Goal: Task Accomplishment & Management: Use online tool/utility

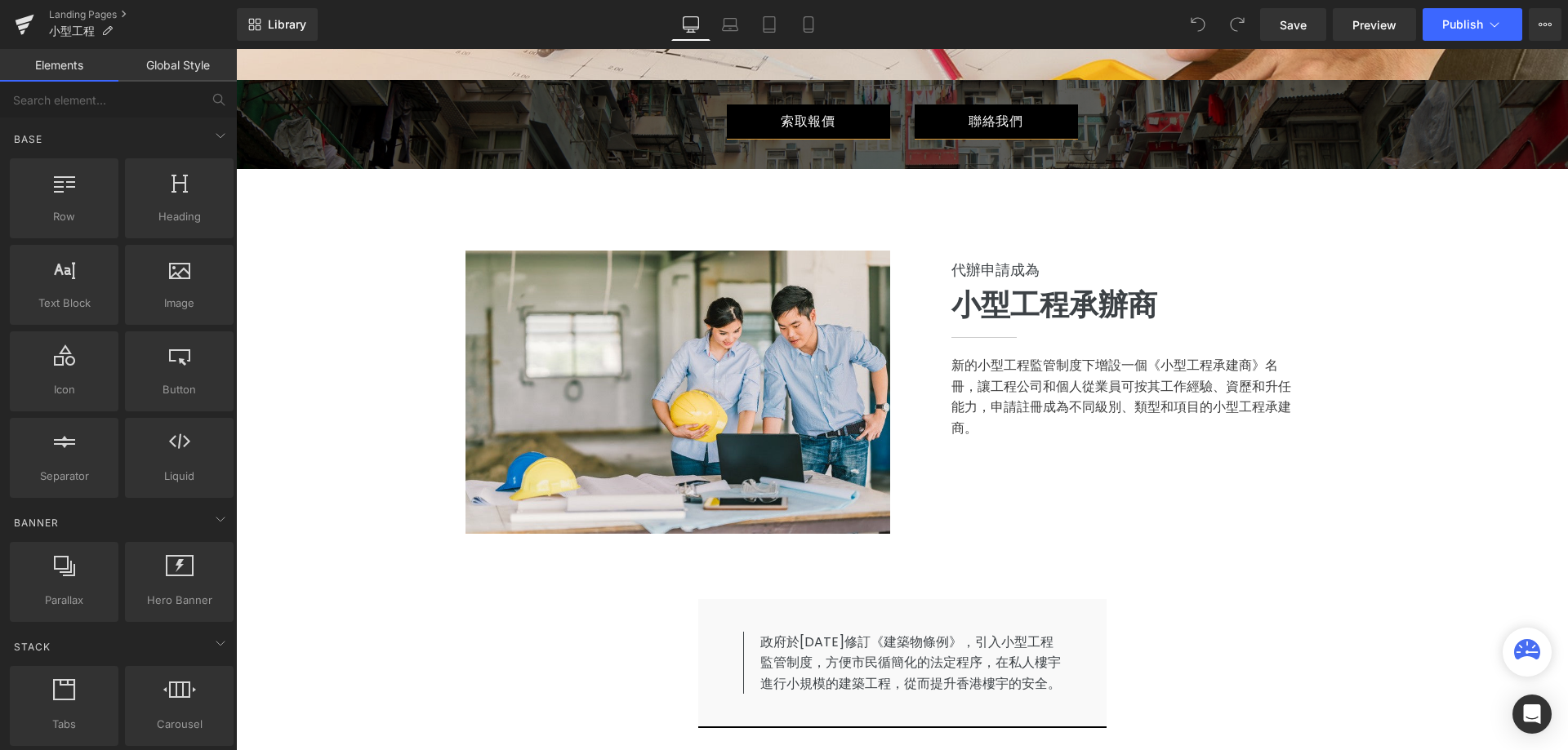
scroll to position [572, 0]
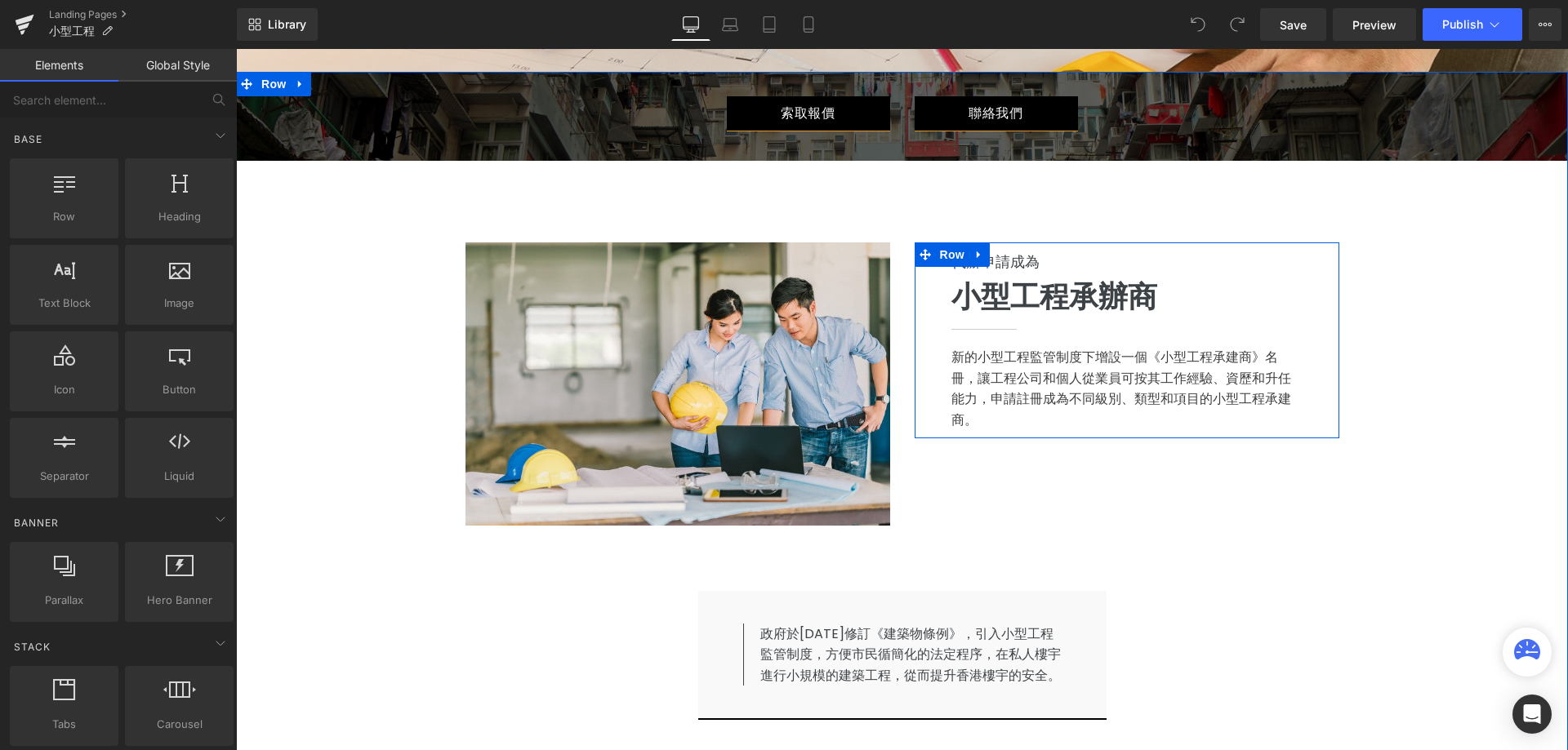
click at [1009, 256] on span "代辦申請成為" at bounding box center [995, 262] width 88 height 21
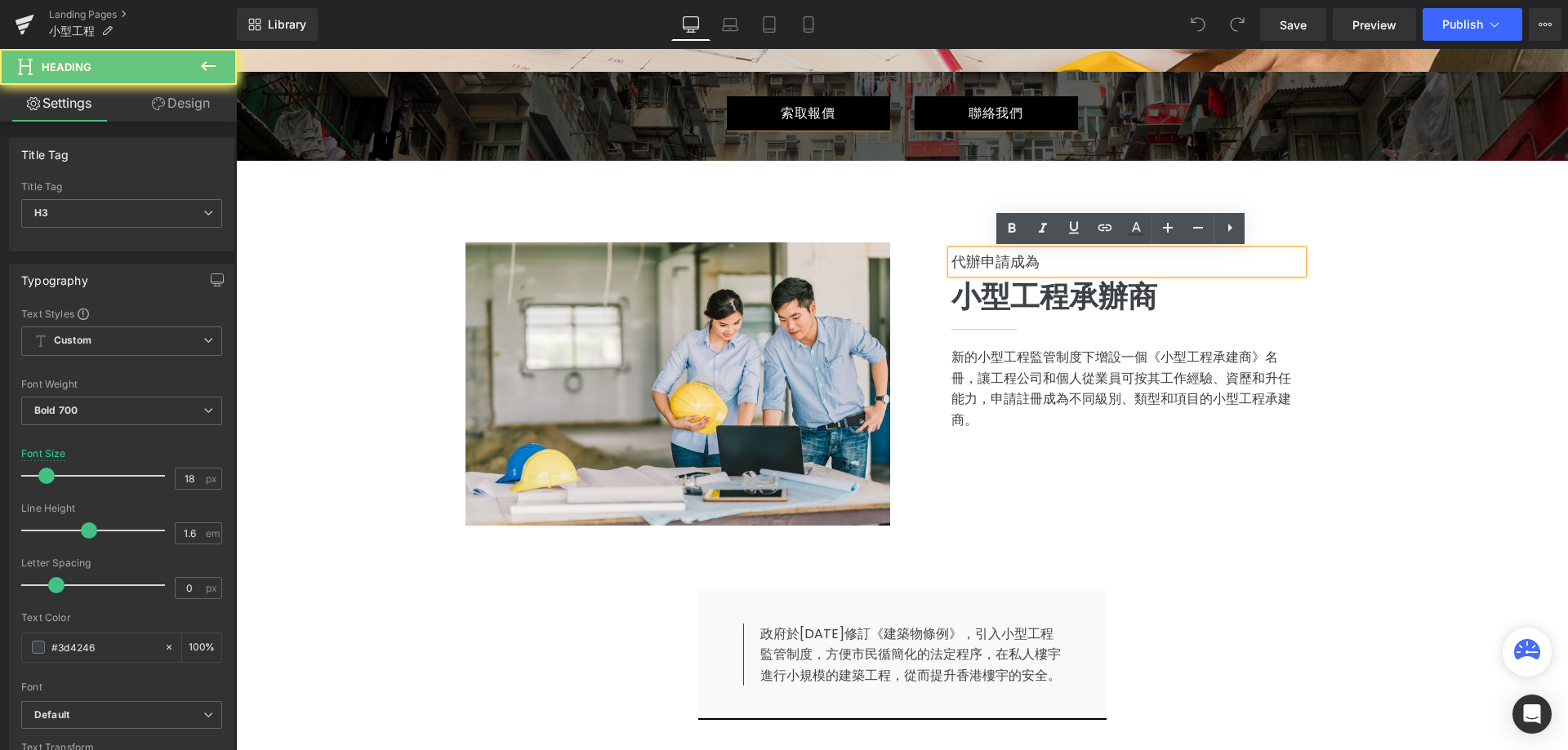
click at [977, 263] on span "代辦申請成為" at bounding box center [995, 262] width 88 height 21
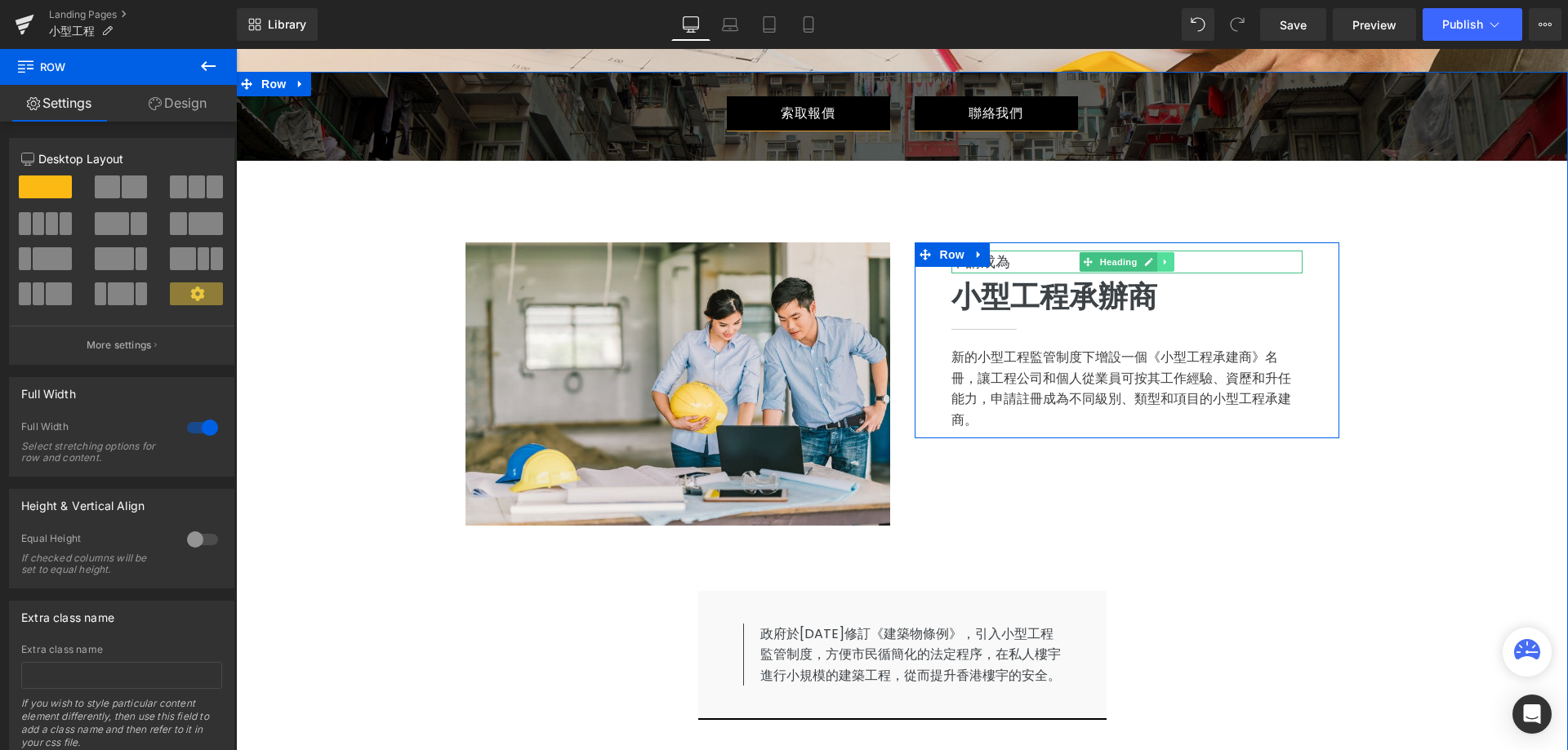
click at [1161, 259] on icon at bounding box center [1165, 262] width 9 height 10
click at [1169, 260] on icon at bounding box center [1174, 262] width 9 height 9
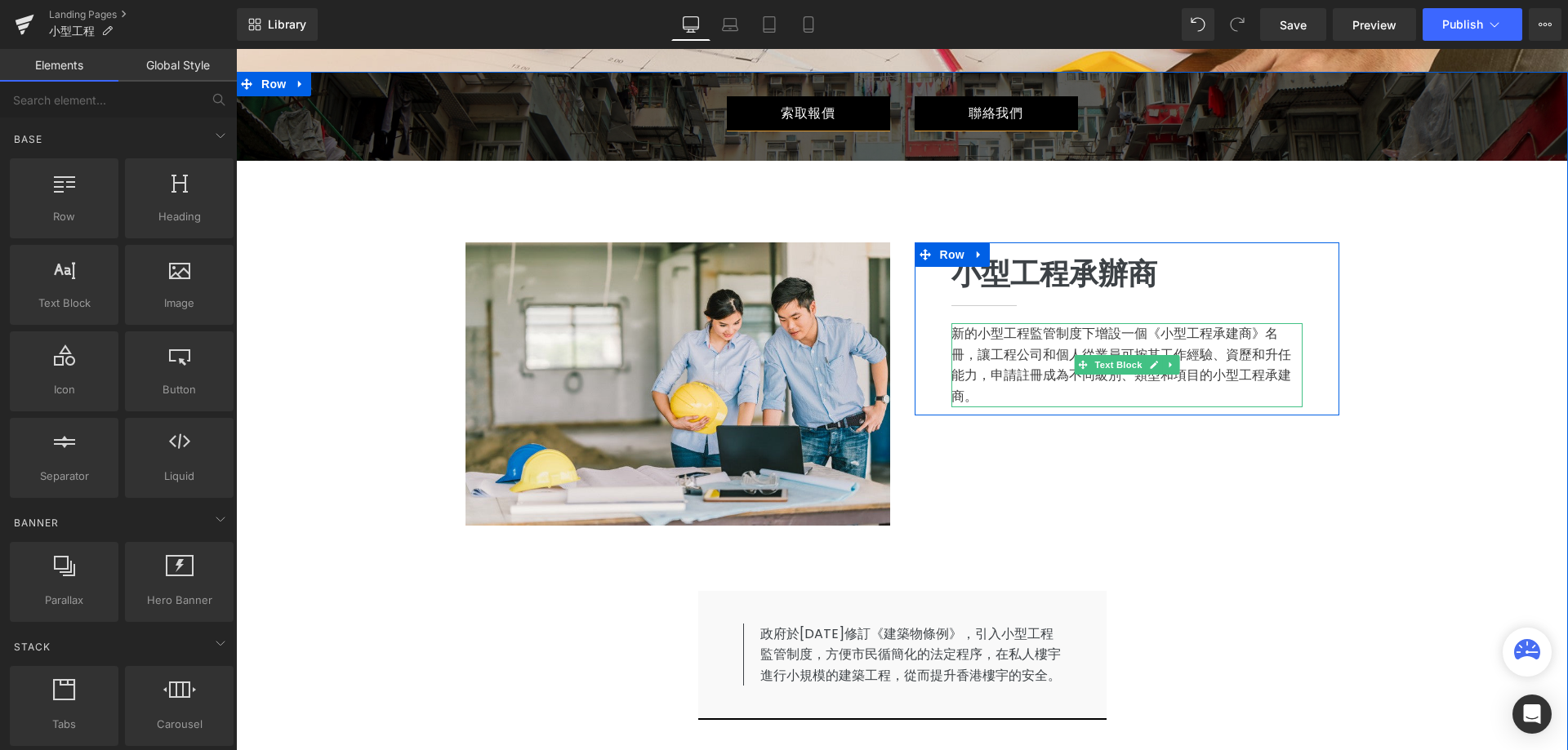
click at [1087, 399] on p "新的小型工程監管制度下增設一個《小型工程承建商》名冊，讓工程公司和個人從業員可按其工作經驗、資歷和升任能力，申請註冊成為不同級別、類型和項目的小型工程承建商。" at bounding box center [1127, 365] width 351 height 83
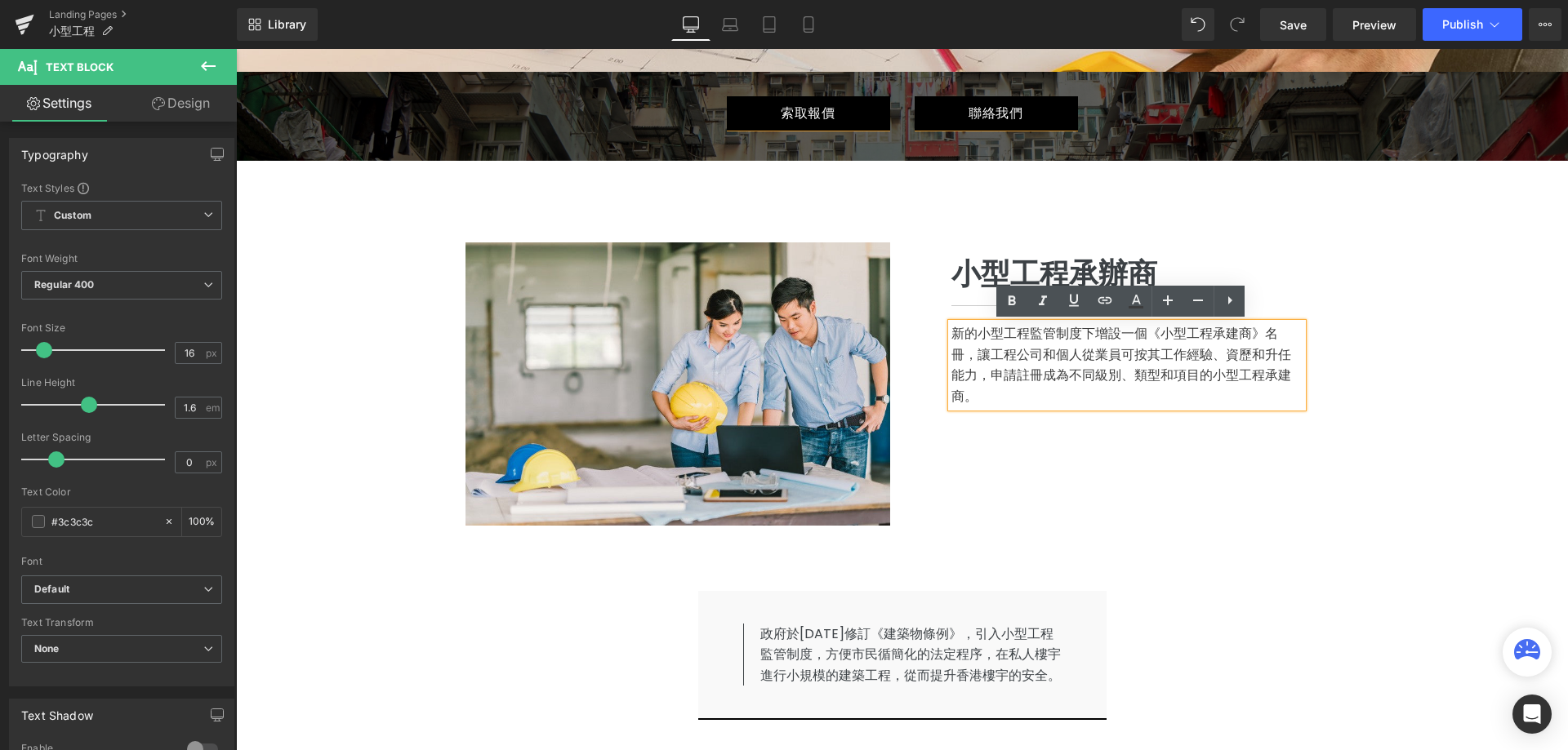
click at [1086, 400] on p "新的小型工程監管制度下增設一個《小型工程承建商》名冊，讓工程公司和個人從業員可按其工作經驗、資歷和升任能力，申請註冊成為不同級別、類型和項目的小型工程承建商。" at bounding box center [1127, 365] width 351 height 83
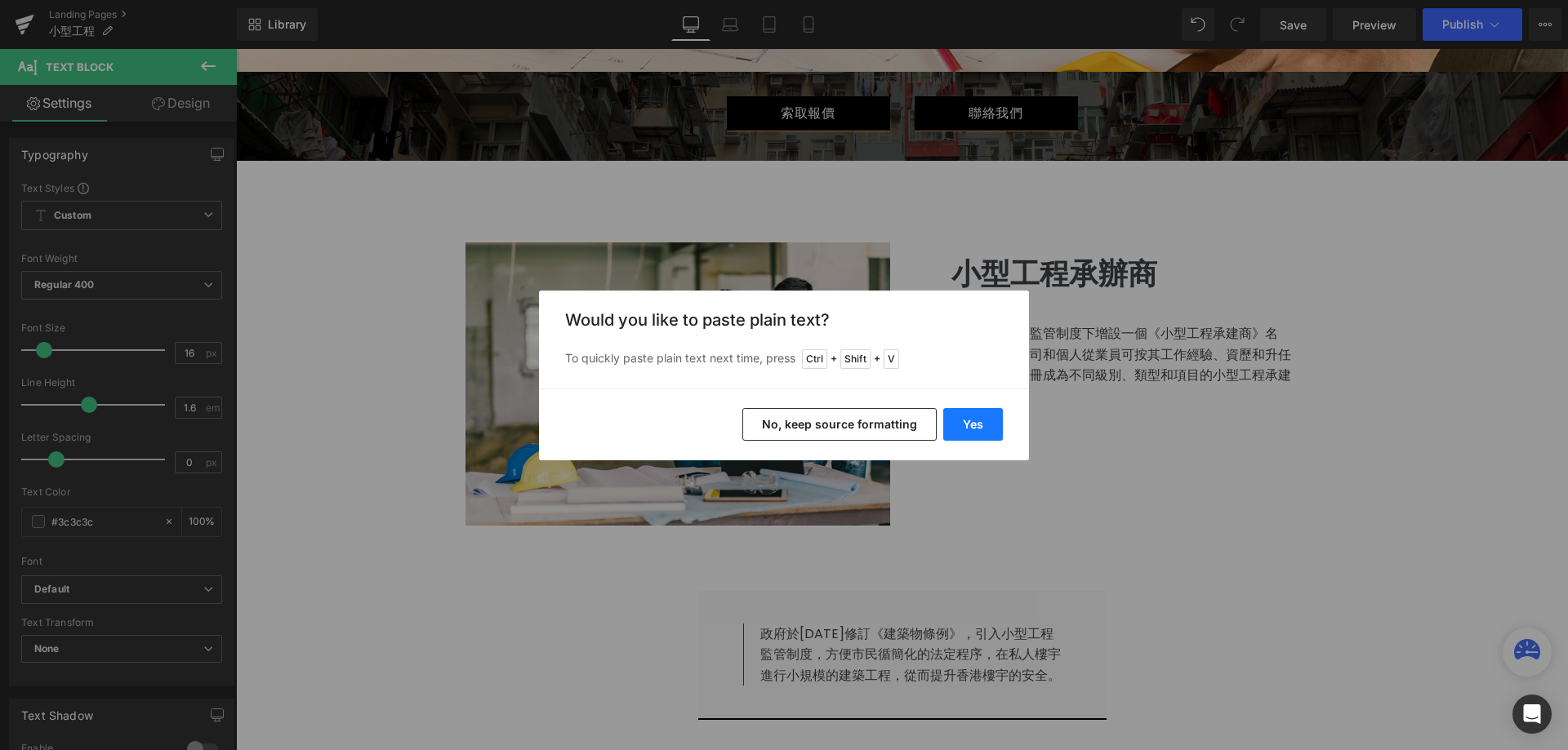
click at [980, 431] on button "Yes" at bounding box center [973, 424] width 59 height 32
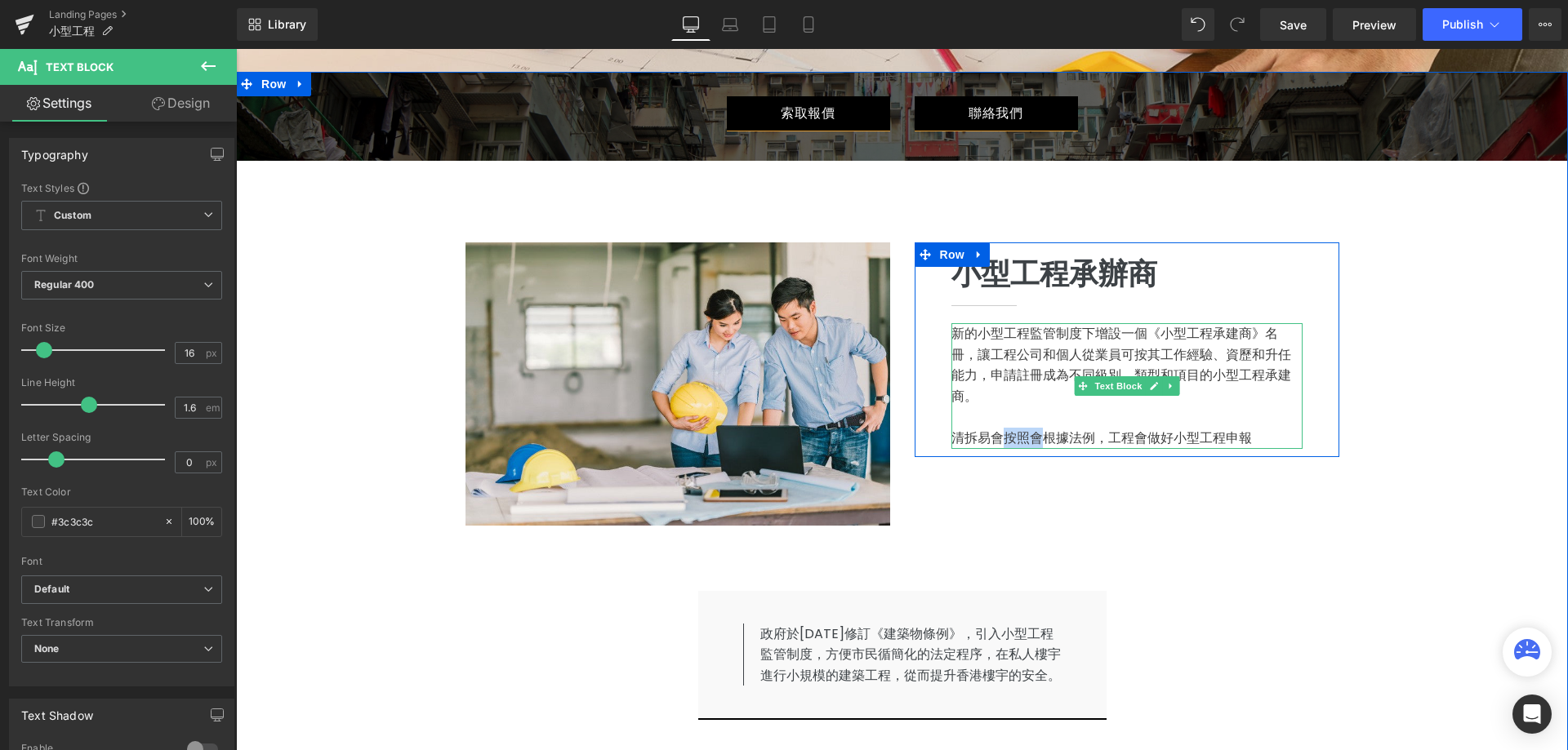
drag, startPoint x: 997, startPoint y: 443, endPoint x: 1035, endPoint y: 436, distance: 38.6
click at [1035, 436] on p "清拆易會按照會根據法例，工程會做好小型工程申報" at bounding box center [1127, 438] width 351 height 22
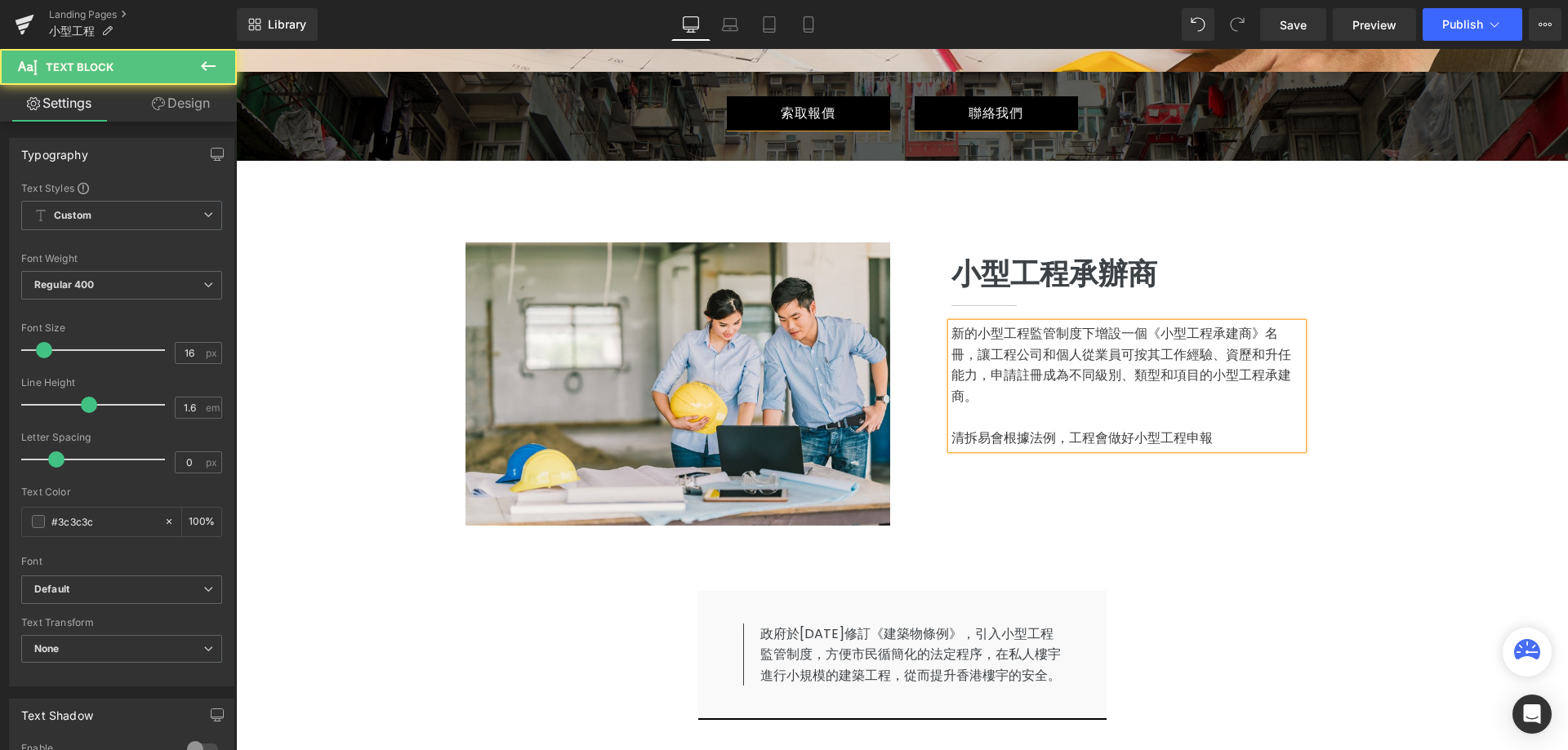
click at [1061, 434] on p "清拆易會根據法例，工程會做好小型工程申報" at bounding box center [1127, 438] width 351 height 22
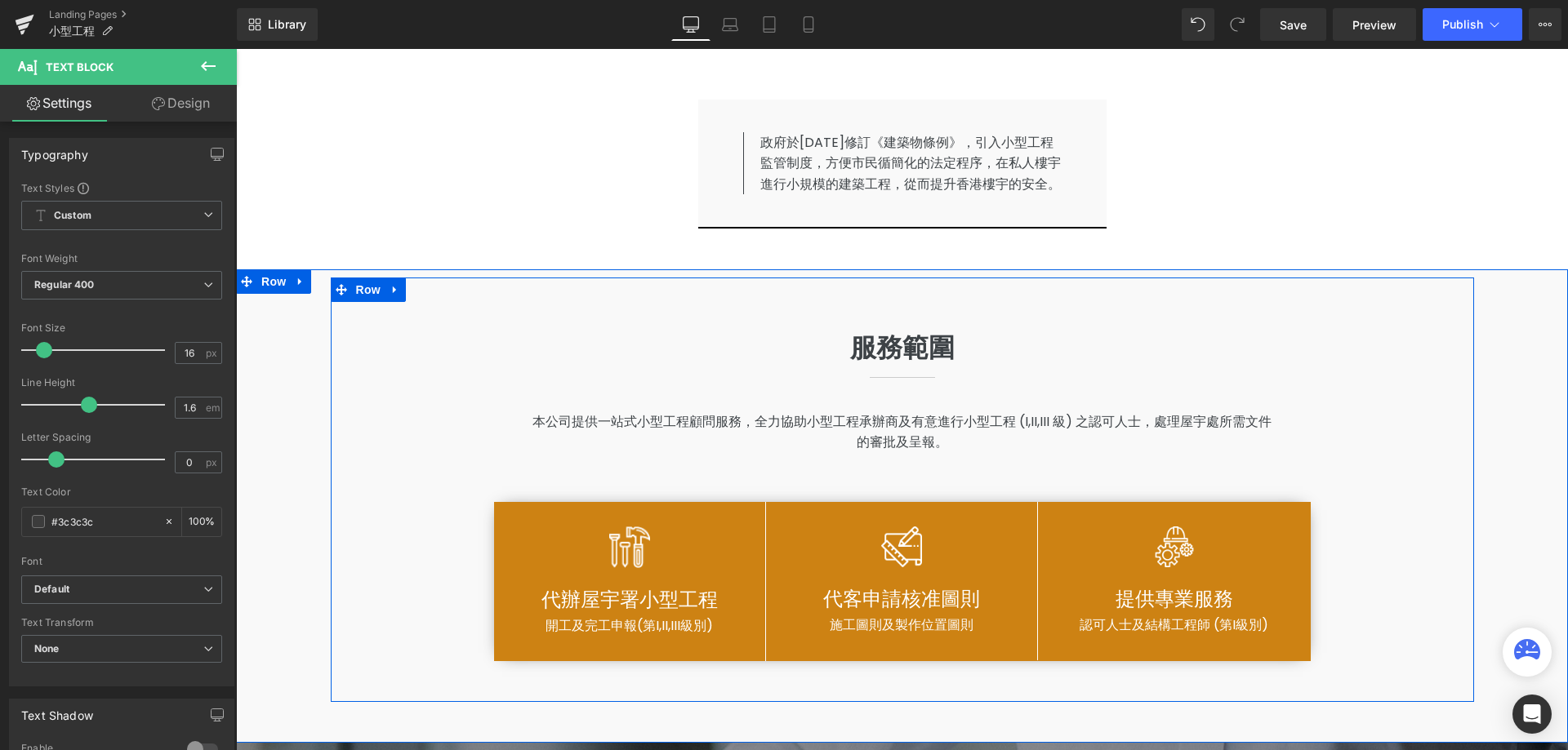
scroll to position [1306, 0]
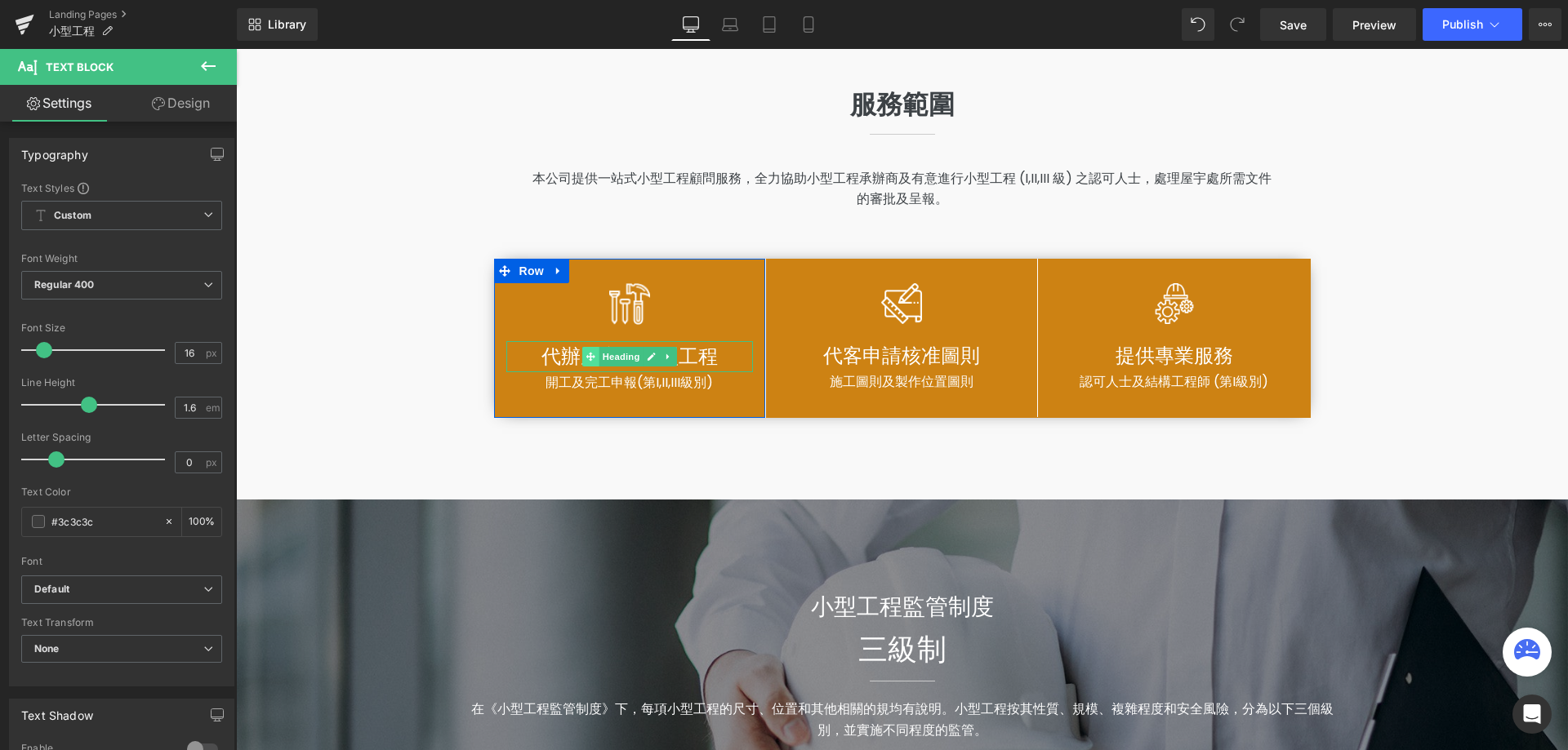
click at [585, 361] on icon at bounding box center [590, 357] width 9 height 10
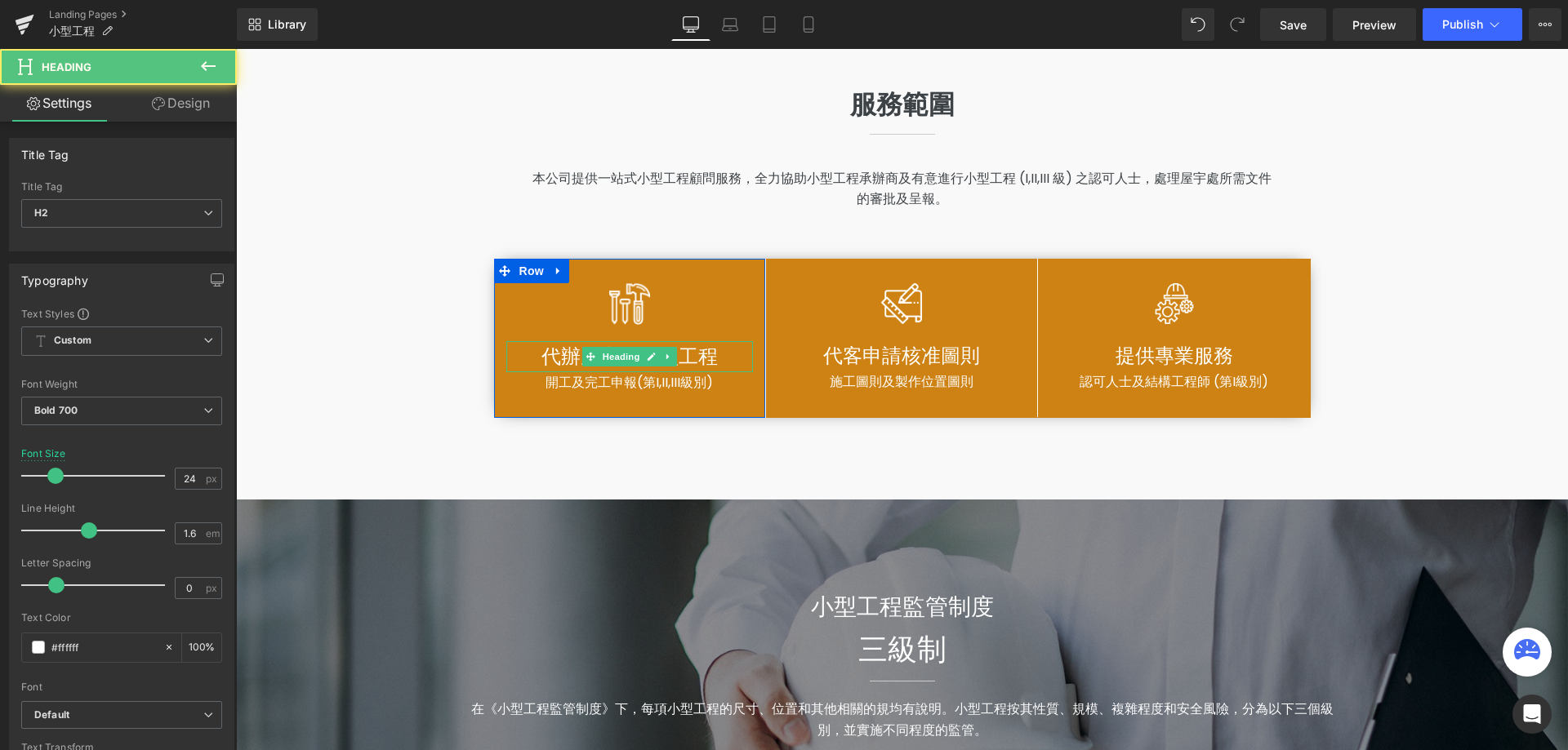
click at [566, 370] on span "代辦屋宇署小型工程" at bounding box center [629, 357] width 177 height 27
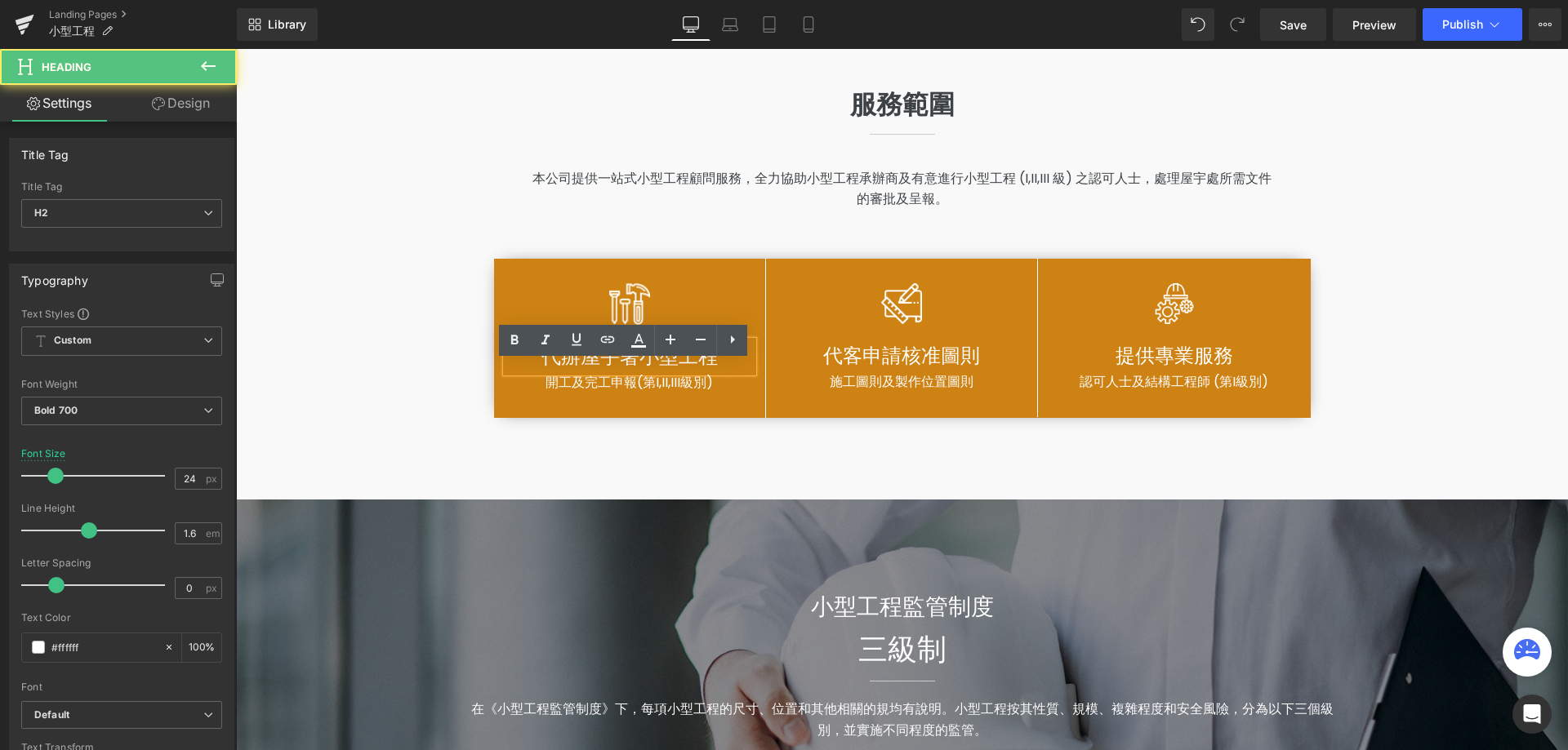
click at [572, 370] on span "代辦屋宇署小型工程" at bounding box center [629, 357] width 177 height 27
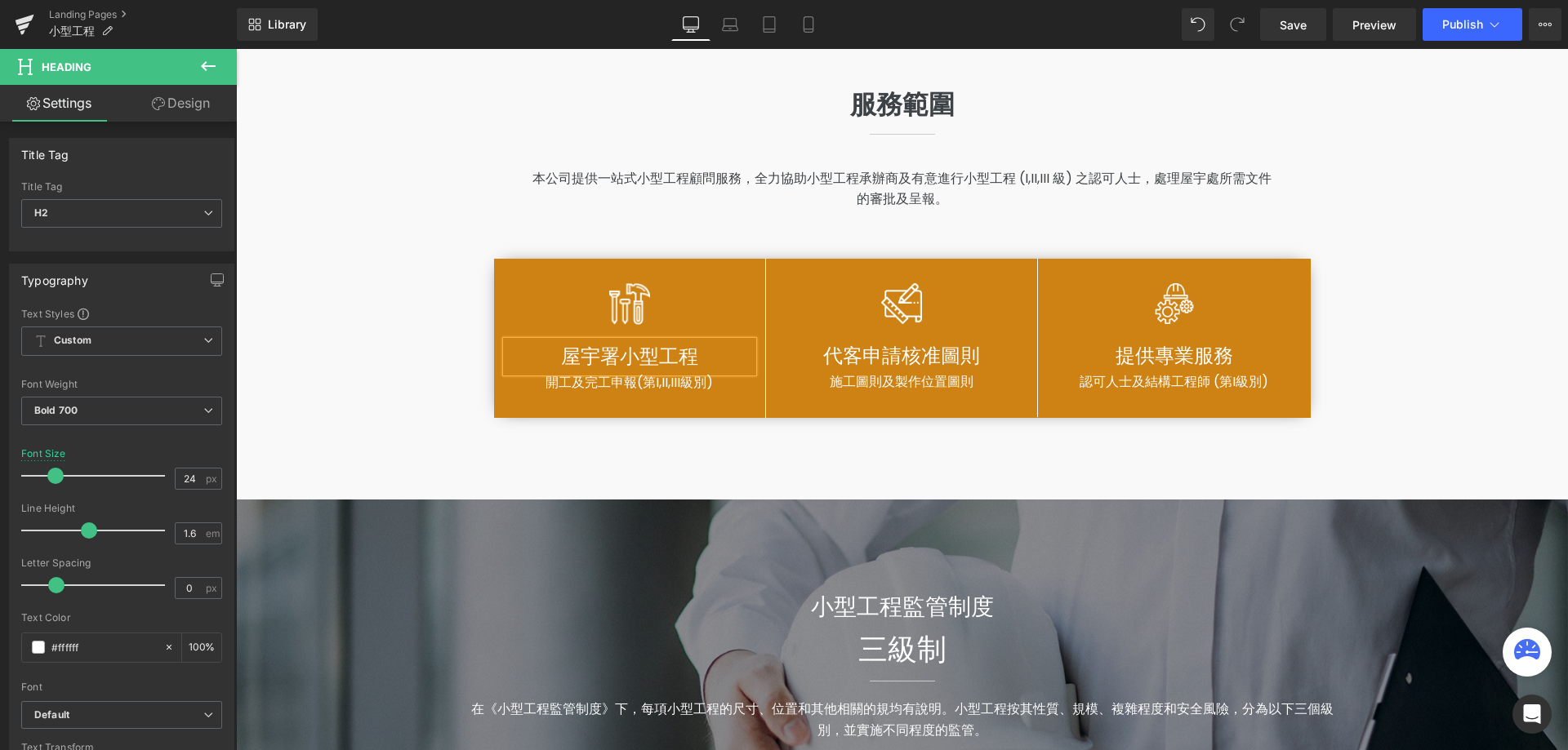
click at [1476, 327] on div "服務範圍 Heading Separator 本公司提供一站式小型工程顧問服務，全力協助小型工程承辦商及有意進行小型工程 (I,II,III 級) 之認可人士…" at bounding box center [902, 246] width 1332 height 425
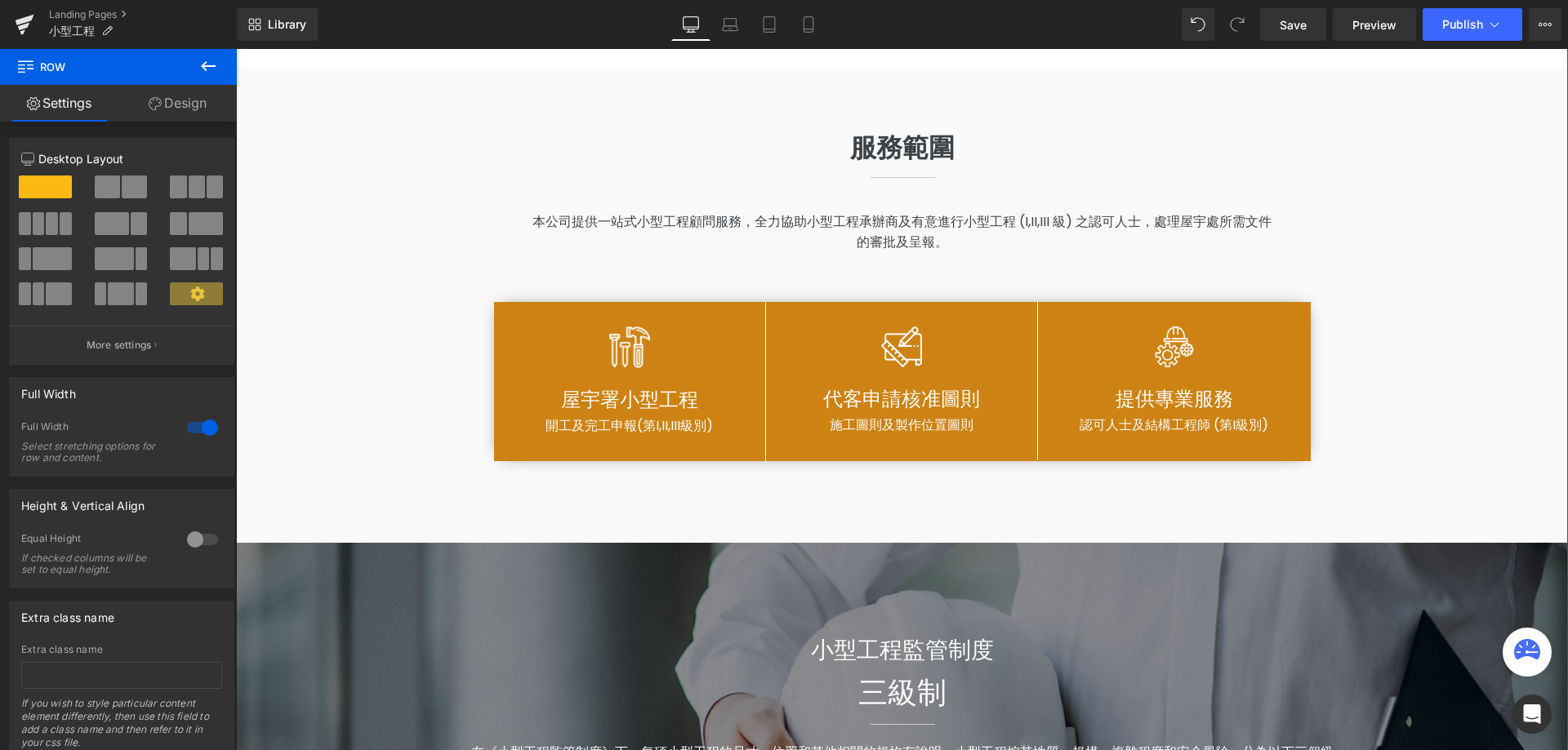
scroll to position [1142, 0]
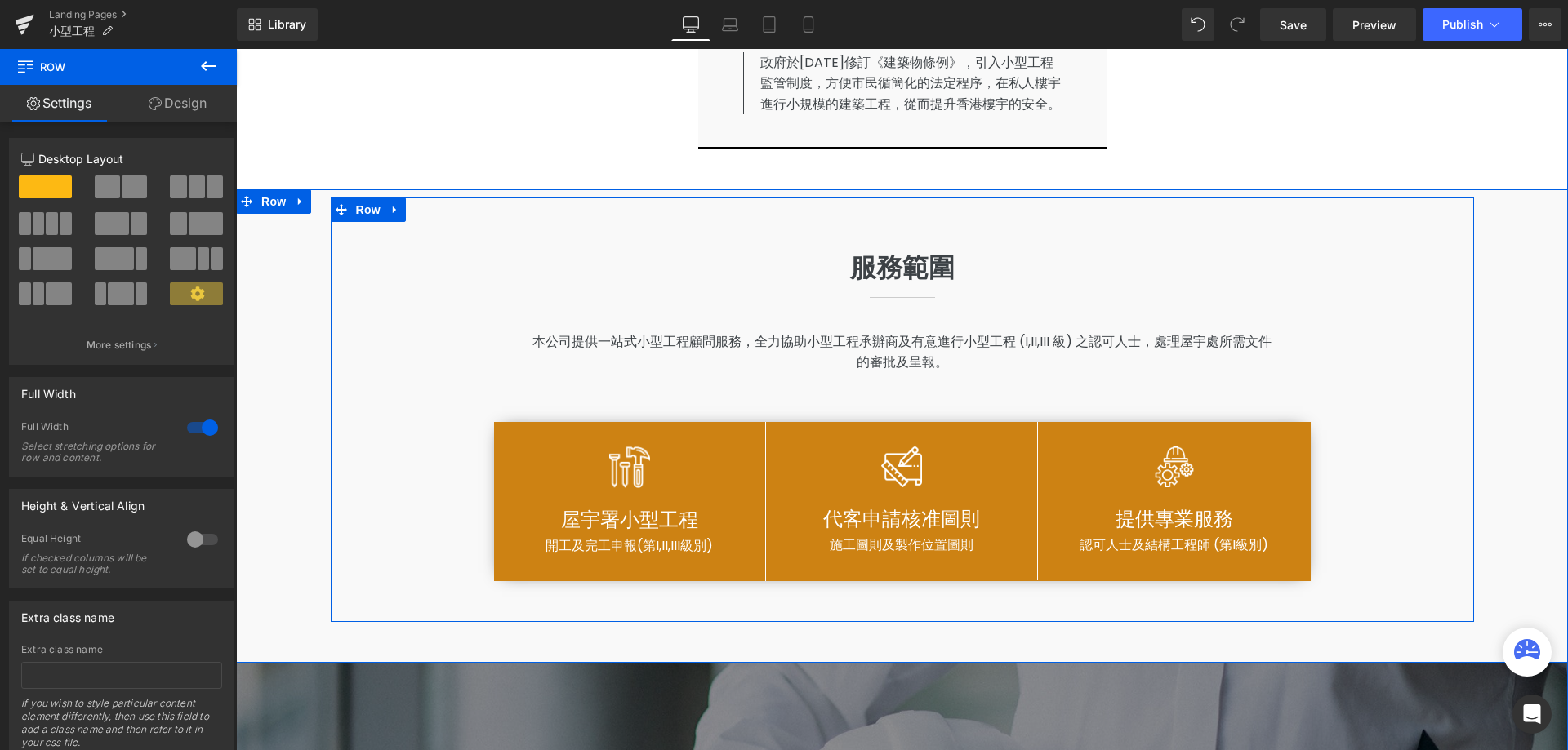
click at [1151, 243] on div "服務範圍 Heading Separator 本公司提供一站式小型工程顧問服務，全力協助小型工程承辦商及有意進行小型工程 (I,II,III 級) 之認可人士…" at bounding box center [902, 409] width 1143 height 425
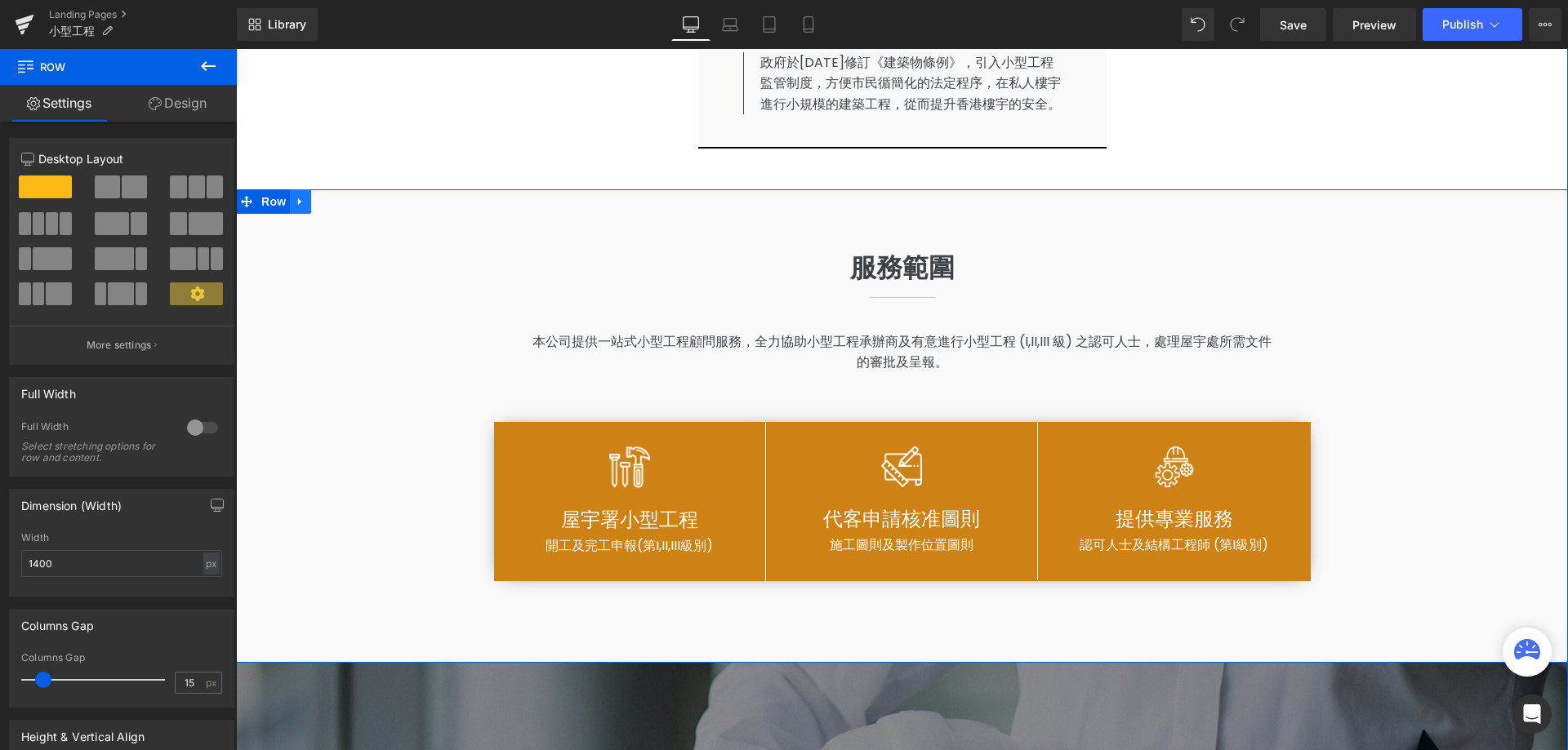
click at [295, 208] on icon at bounding box center [300, 203] width 12 height 13
click at [340, 207] on icon at bounding box center [342, 202] width 12 height 12
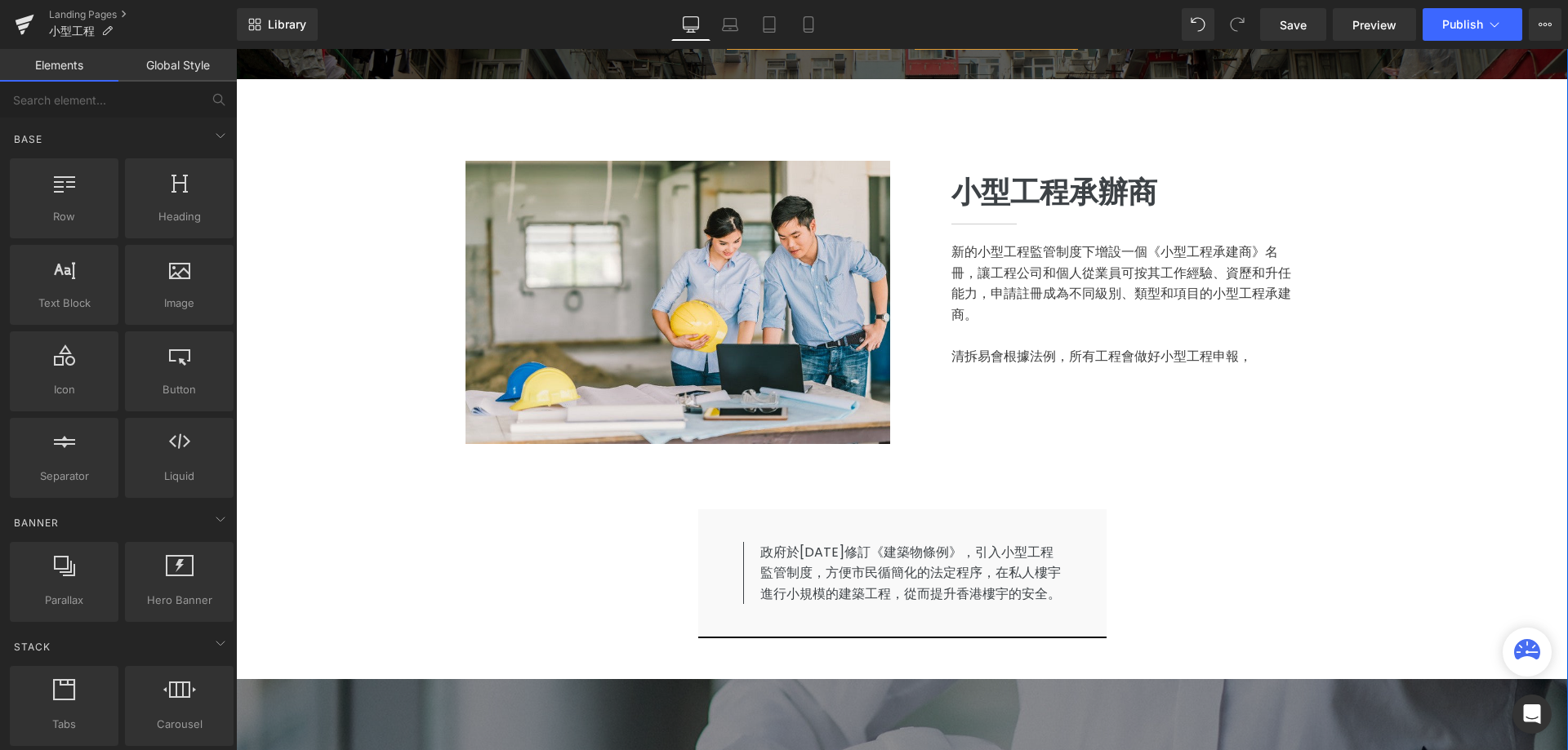
scroll to position [572, 0]
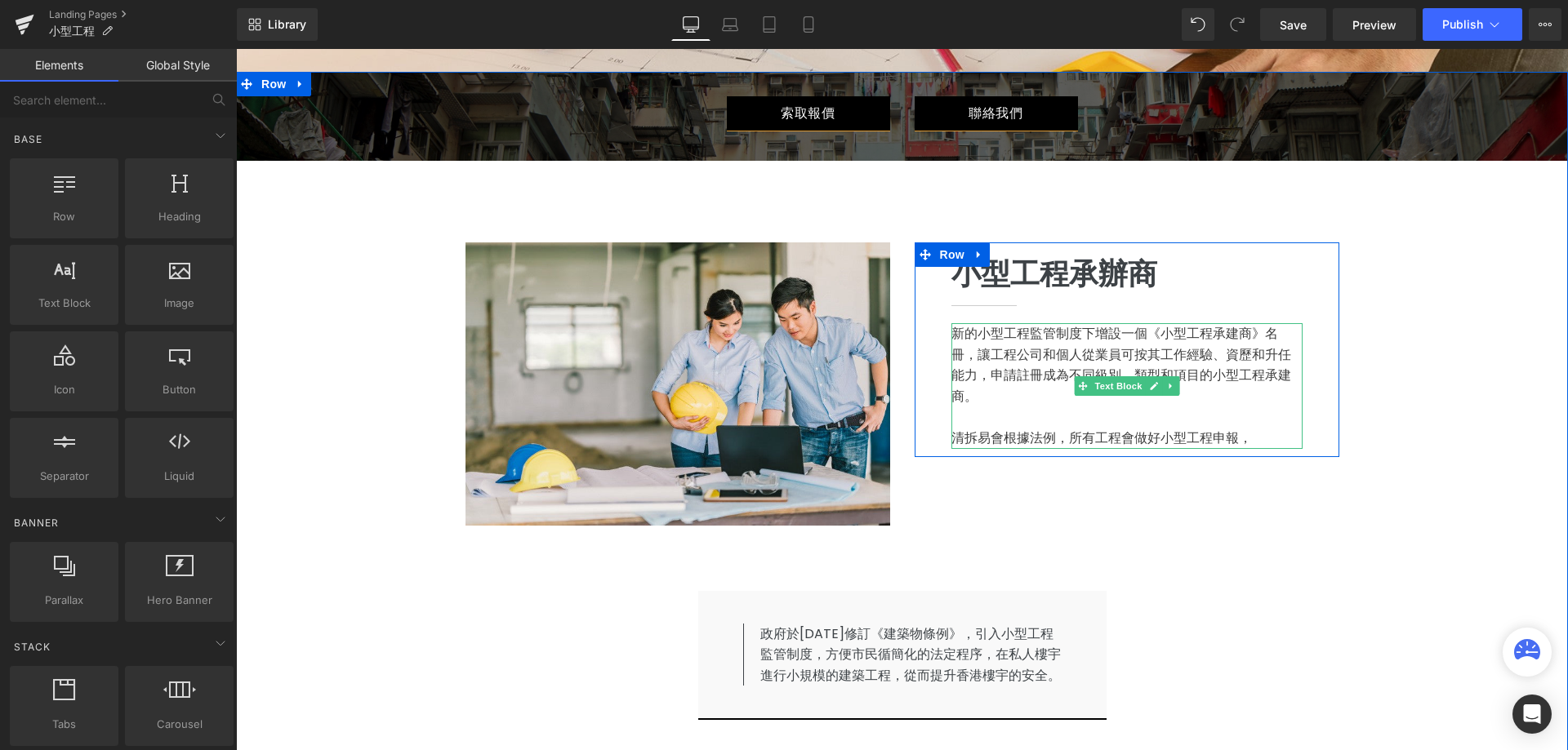
click at [1256, 442] on p "清拆易會根據法例，所有工程會做好小型工程申報，" at bounding box center [1127, 438] width 351 height 22
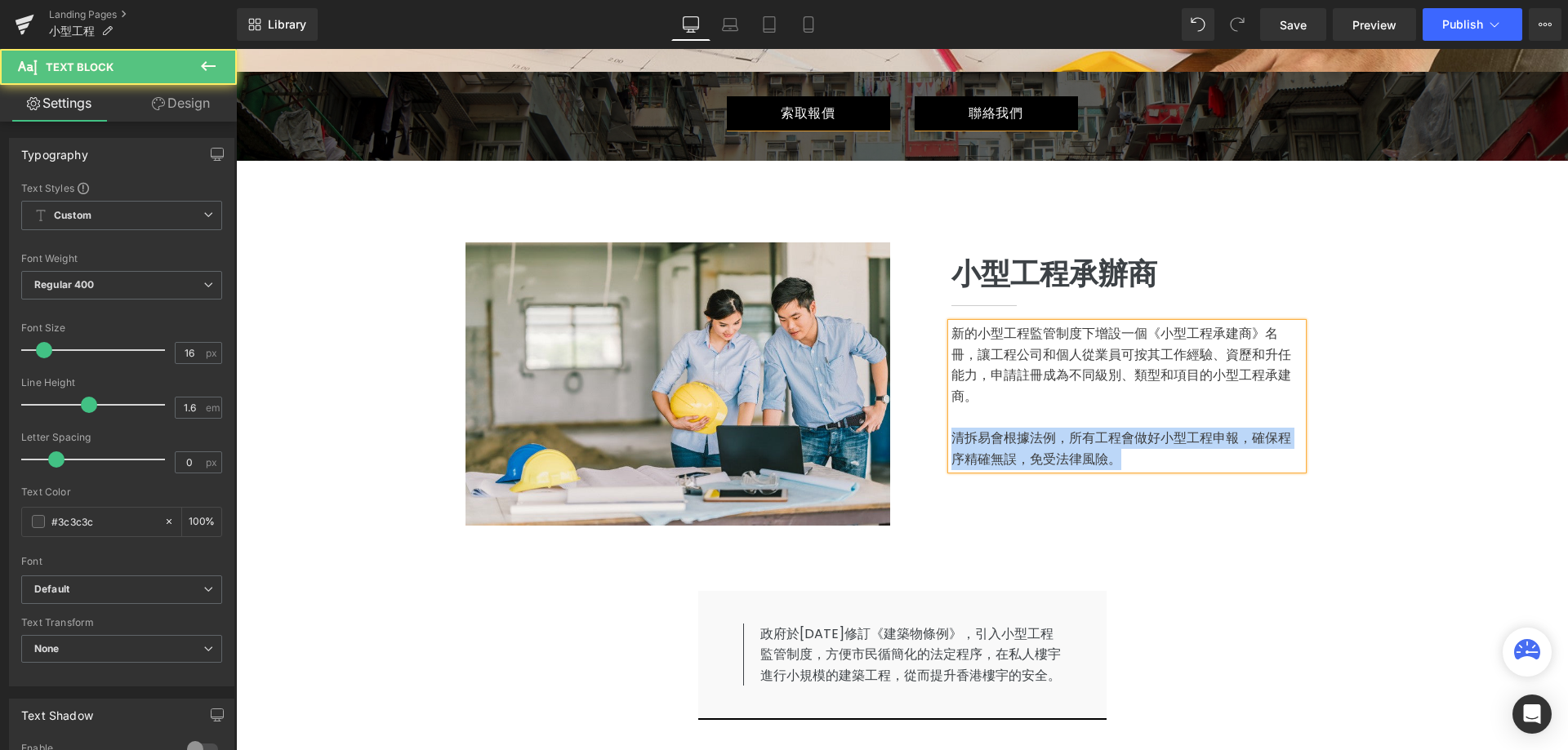
drag, startPoint x: 1119, startPoint y: 454, endPoint x: 940, endPoint y: 433, distance: 180.2
click at [940, 433] on div "小型工程承辦商 Heading Separator 新的小型工程監管制度下增設一個《小型工程承建商》名冊，讓工程公司和個人從業員可按其工作經驗、資歷和升任能力…" at bounding box center [1126, 360] width 376 height 220
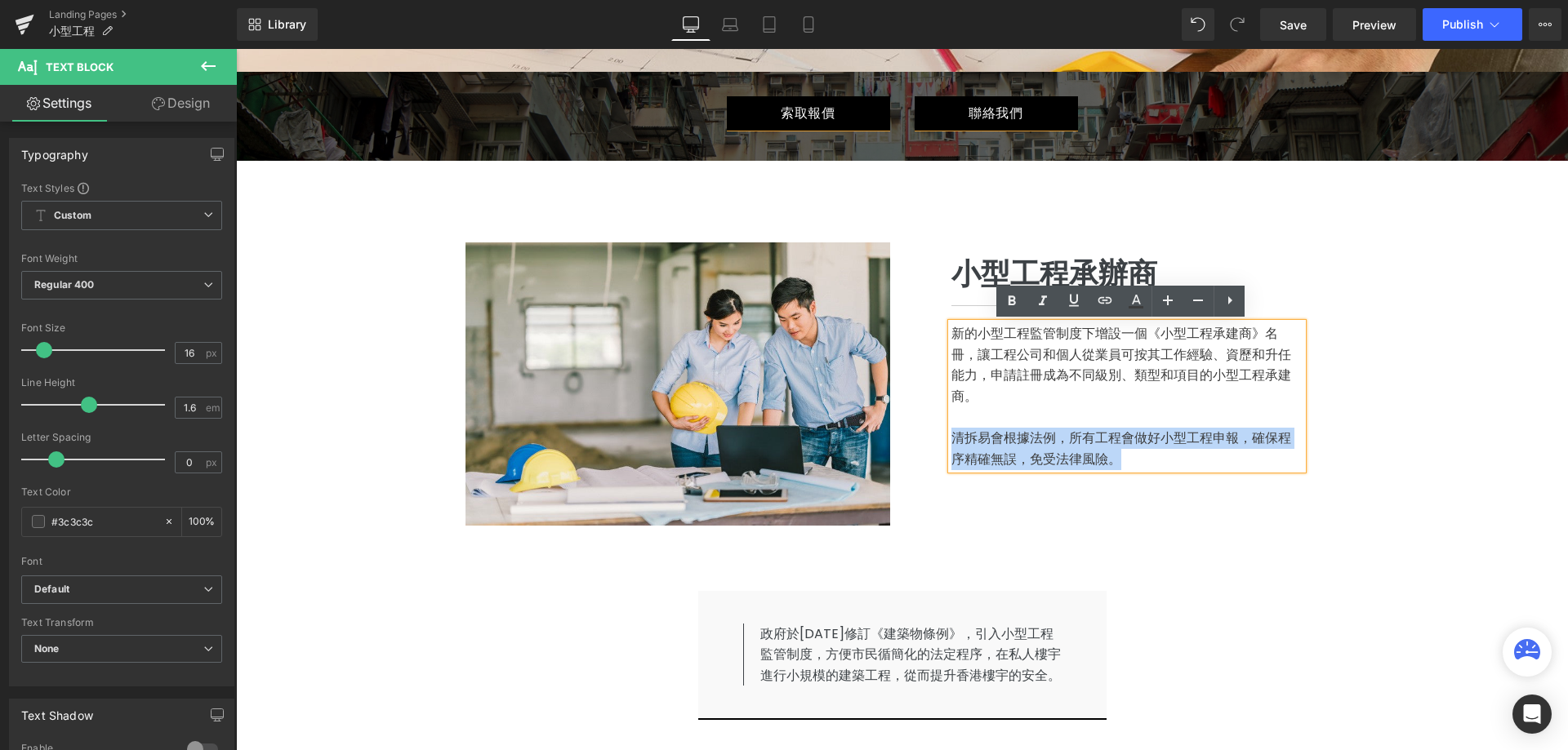
copy p "清拆易會根據法例，所有工程會做好小型工程申報，確保程序精確無誤，免受法律風險。"
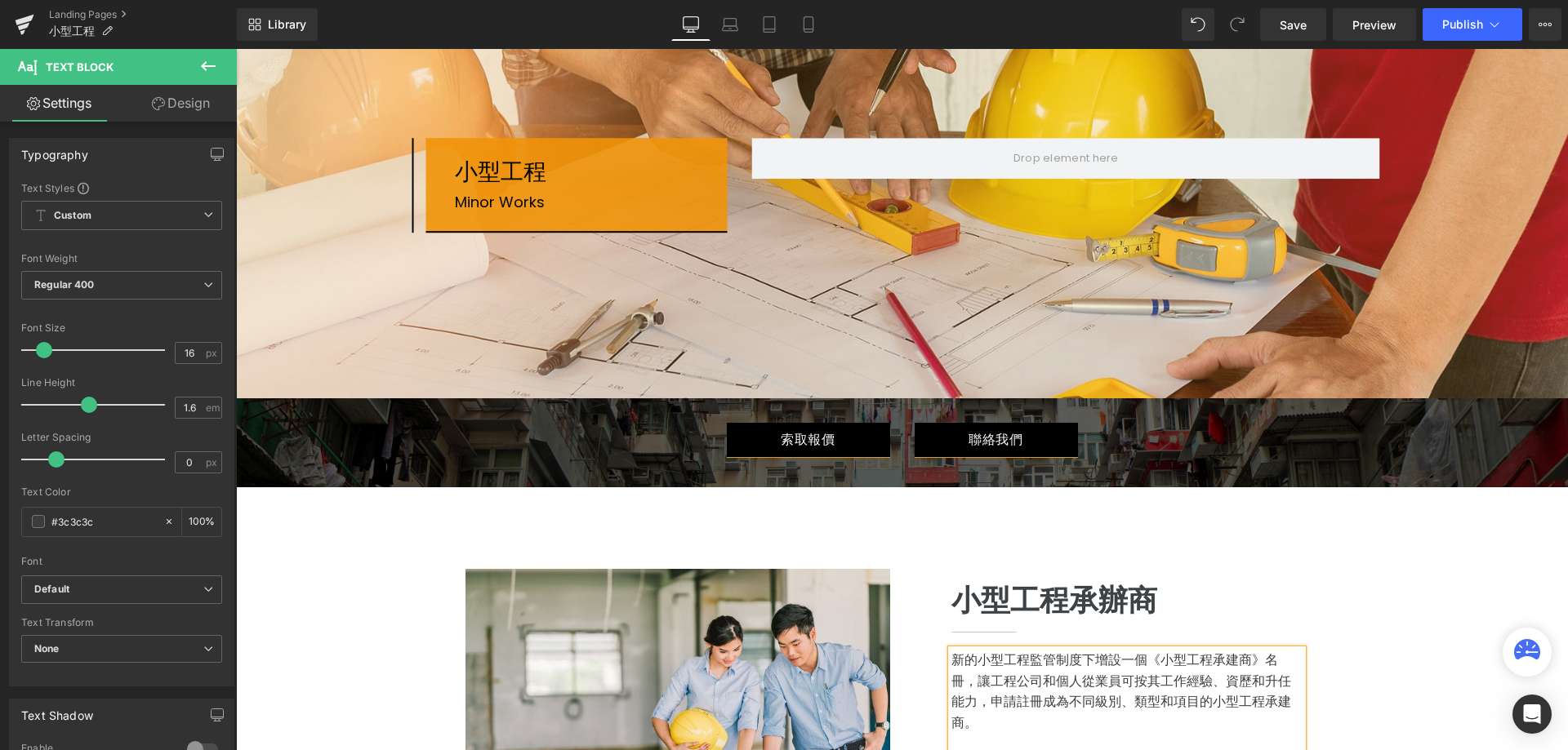
scroll to position [0, 0]
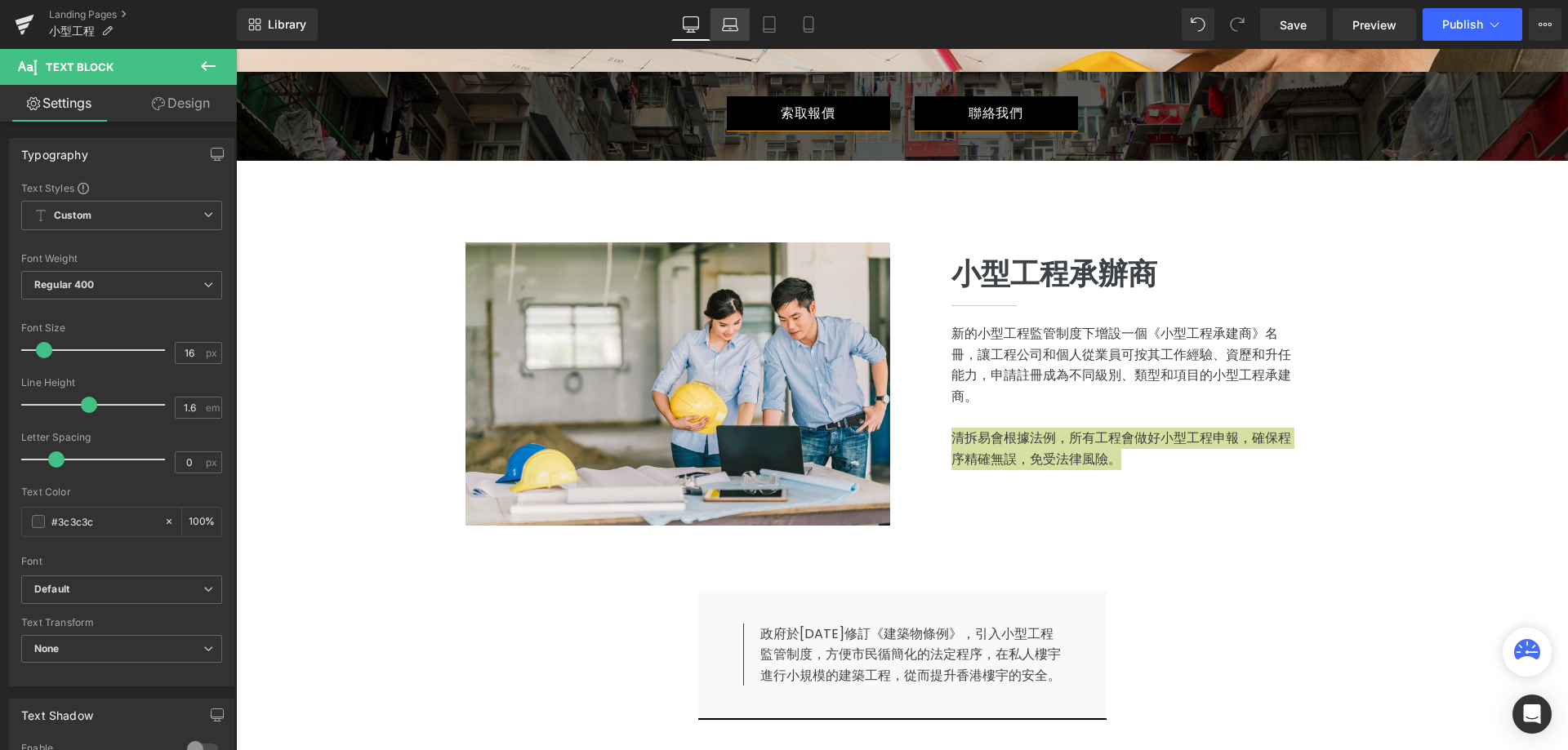
click at [732, 22] on icon at bounding box center [730, 24] width 16 height 16
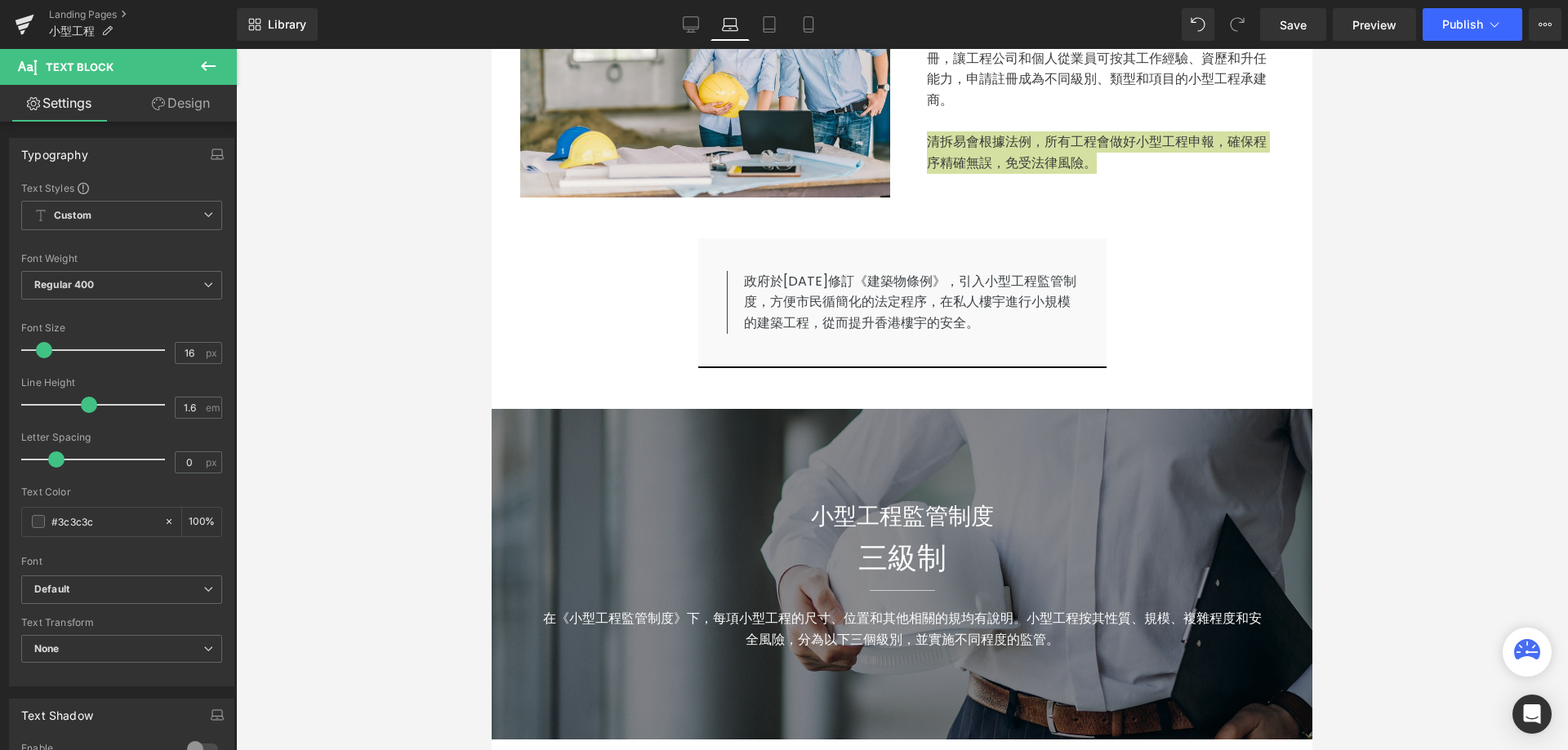
scroll to position [313, 0]
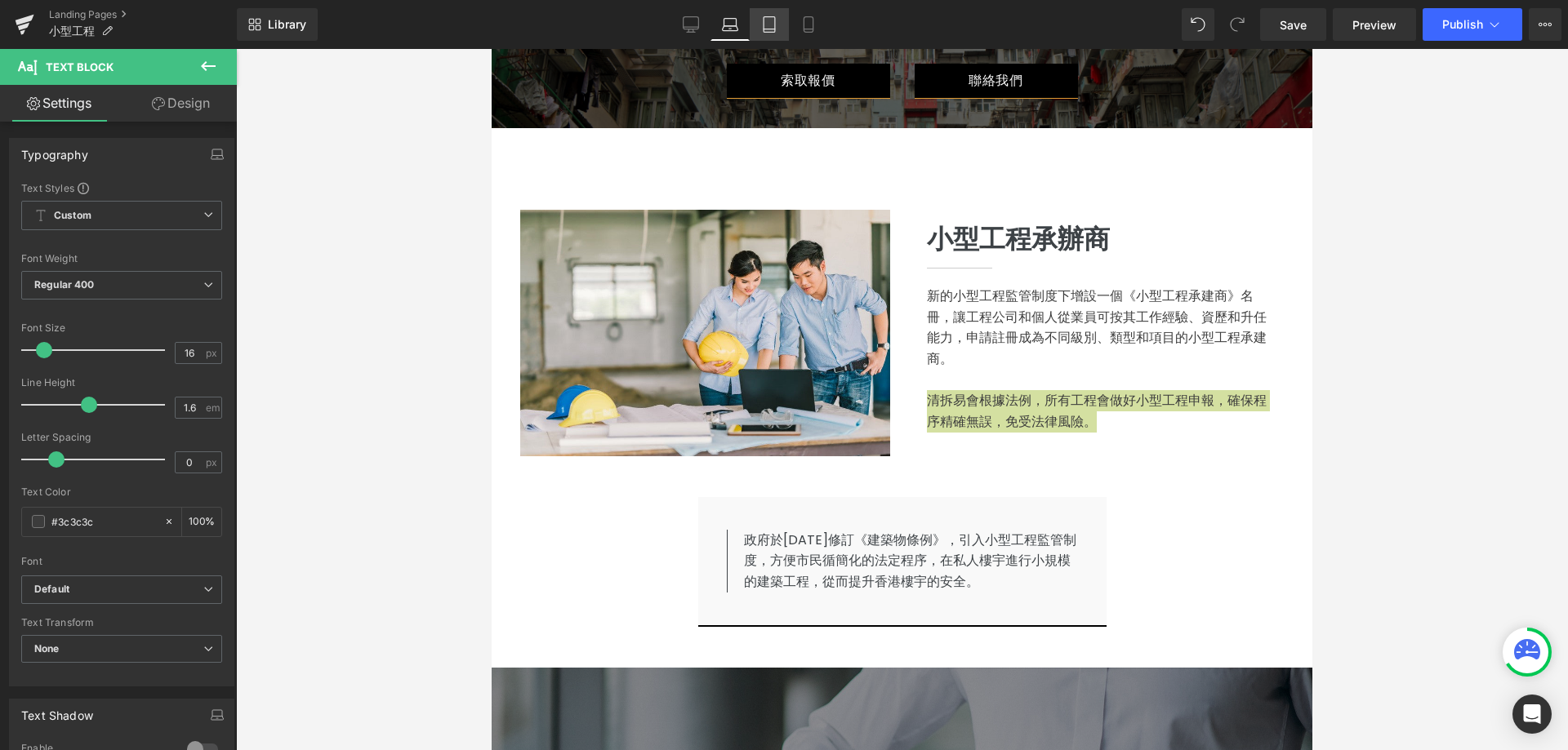
click at [770, 27] on icon at bounding box center [769, 24] width 16 height 16
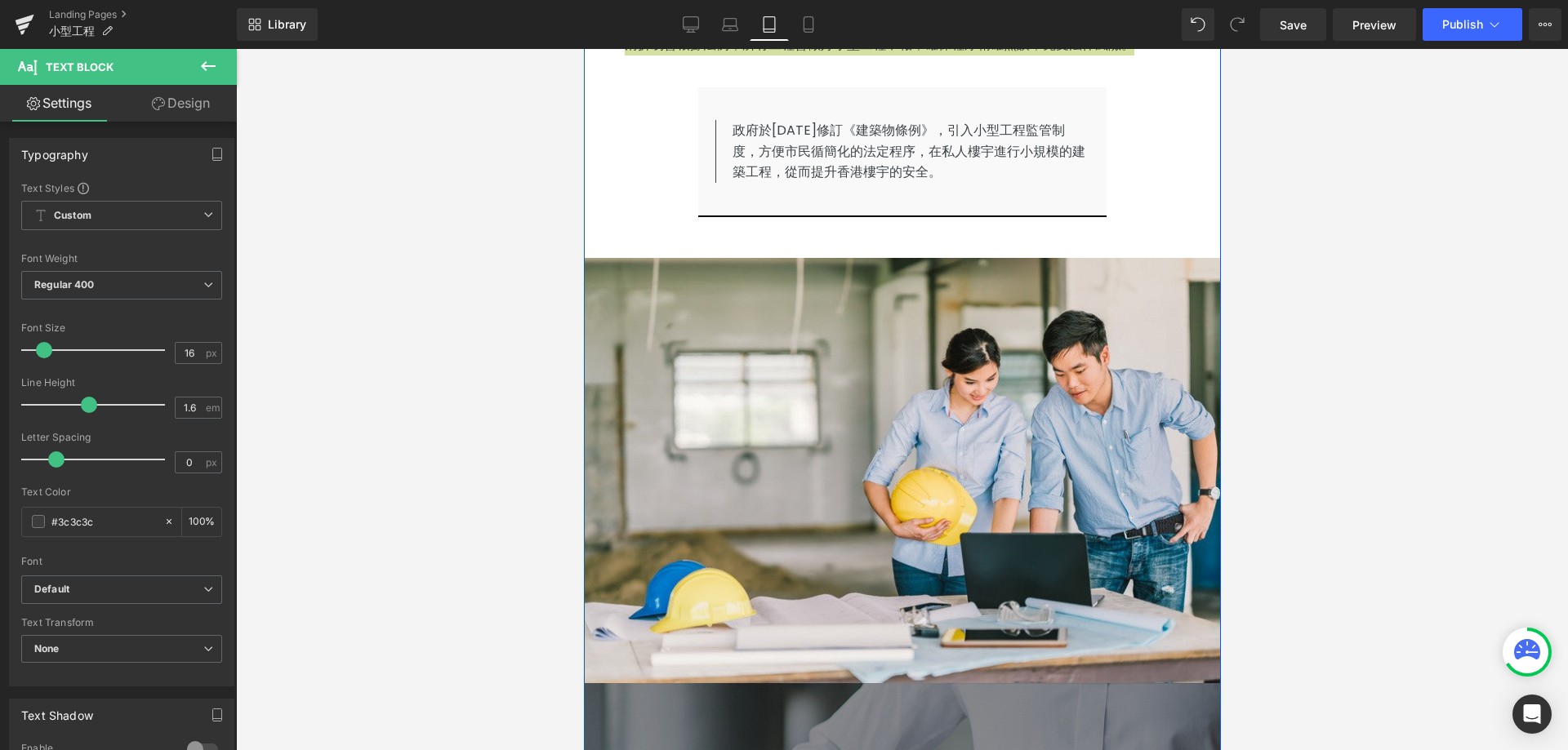
scroll to position [209, 0]
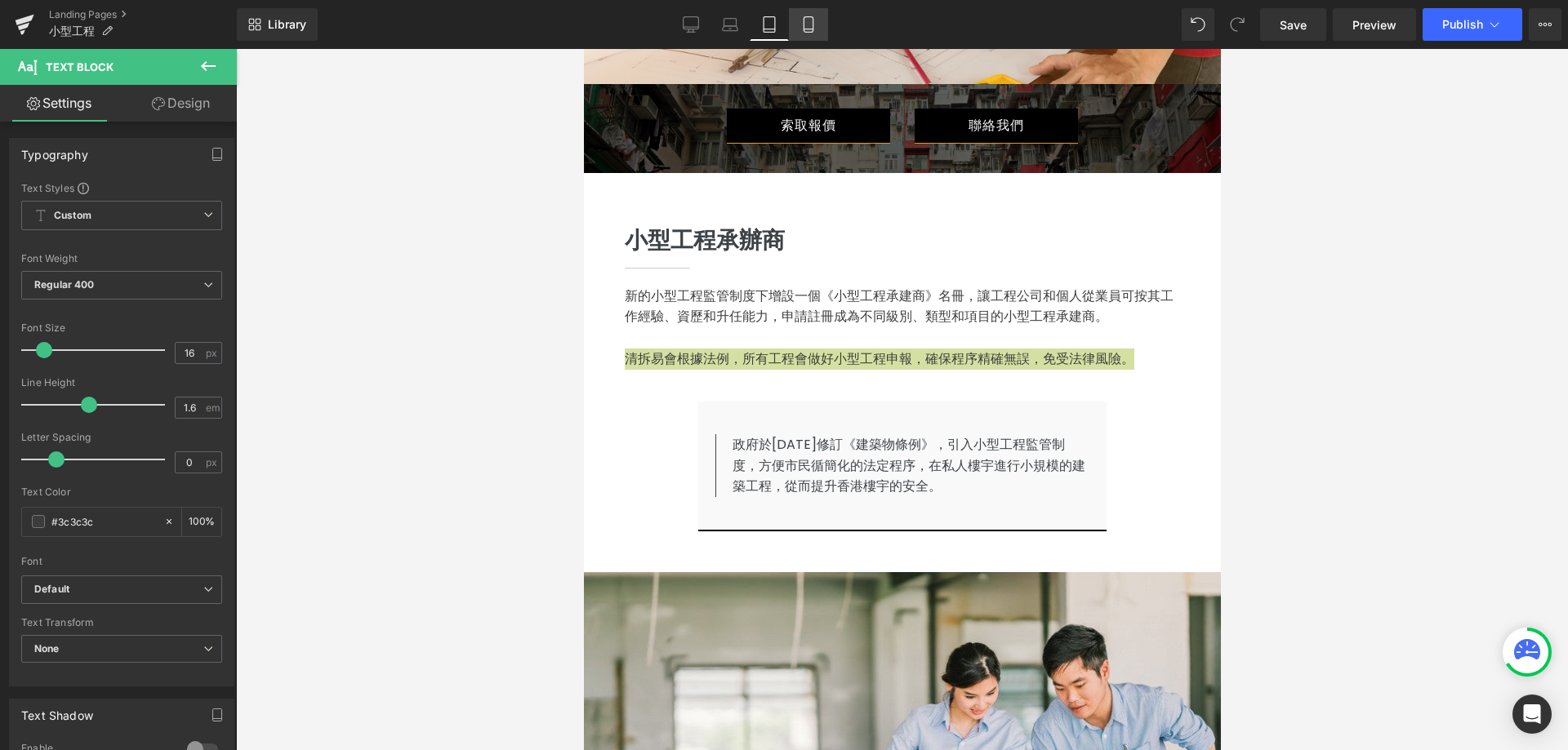
click at [805, 32] on icon at bounding box center [808, 24] width 9 height 15
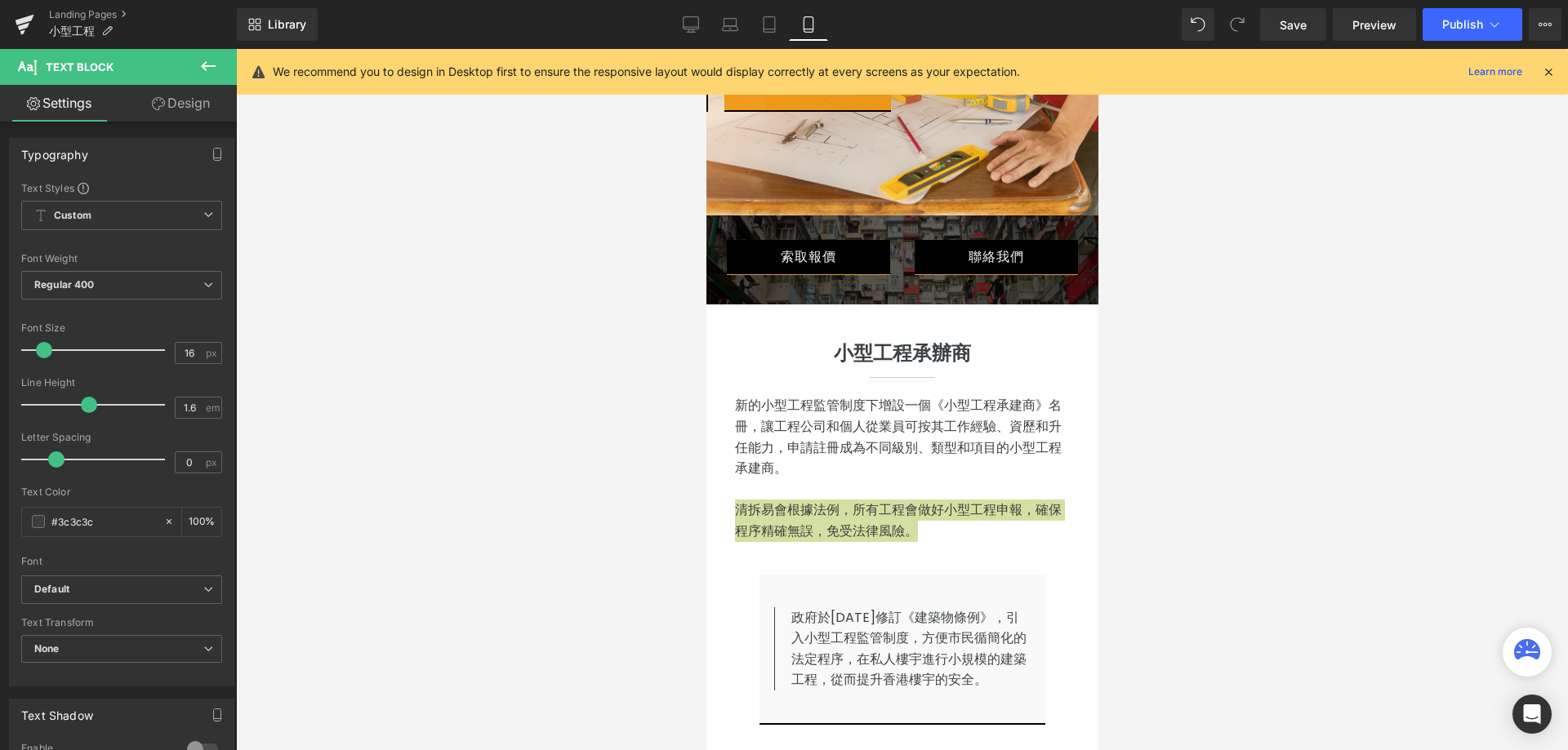
scroll to position [224, 0]
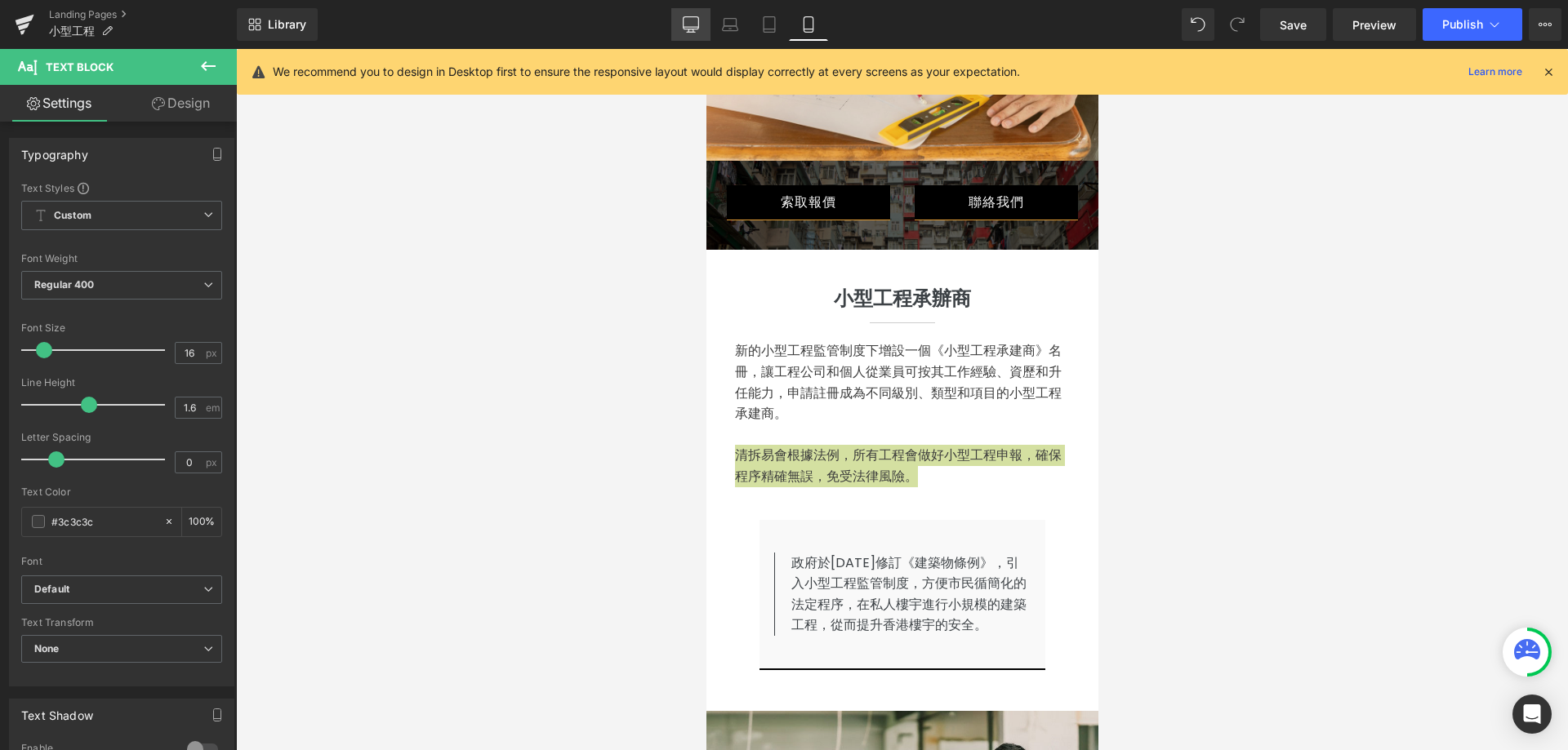
click at [683, 28] on icon at bounding box center [690, 24] width 16 height 16
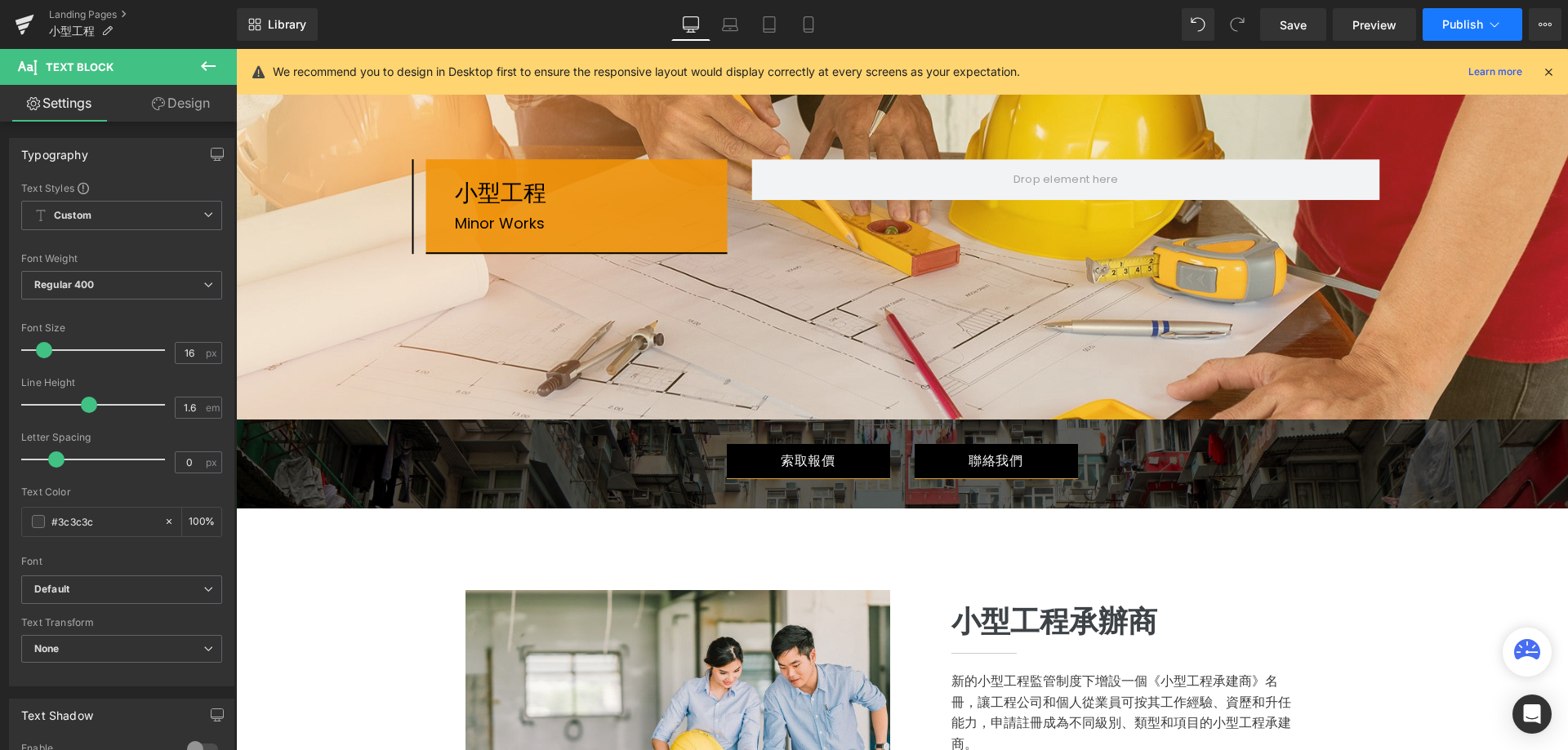
scroll to position [554, 0]
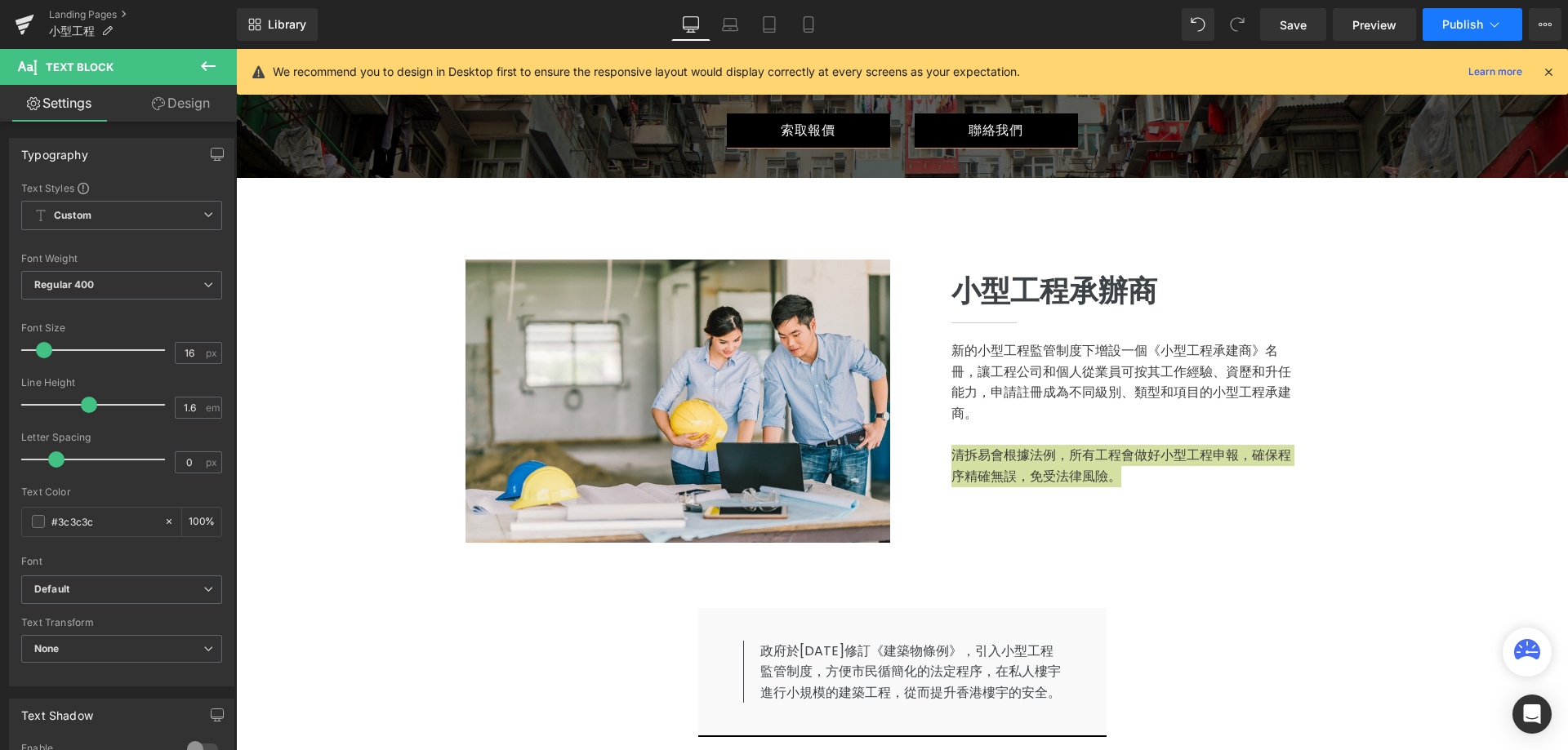
click at [1462, 18] on span "Publish" at bounding box center [1462, 24] width 41 height 13
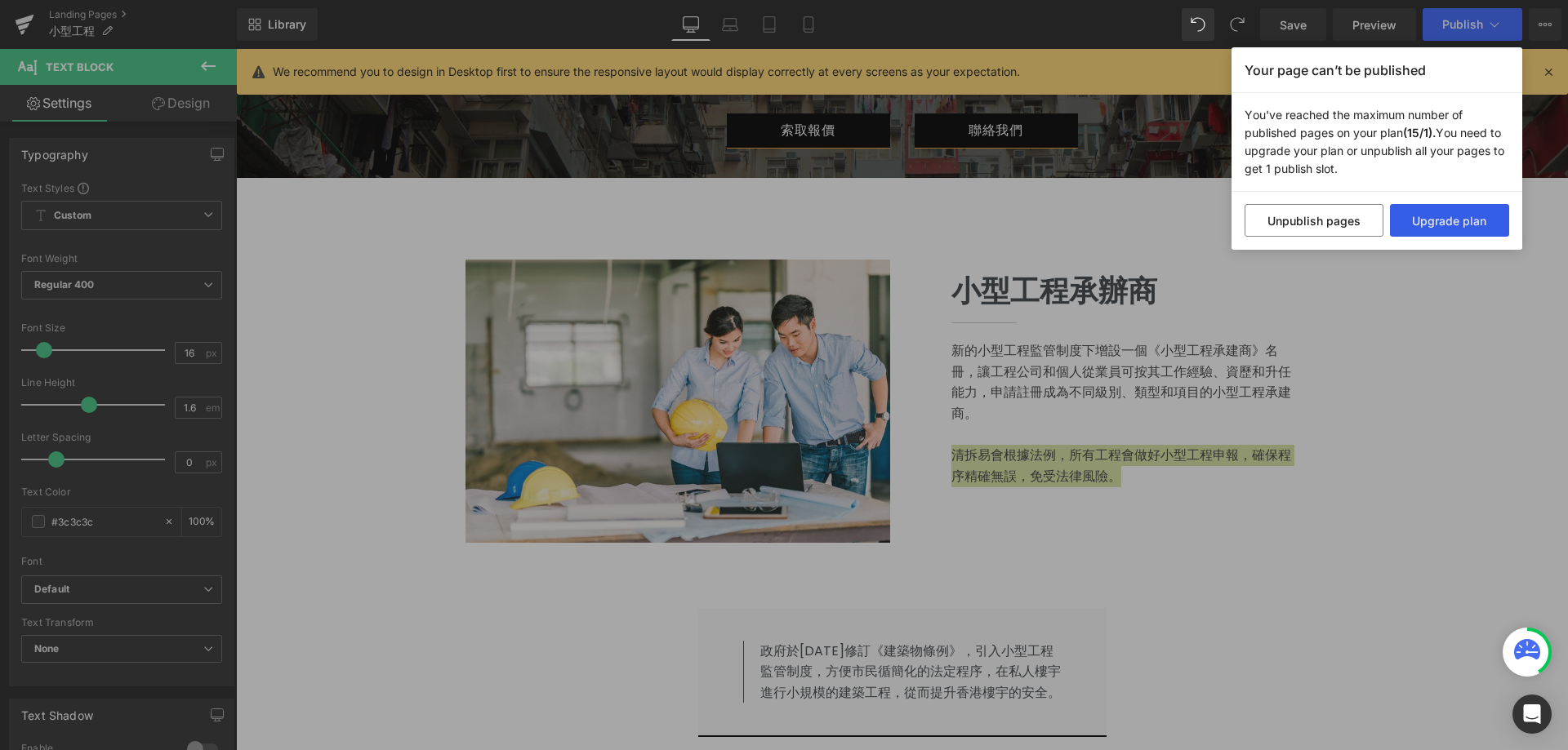
click at [1445, 218] on button "Upgrade plan" at bounding box center [1450, 220] width 120 height 32
click at [844, 43] on div "Your page can’t be published You've reached the maximum number of published pag…" at bounding box center [784, 375] width 1568 height 750
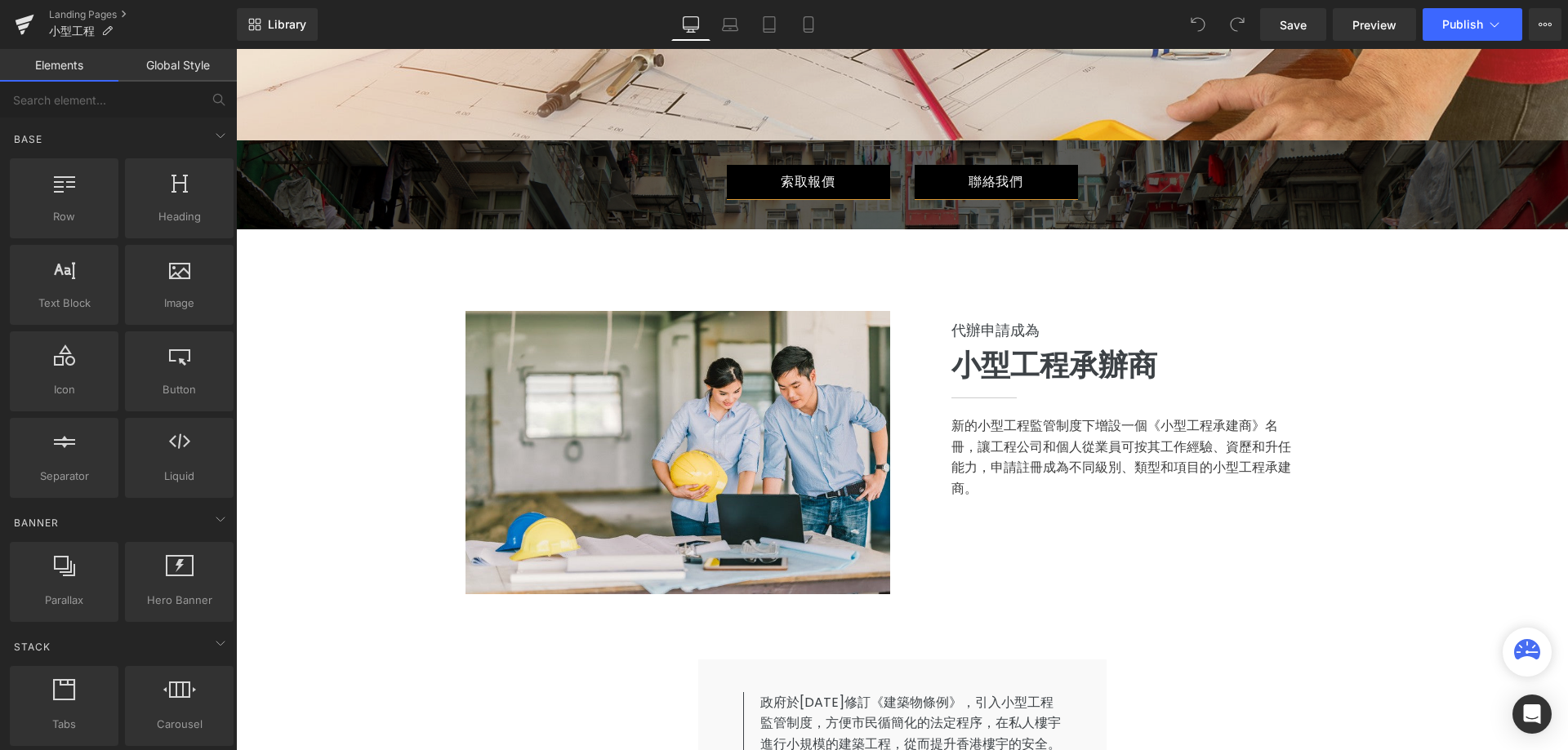
scroll to position [572, 0]
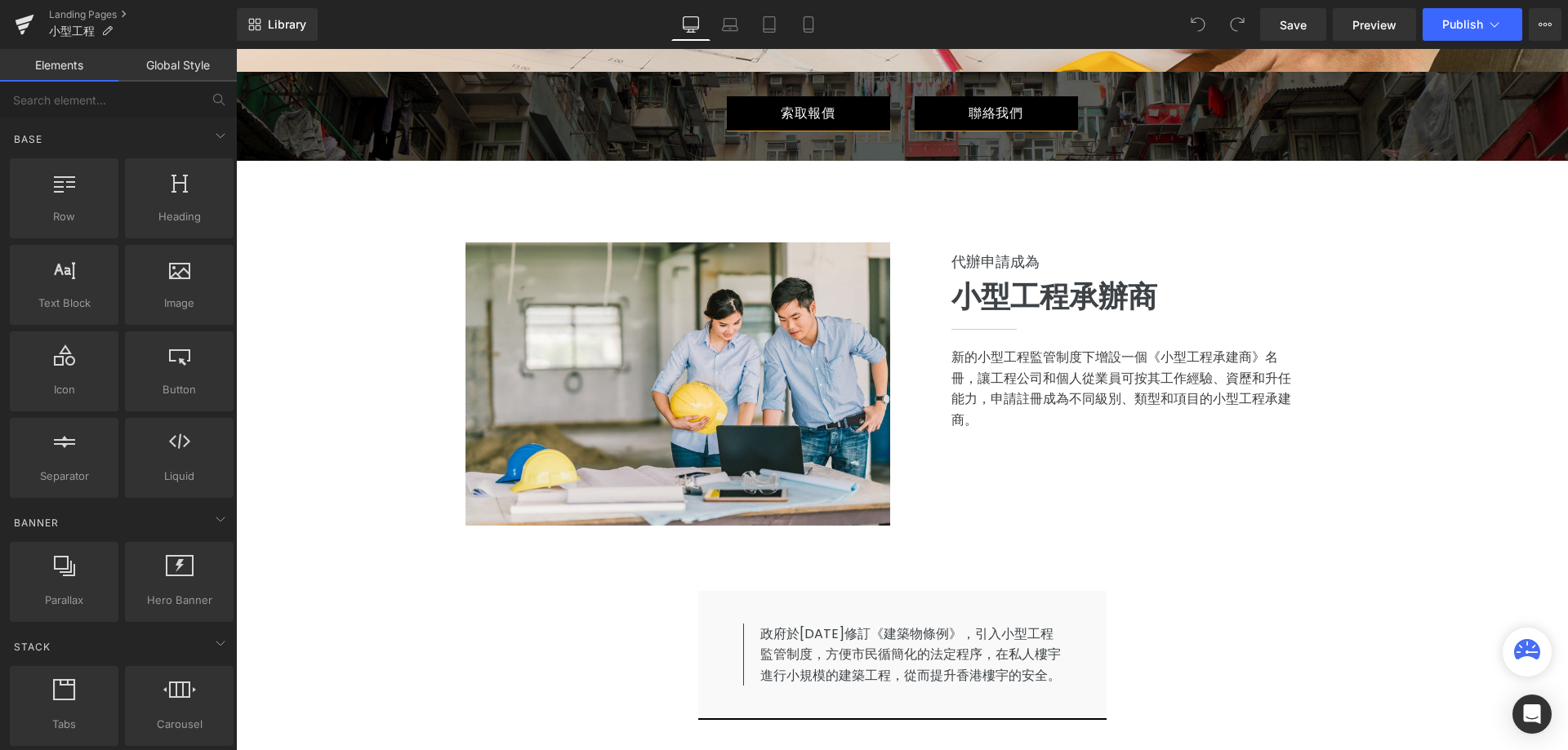
click at [696, 30] on icon at bounding box center [690, 23] width 15 height 13
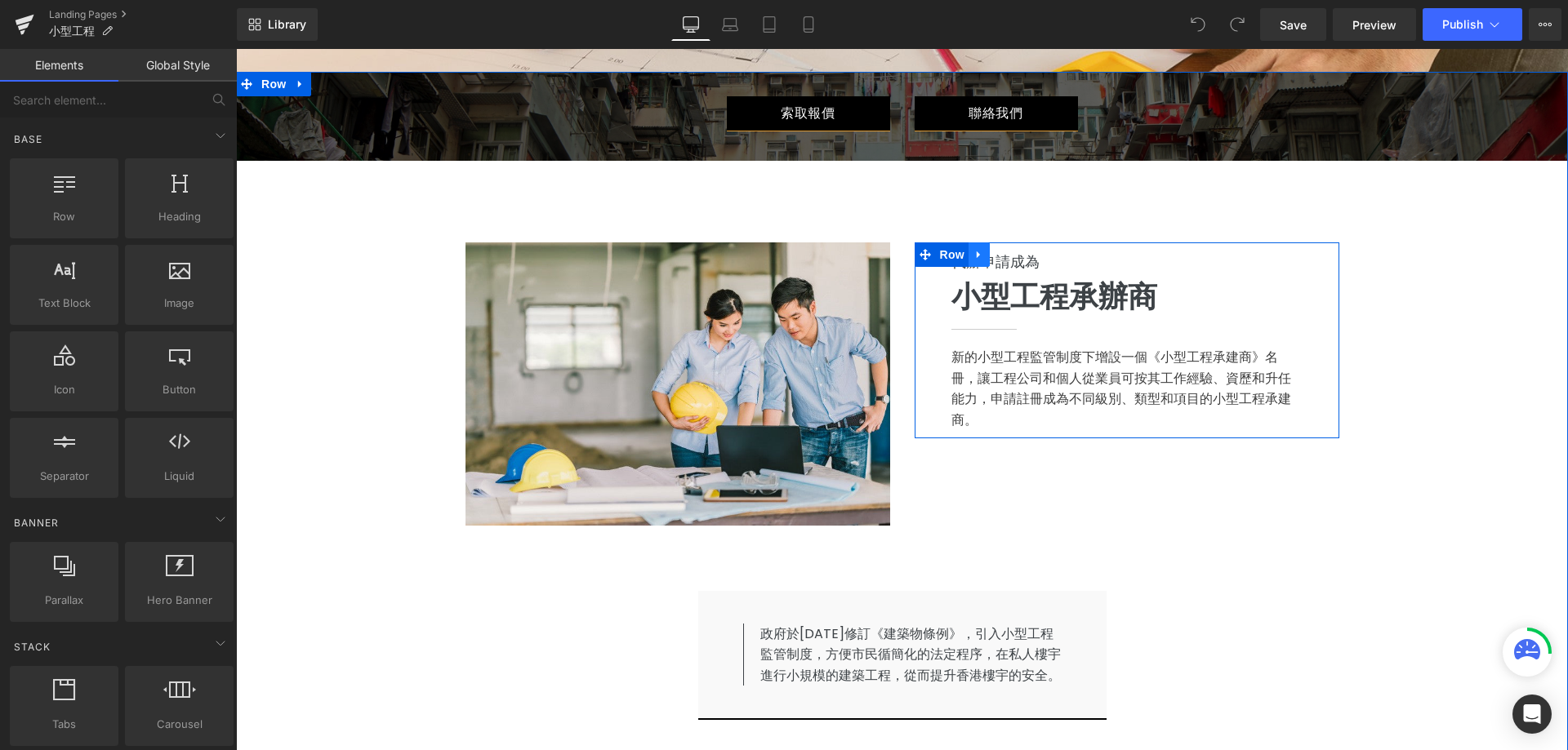
click at [973, 263] on link at bounding box center [979, 254] width 22 height 24
click at [1089, 255] on li "Heading" at bounding box center [1109, 262] width 61 height 20
click at [1157, 254] on link at bounding box center [1165, 262] width 17 height 20
click at [1165, 261] on link at bounding box center [1174, 262] width 17 height 20
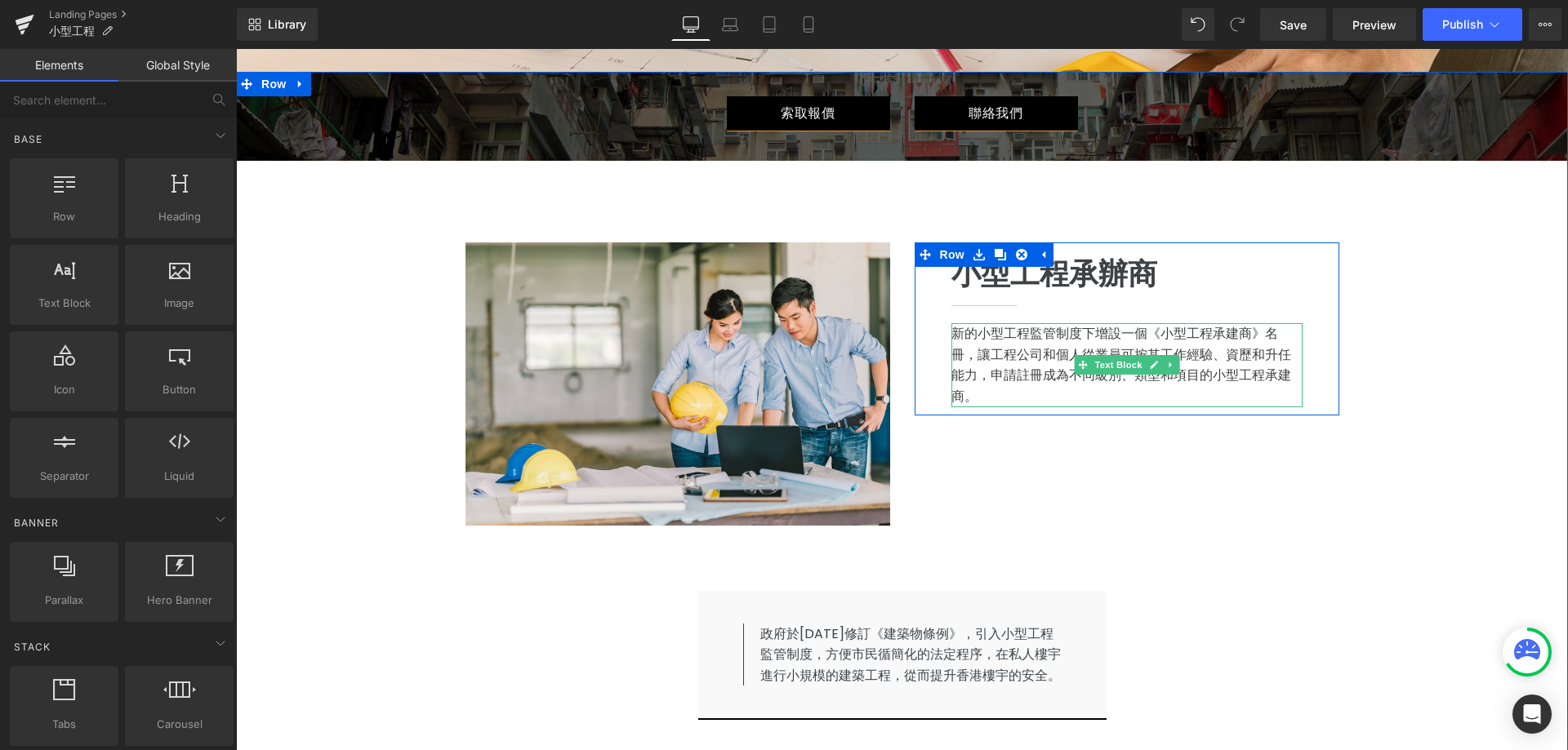
click at [1008, 392] on p "新的小型工程監管制度下增設一個《小型工程承建商》名冊，讓工程公司和個人從業員可按其工作經驗、資歷和升任能力，申請註冊成為不同級別、類型和項目的小型工程承建商。" at bounding box center [1127, 365] width 351 height 83
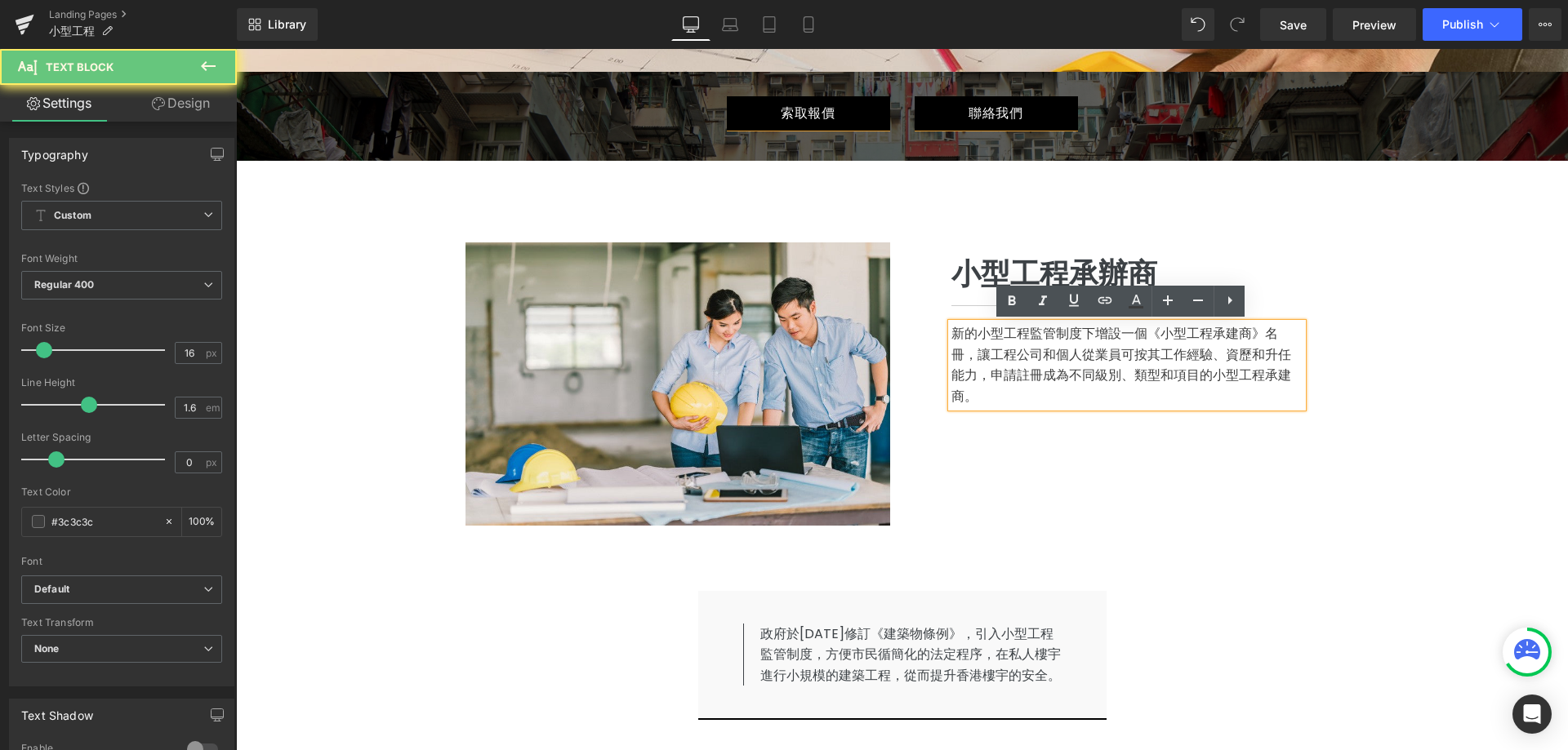
click at [992, 398] on p "新的小型工程監管制度下增設一個《小型工程承建商》名冊，讓工程公司和個人從業員可按其工作經驗、資歷和升任能力，申請註冊成為不同級別、類型和項目的小型工程承建商。" at bounding box center [1127, 365] width 351 height 83
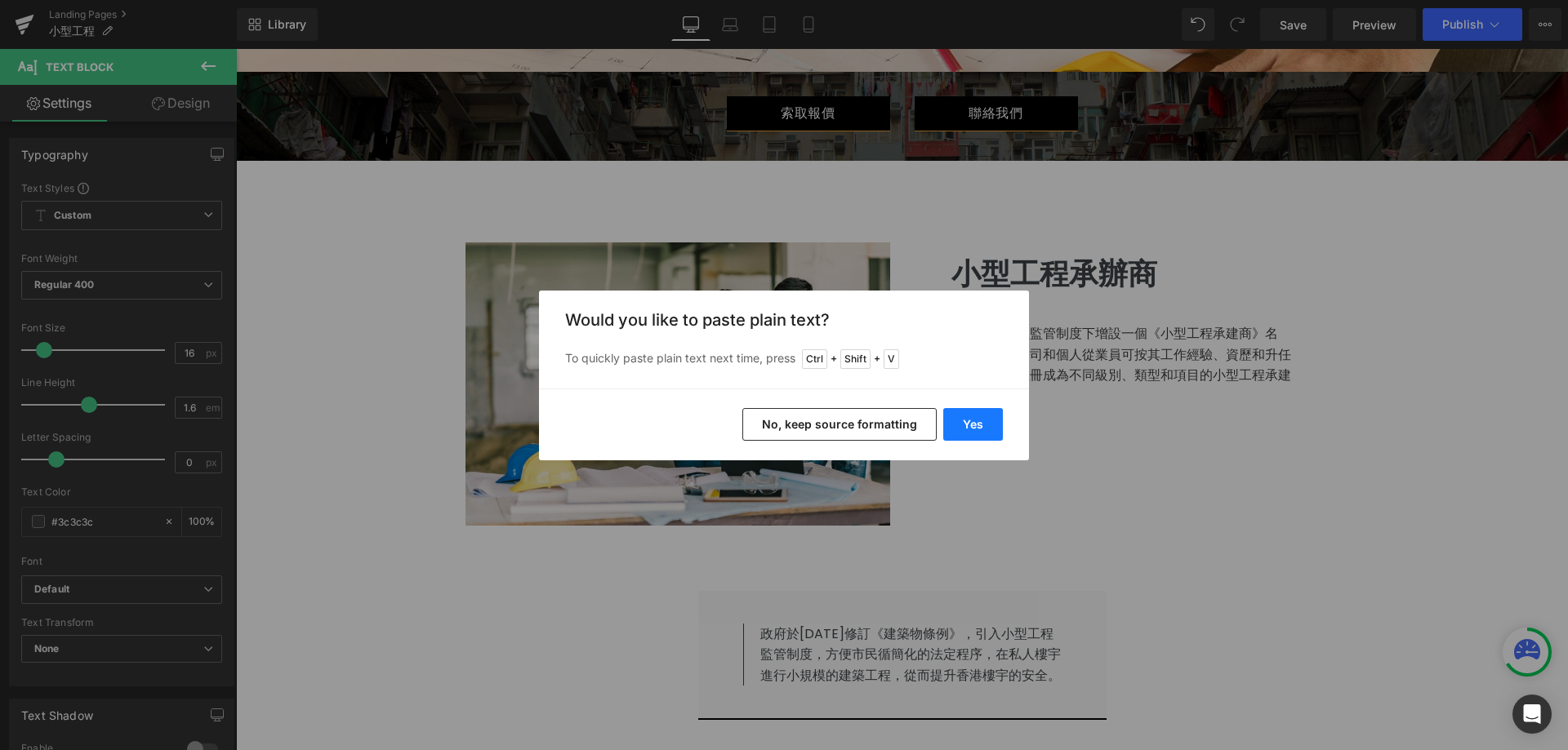
click at [972, 422] on button "Yes" at bounding box center [973, 424] width 59 height 32
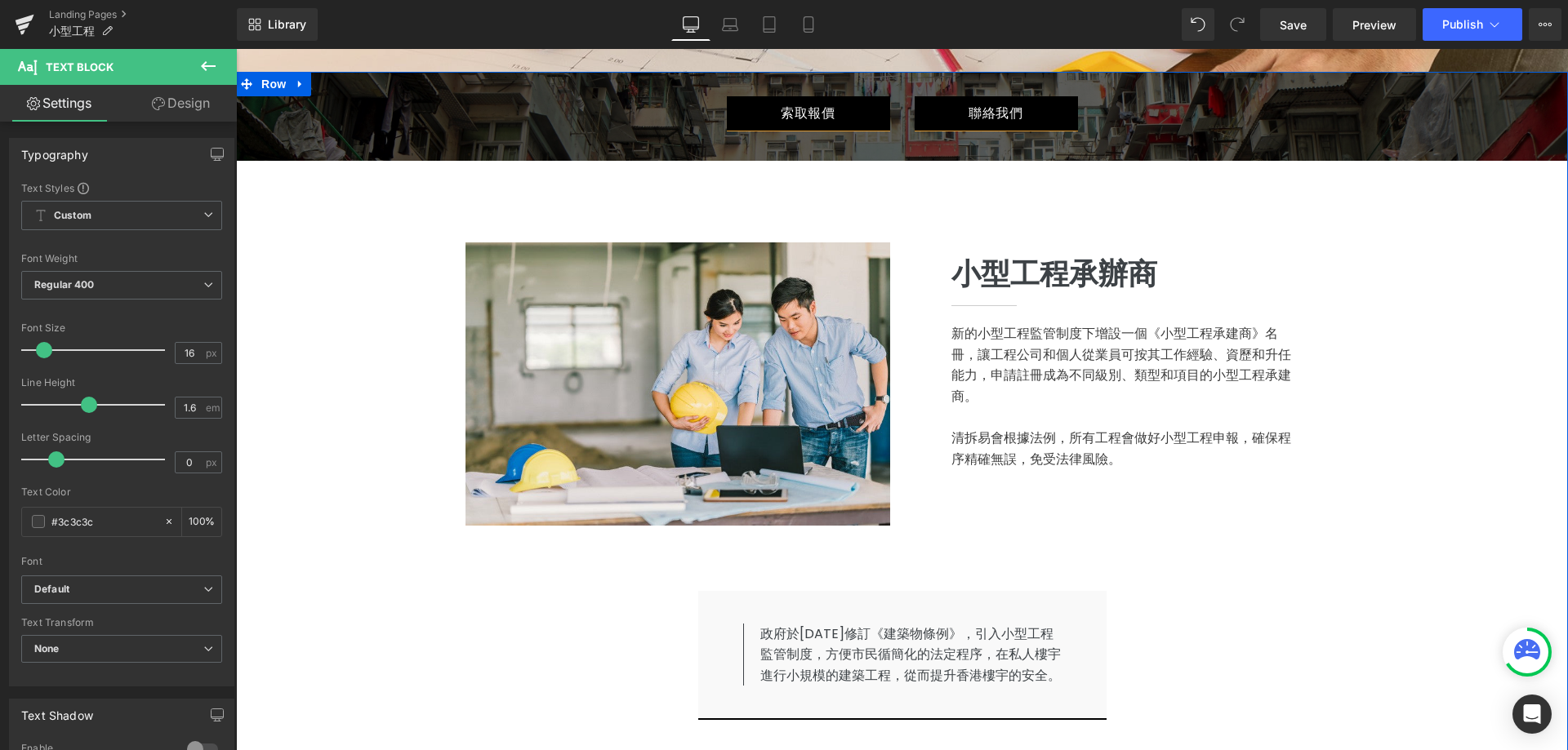
click at [1265, 544] on div "Image 小型工程承辦商 Heading Separator 新的小型工程監管制度下增設一個《小型工程承建商》名冊，讓工程公司和個人從業員可按其工作經驗、資…" at bounding box center [902, 384] width 980 height 365
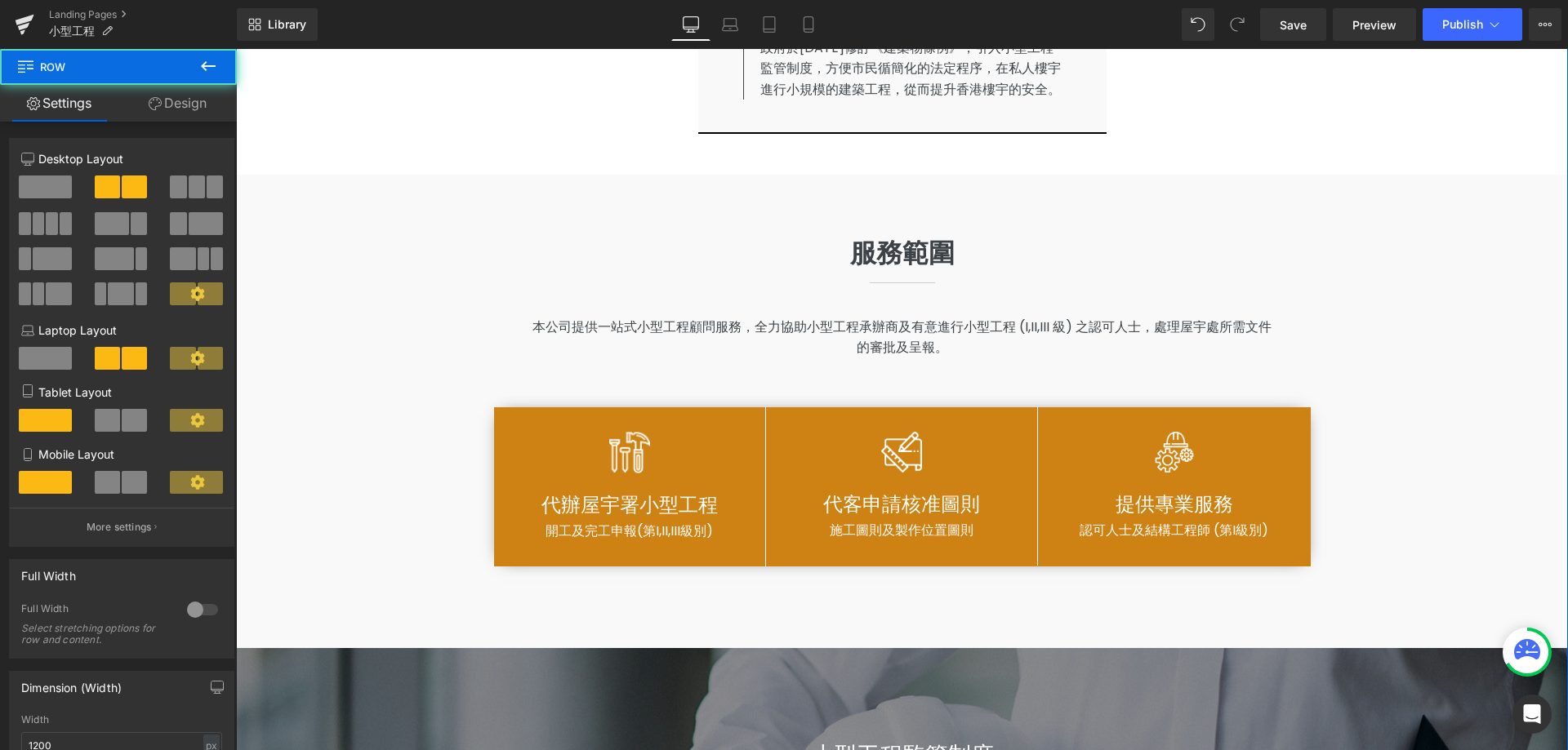
scroll to position [1224, 0]
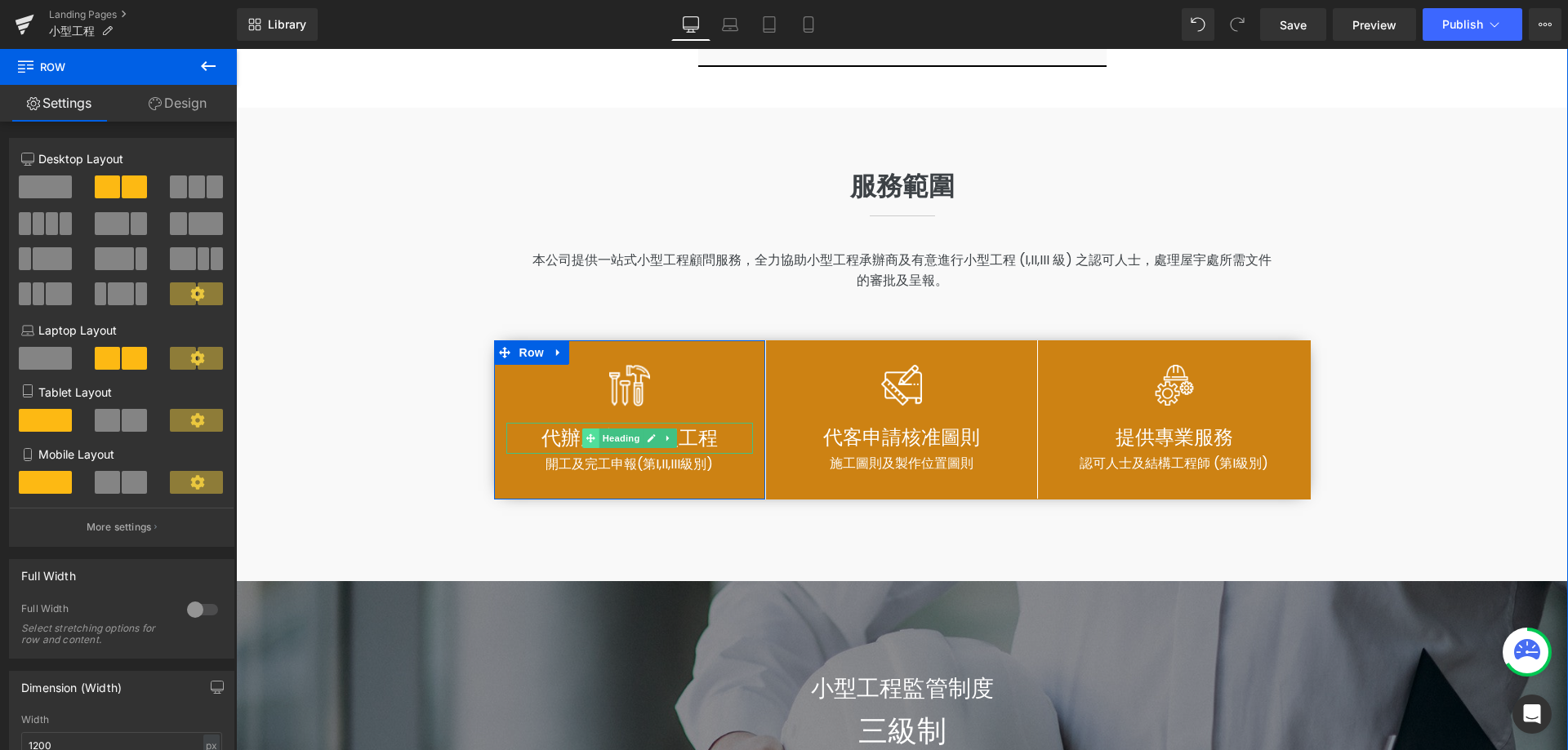
click at [589, 448] on span at bounding box center [590, 438] width 17 height 20
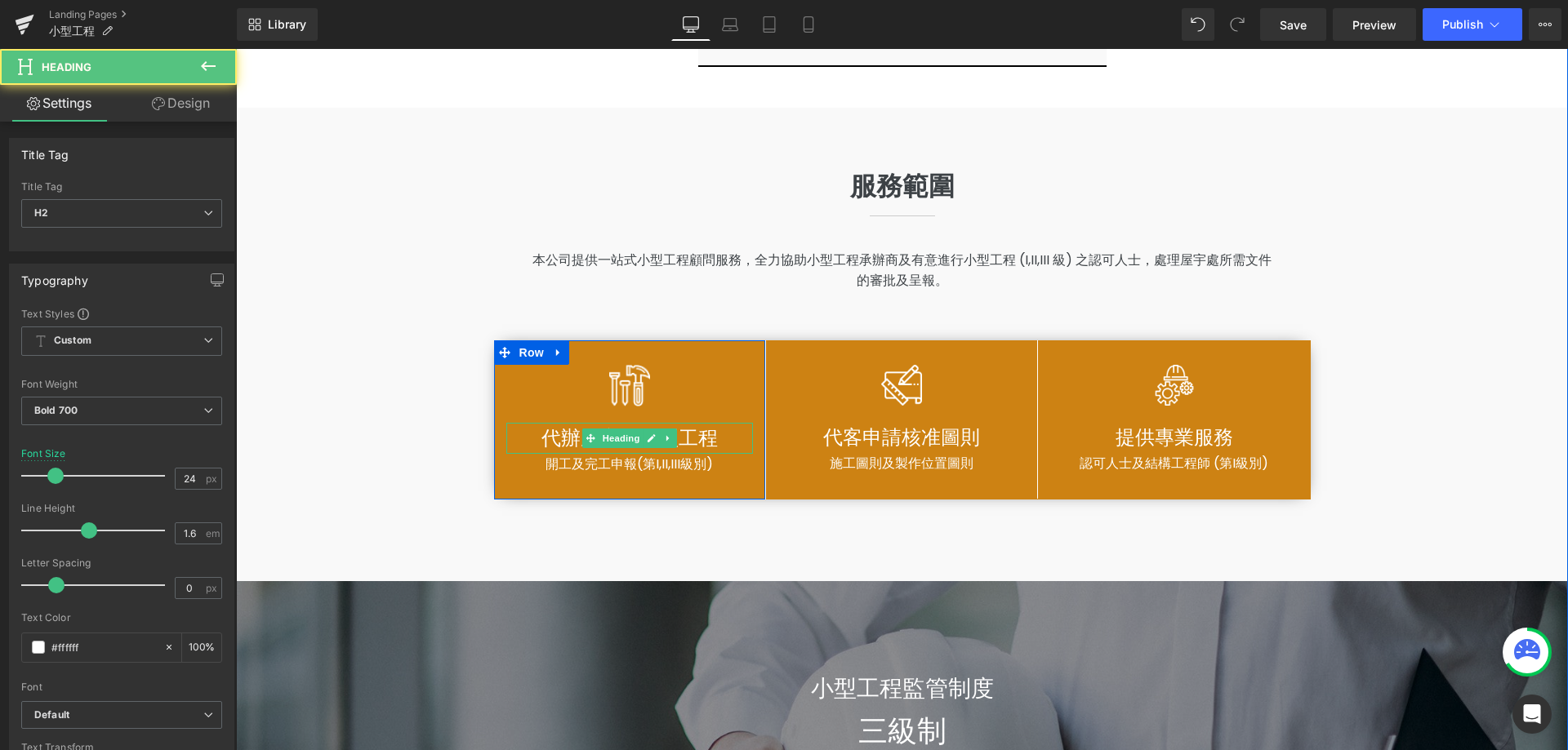
click at [567, 452] on span "代辦屋宇署小型工程" at bounding box center [629, 438] width 177 height 27
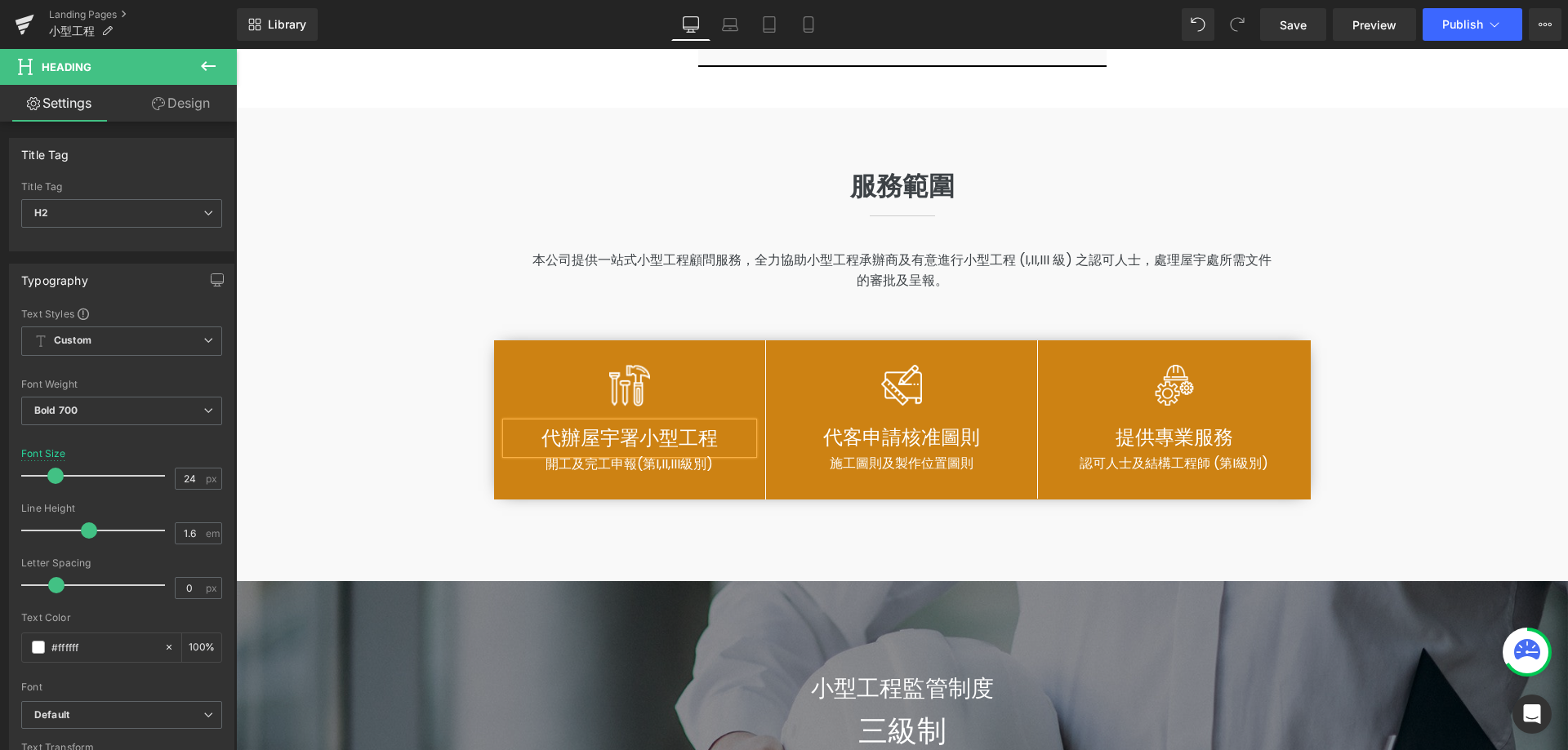
click at [581, 452] on span "代辦屋宇署小型工程" at bounding box center [629, 438] width 177 height 27
click at [1438, 453] on div "服務範圍 Heading Separator 本公司提供一站式小型工程顧問服務，全力協助小型工程承辦商及有意進行小型工程 (I,II,III 級) 之認可人士…" at bounding box center [902, 328] width 1143 height 425
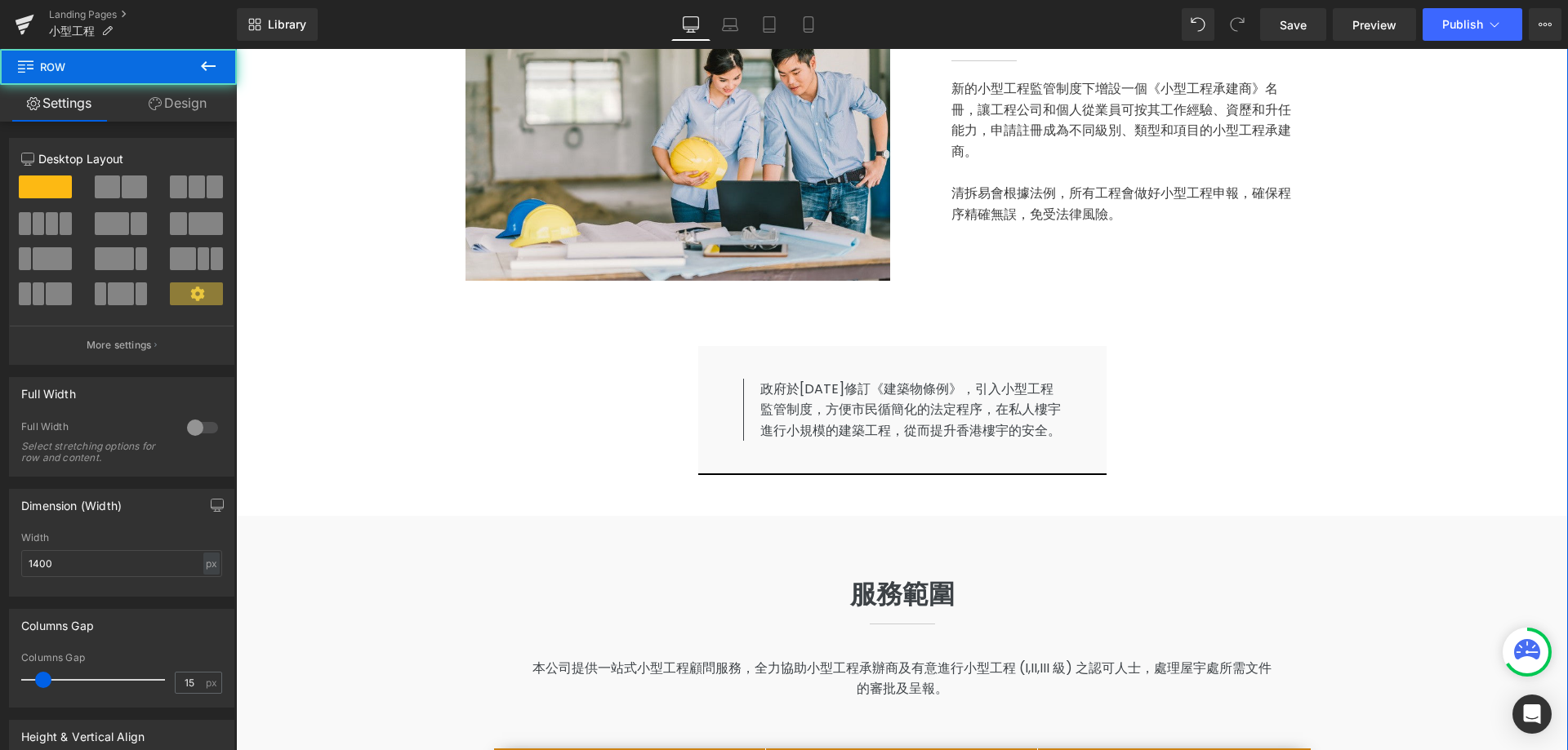
scroll to position [489, 0]
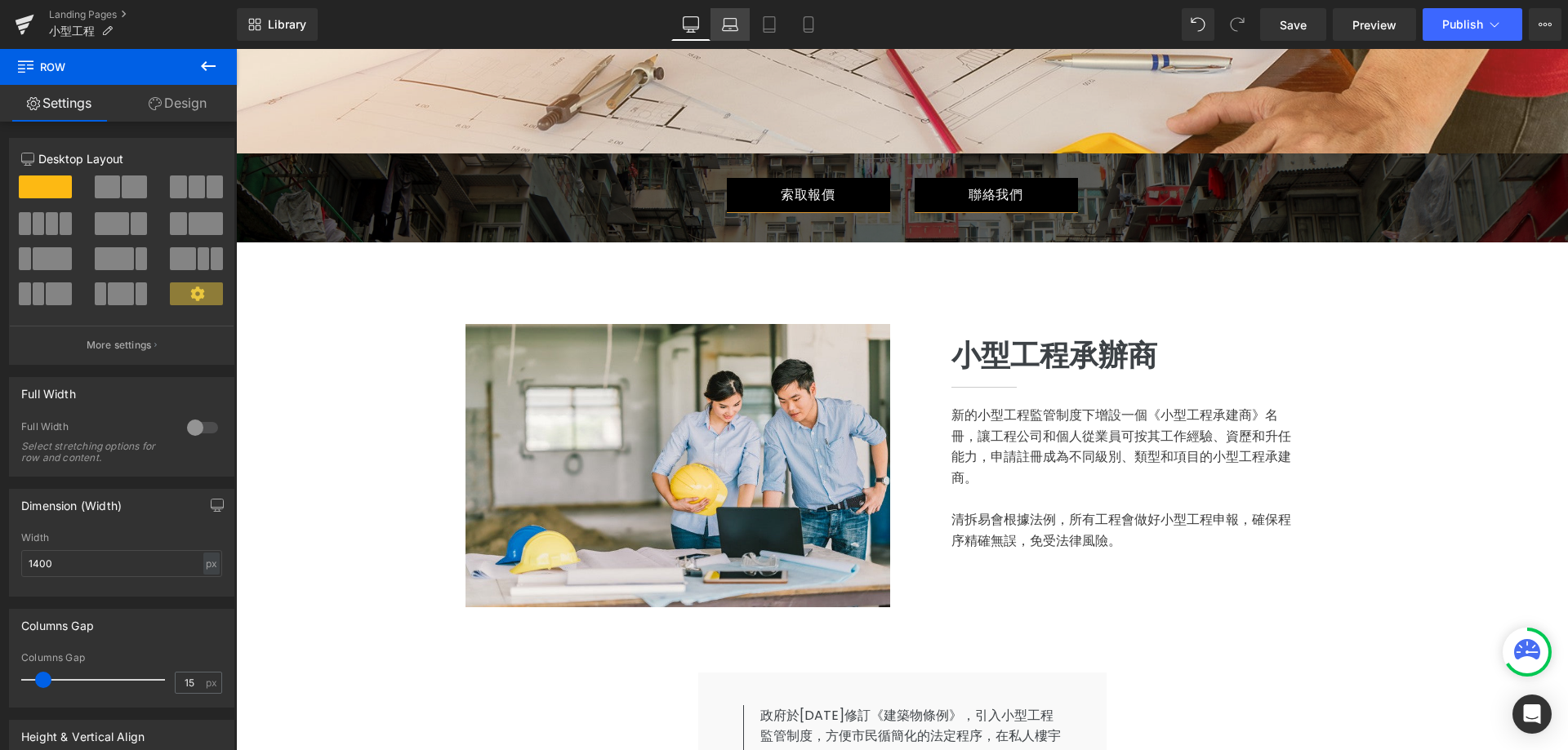
click at [724, 26] on icon at bounding box center [730, 28] width 15 height 4
type input "100"
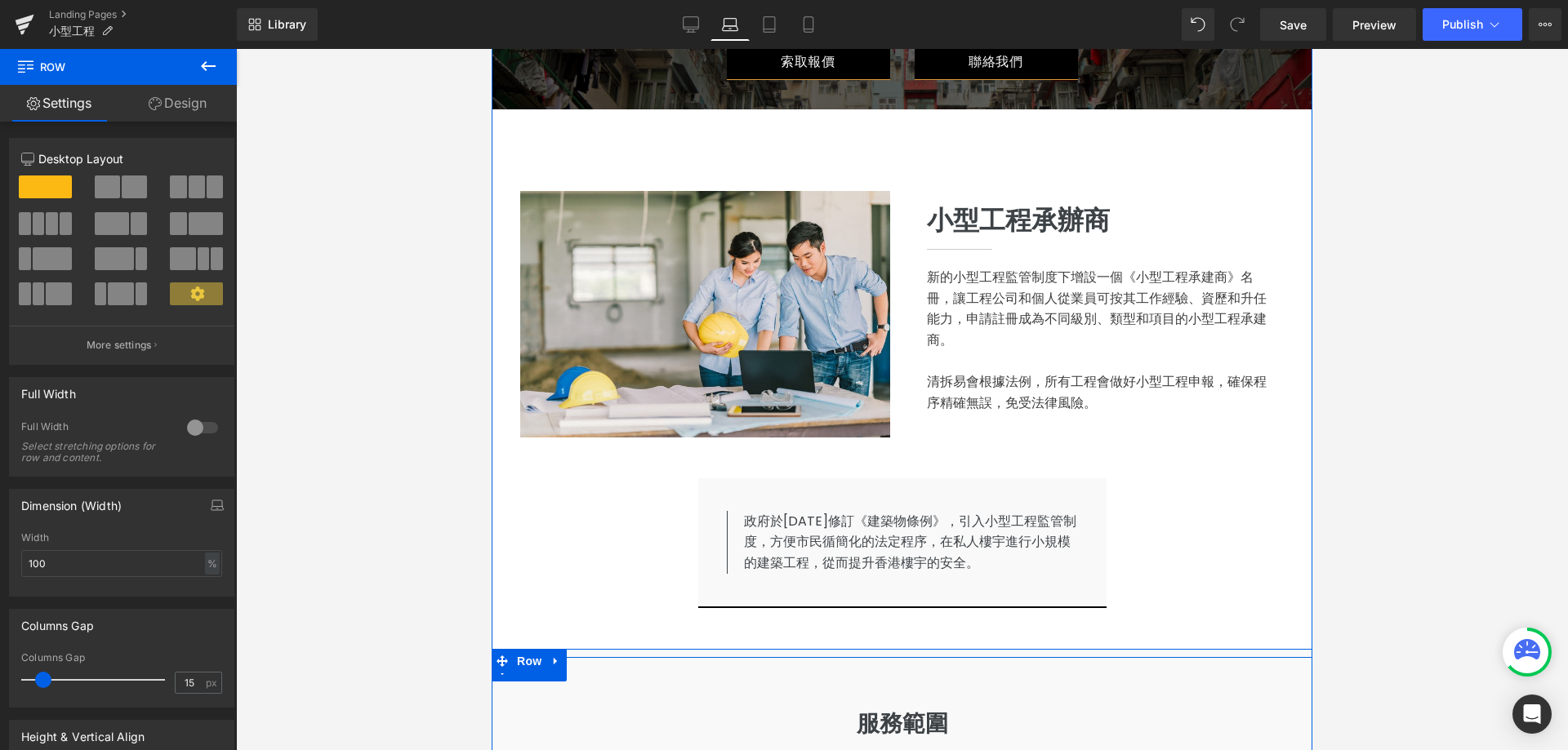
scroll to position [295, 0]
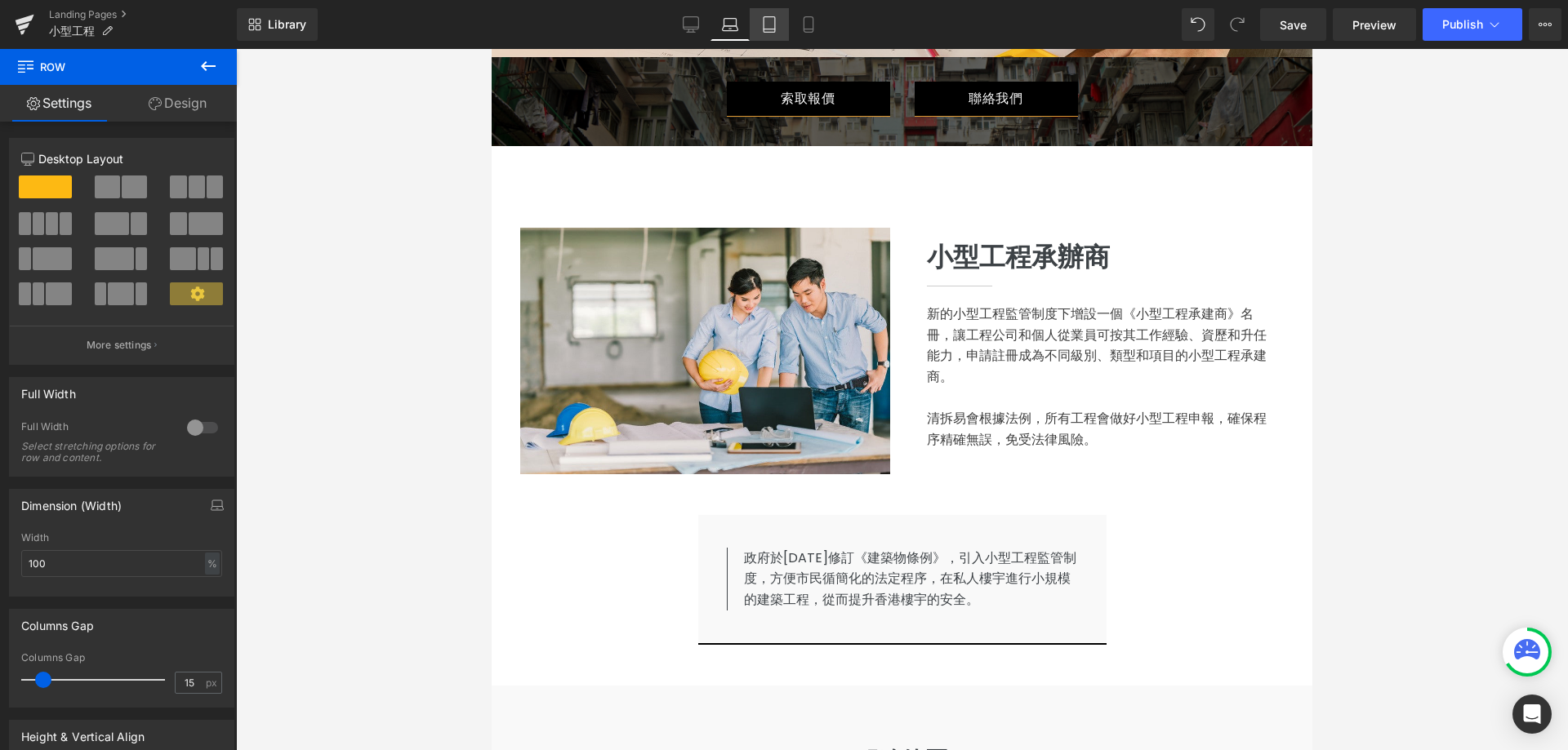
click at [769, 17] on icon at bounding box center [769, 24] width 12 height 15
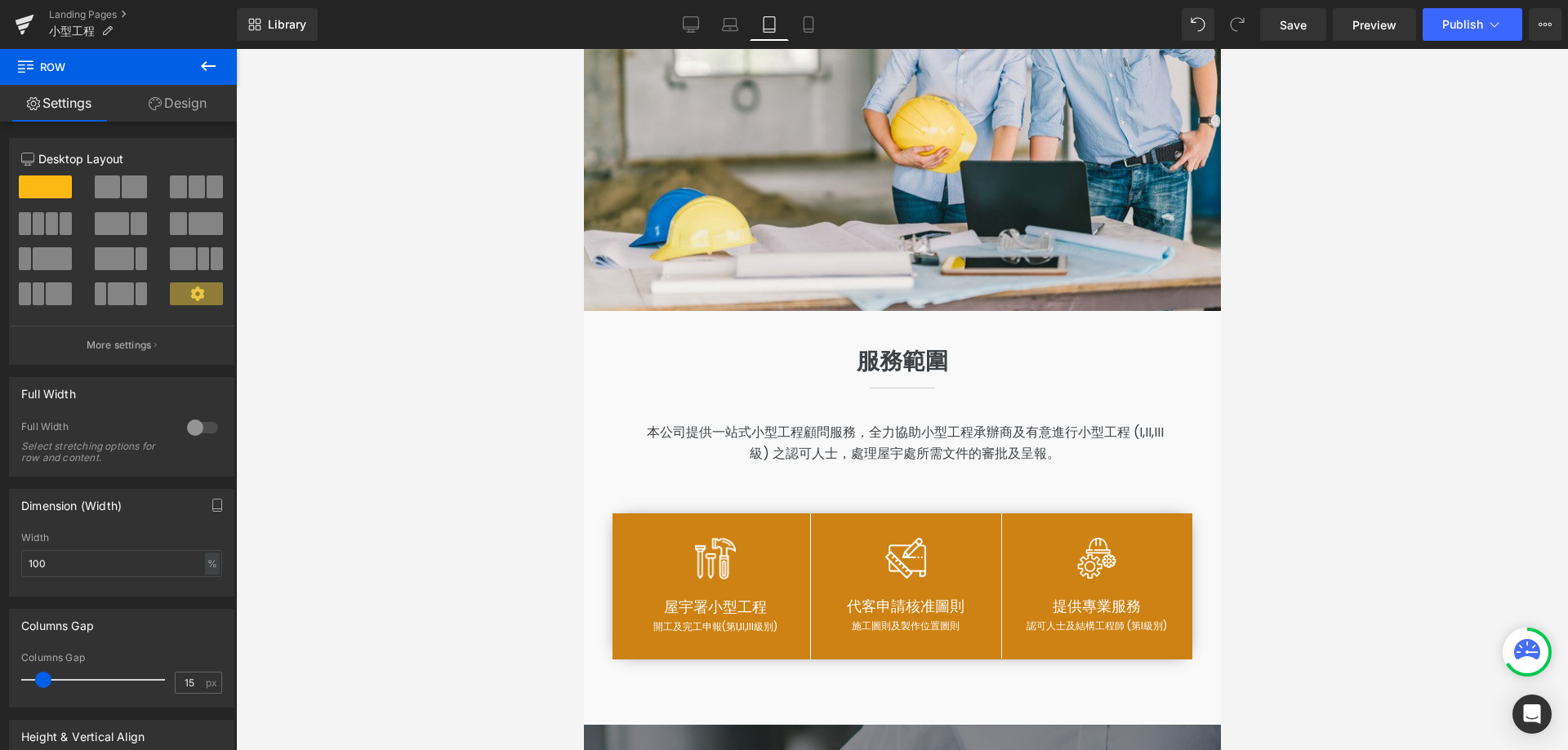
scroll to position [1027, 0]
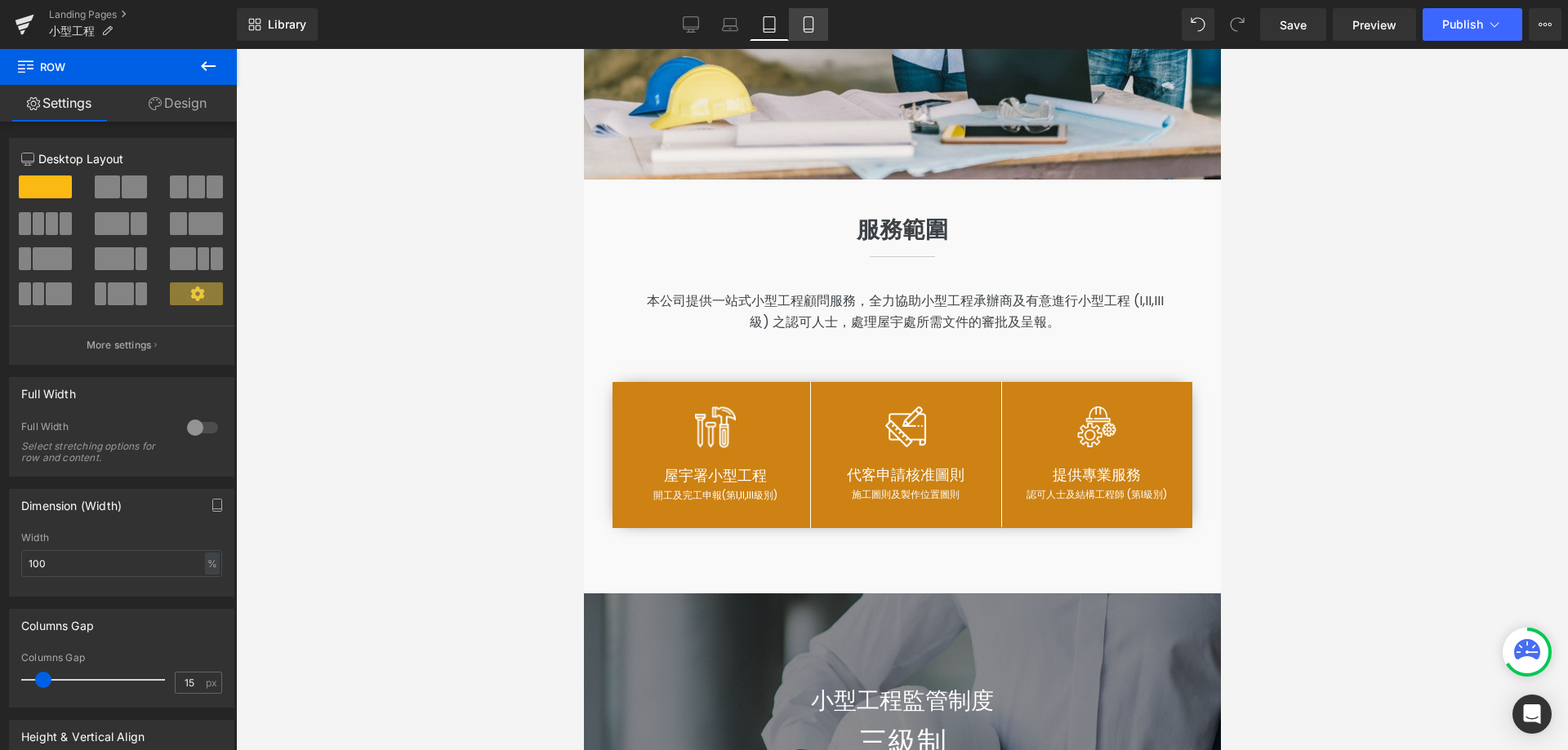
click at [801, 18] on icon at bounding box center [809, 24] width 16 height 16
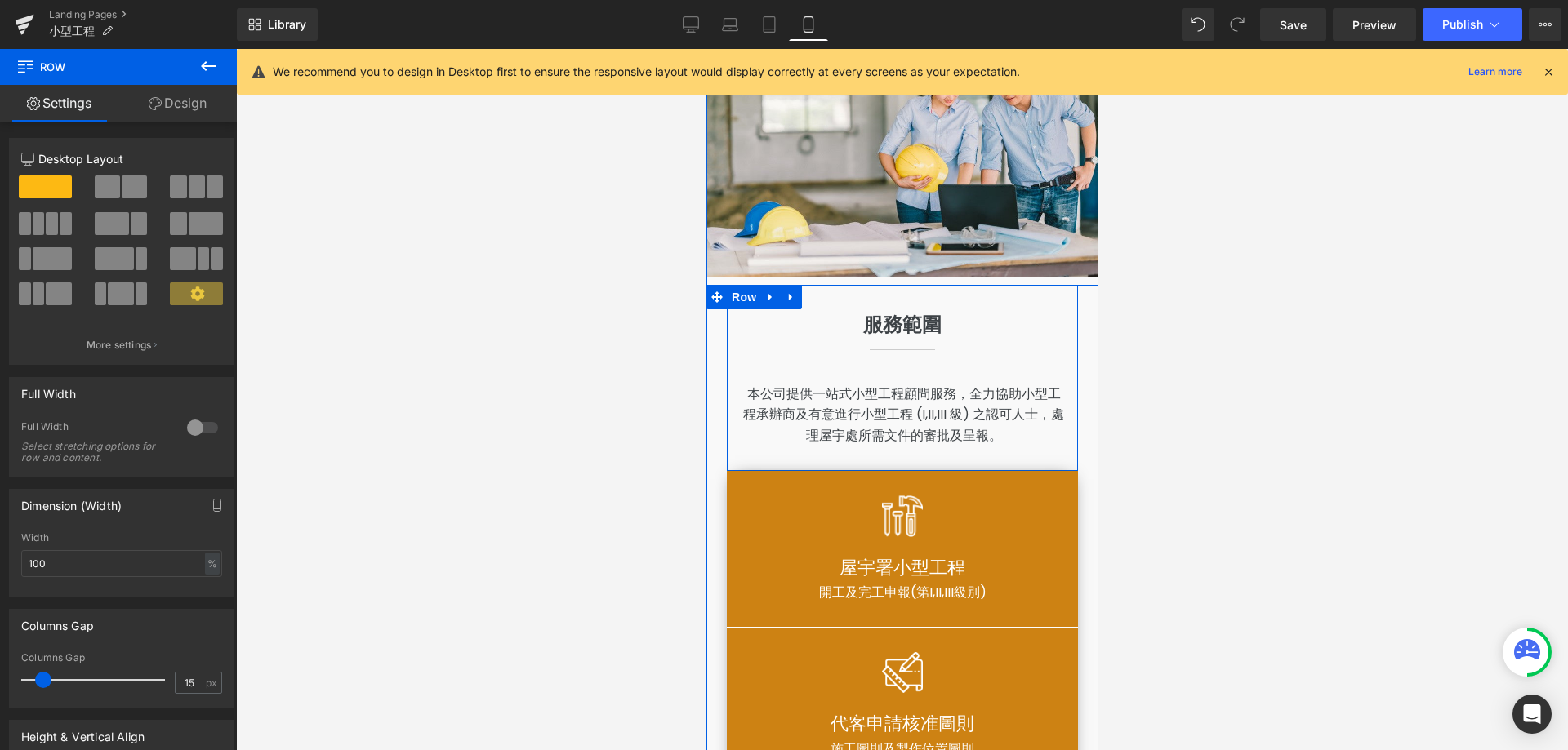
scroll to position [429, 0]
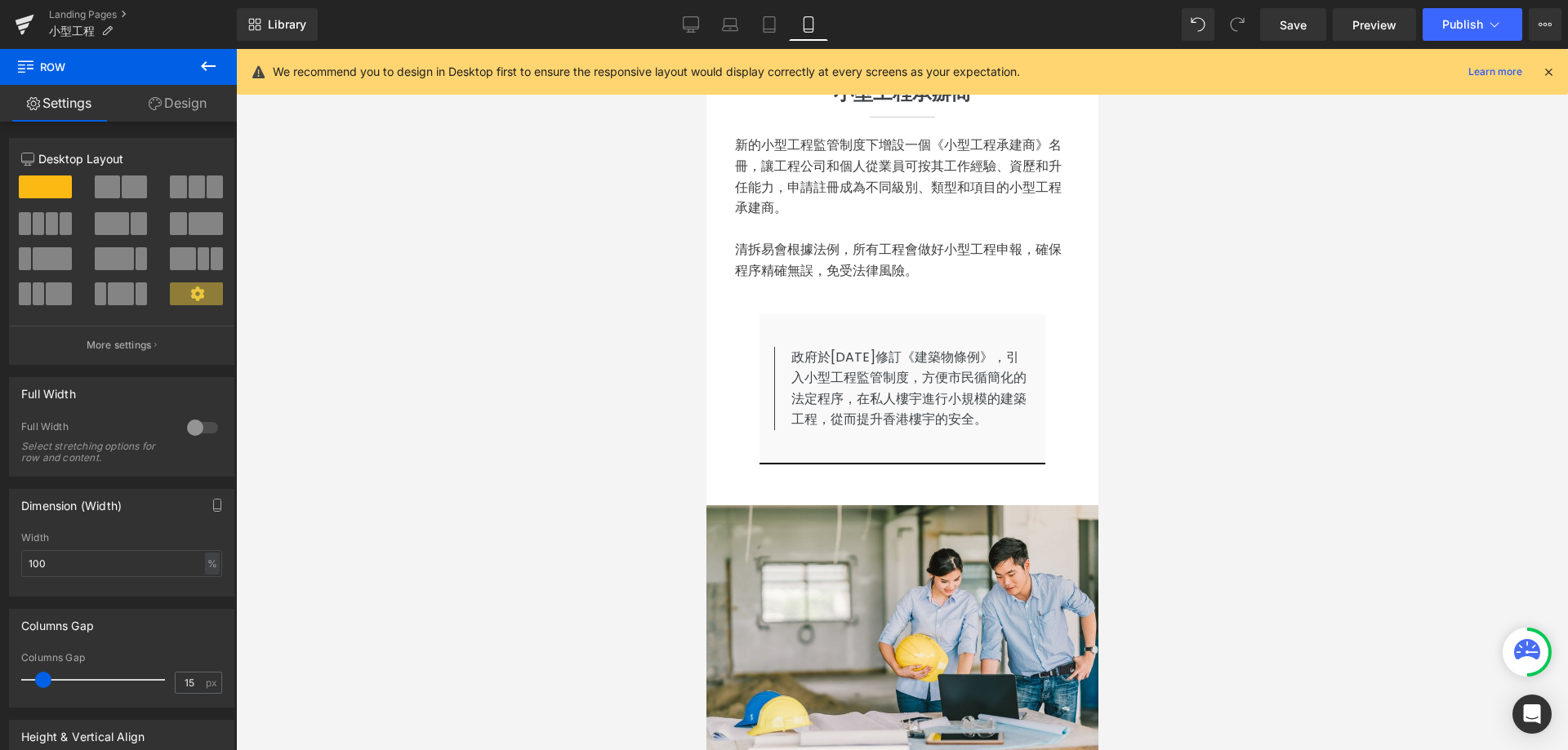
click at [1269, 351] on div at bounding box center [902, 400] width 1332 height 701
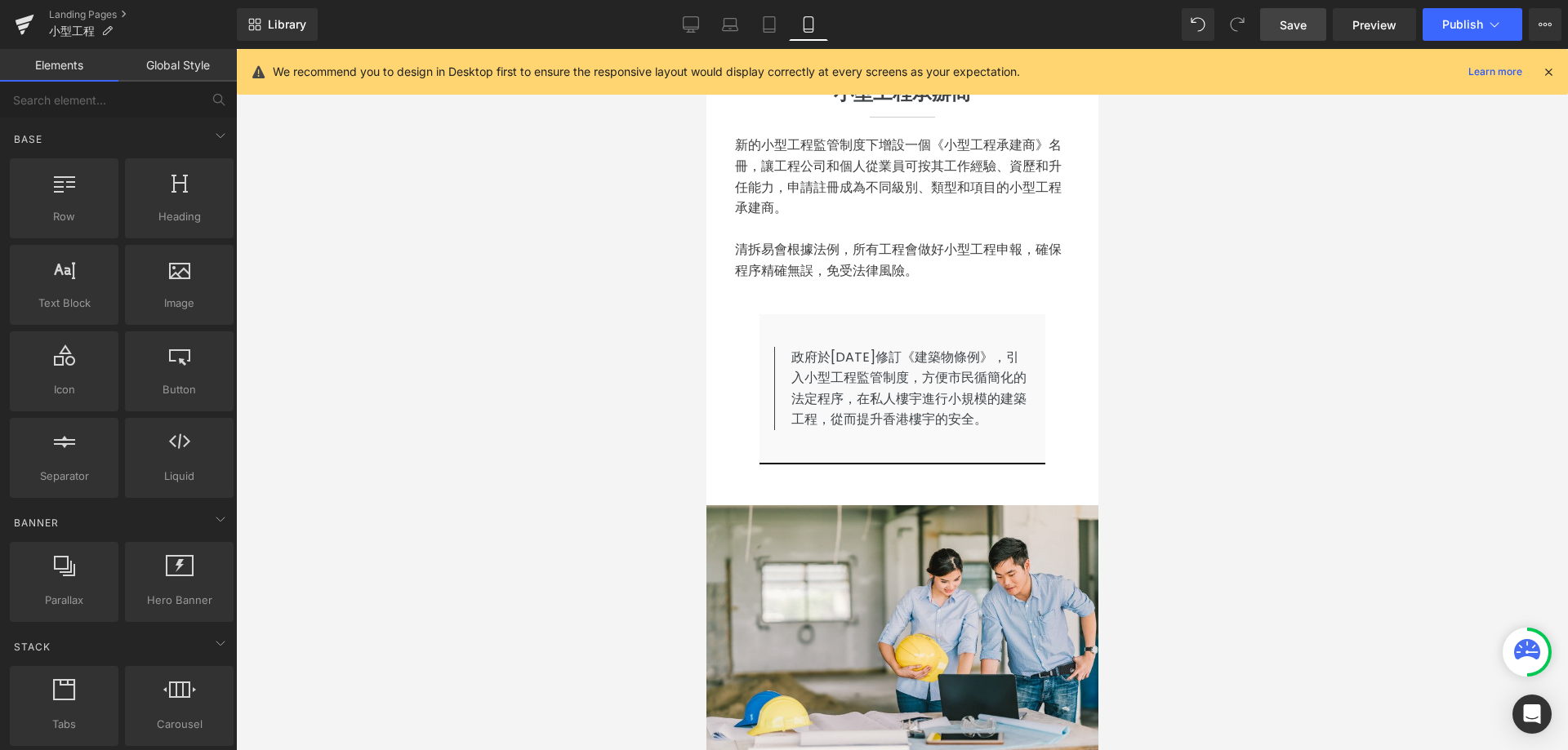
click at [1296, 23] on span "Save" at bounding box center [1293, 24] width 27 height 17
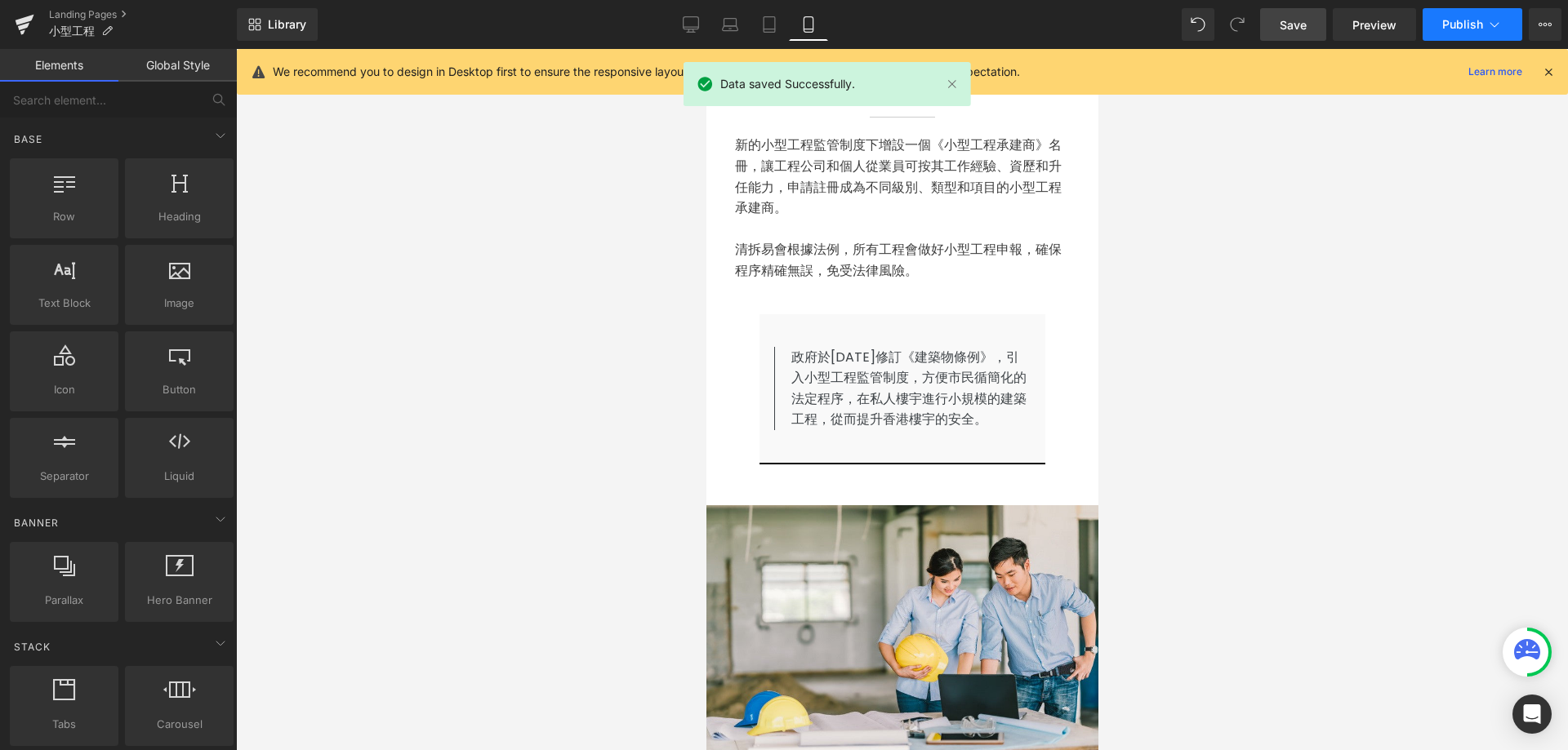
click at [1451, 27] on span "Publish" at bounding box center [1462, 24] width 41 height 13
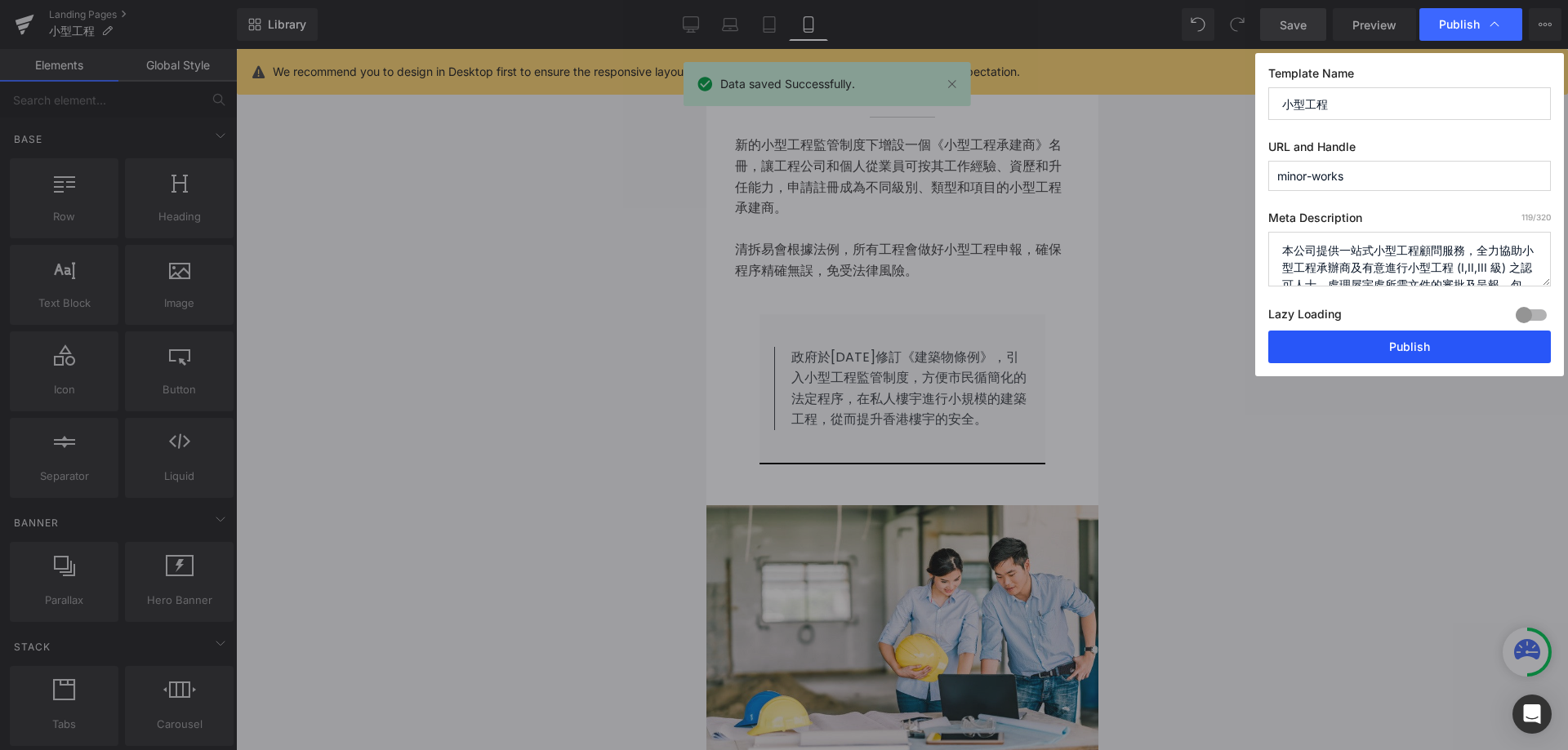
click at [1409, 349] on button "Publish" at bounding box center [1408, 347] width 282 height 32
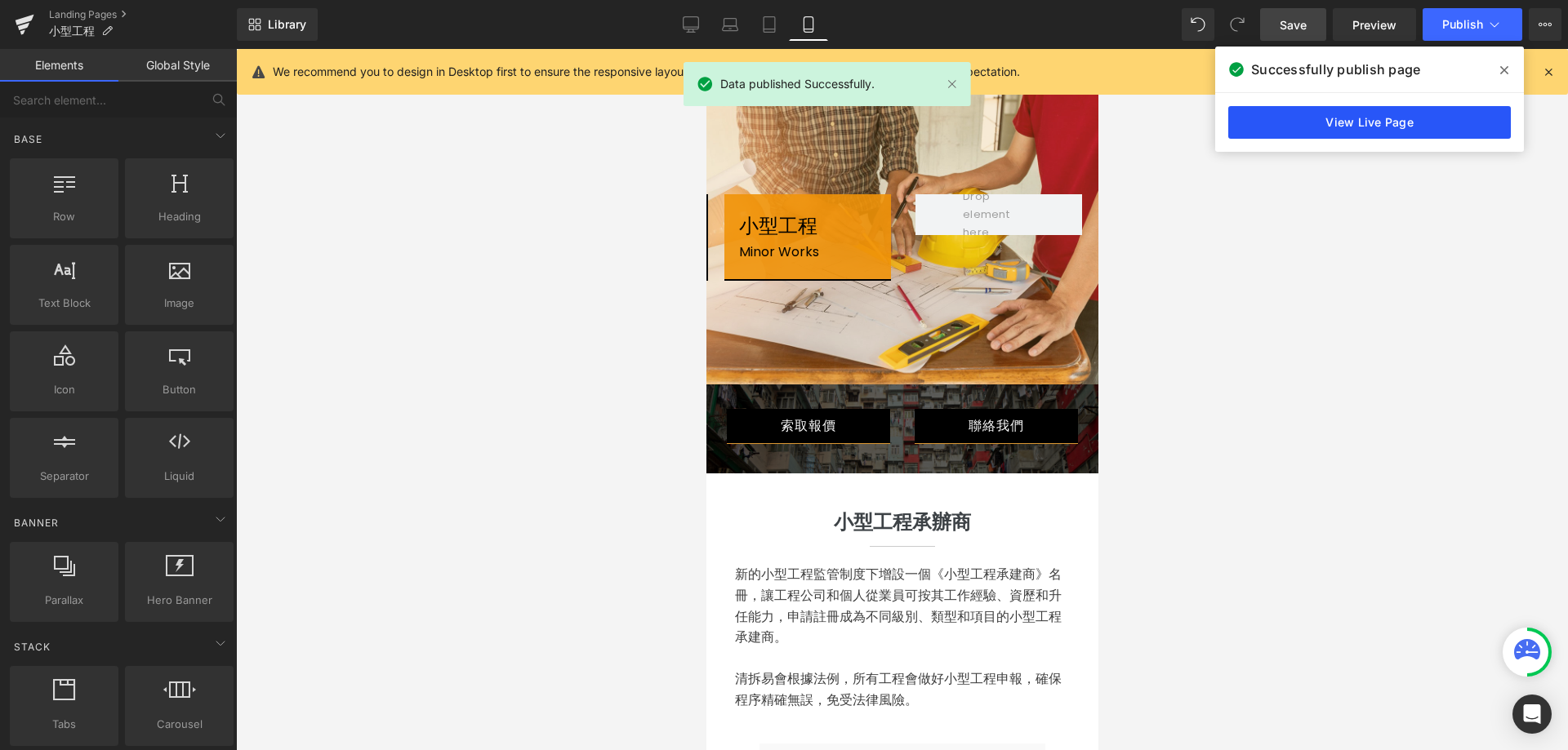
click at [1341, 129] on link "View Live Page" at bounding box center [1369, 122] width 282 height 32
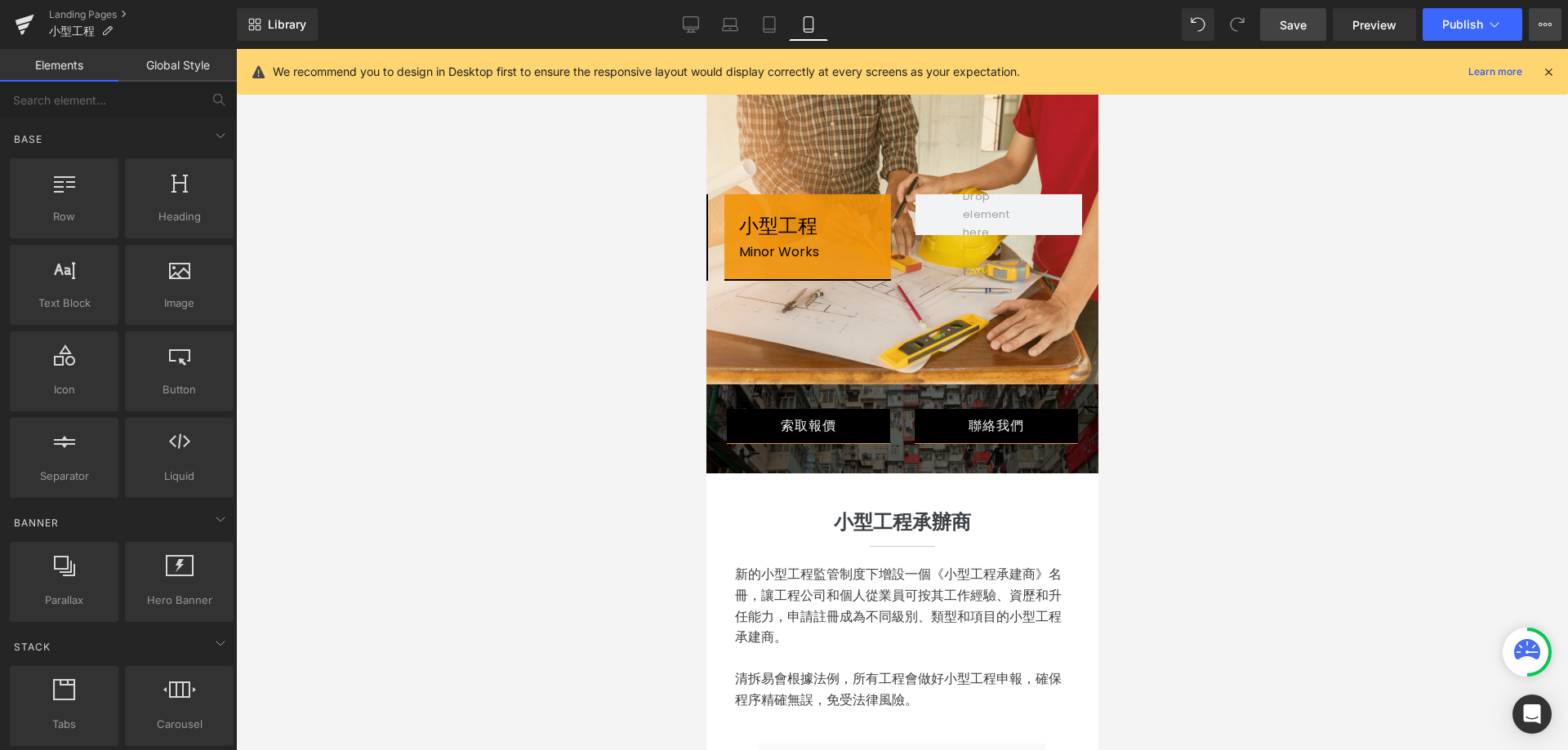
click at [1552, 19] on button "View Live Page View with current Template Save Template to Library Schedule Pub…" at bounding box center [1545, 24] width 32 height 32
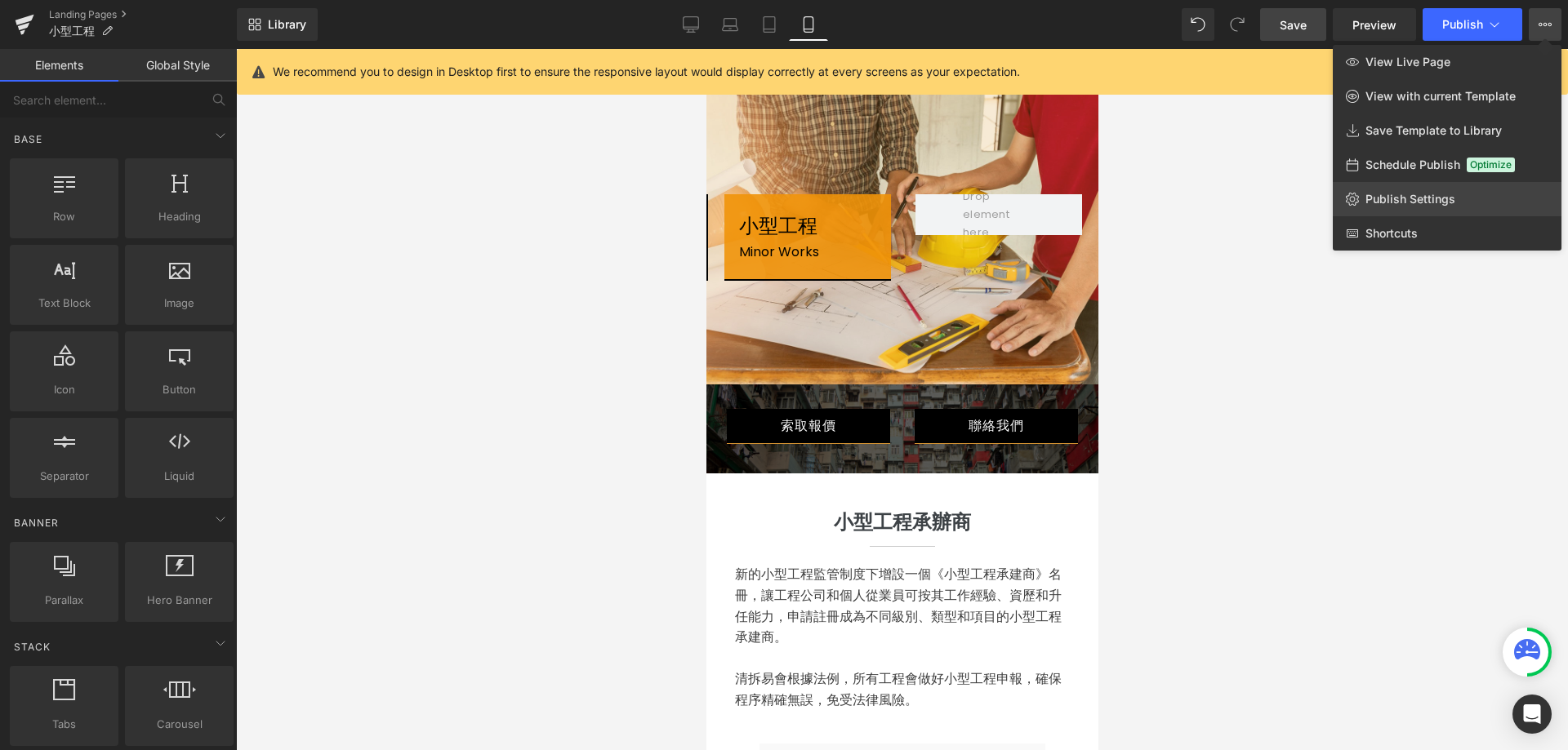
click at [1424, 187] on link "Publish Settings" at bounding box center [1446, 199] width 229 height 34
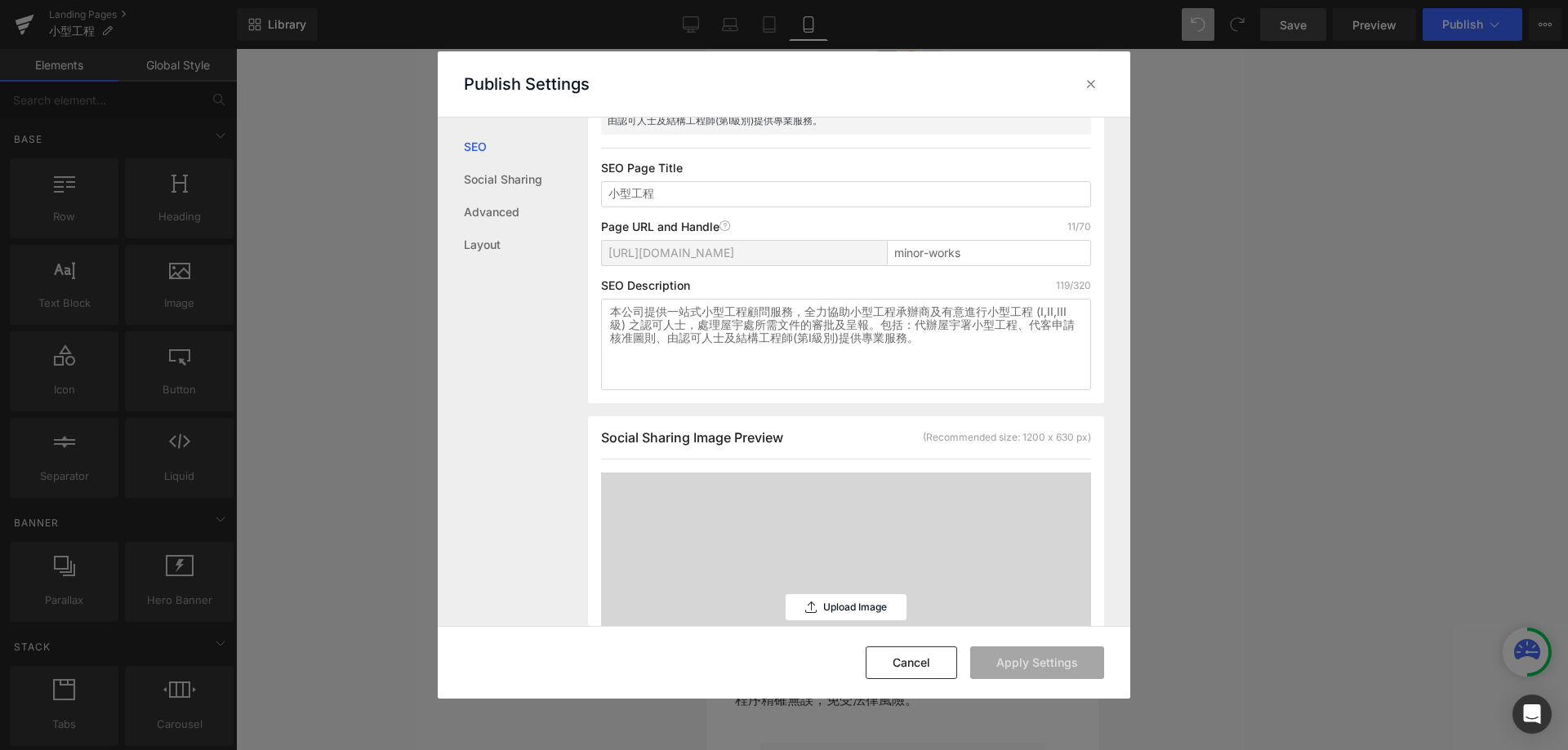
scroll to position [164, 0]
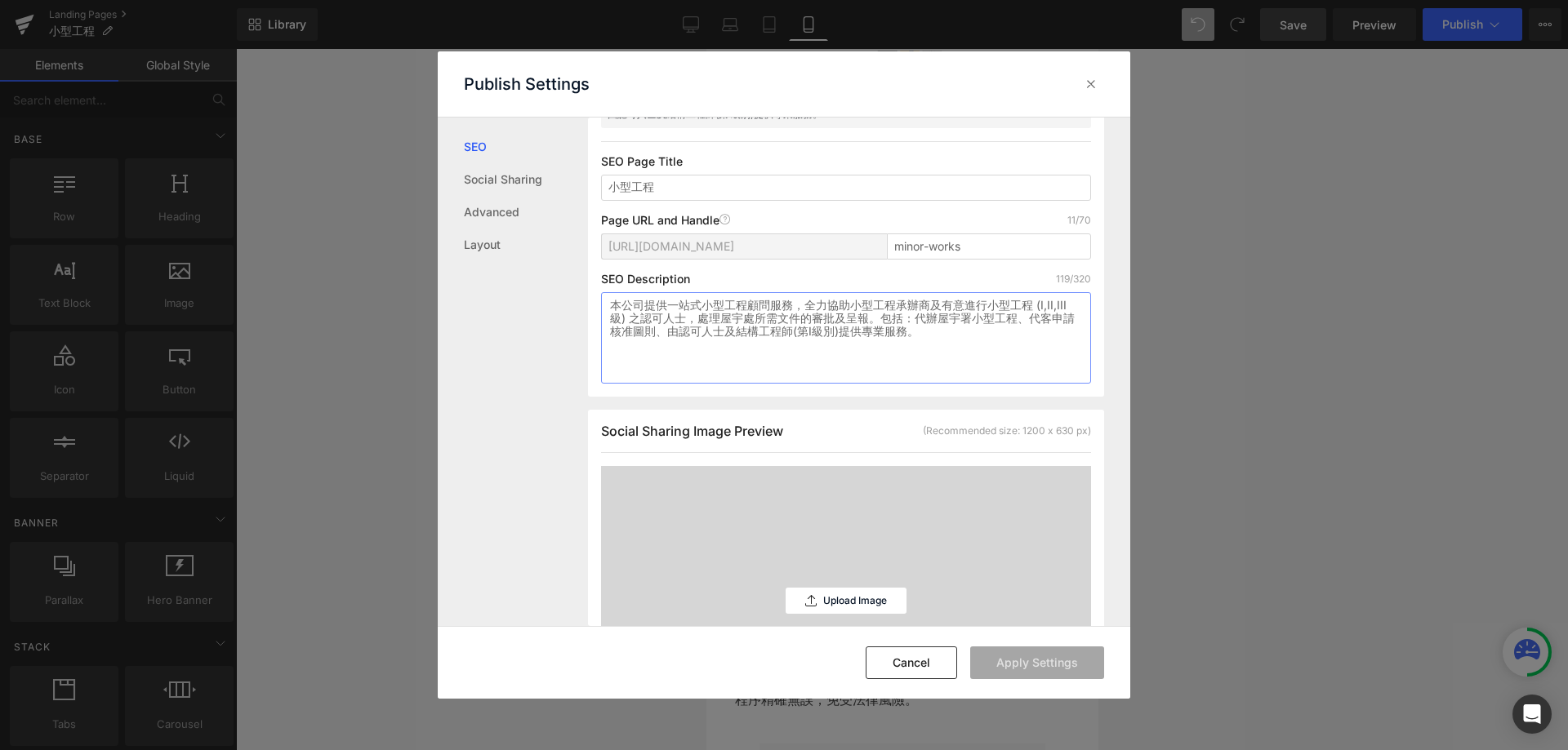
click at [939, 348] on textarea "本公司提供一站式小型工程顧問服務，全力協助小型工程承辦商及有意進行小型工程 (I,II,III 級) 之認可人士，處理屋宇處所需文件的審批及呈報。包括：代辦屋…" at bounding box center [845, 338] width 489 height 91
click at [809, 309] on textarea "本公司提供一站式小型工程顧問服務，全力協助小型工程承辦商及有意進行小型工程 (I,II,III 級) 之認可人士，處理屋宇處所需文件的審批及呈報。包括：代辦屋…" at bounding box center [845, 338] width 489 height 91
click at [923, 670] on button "Cancel" at bounding box center [911, 662] width 91 height 32
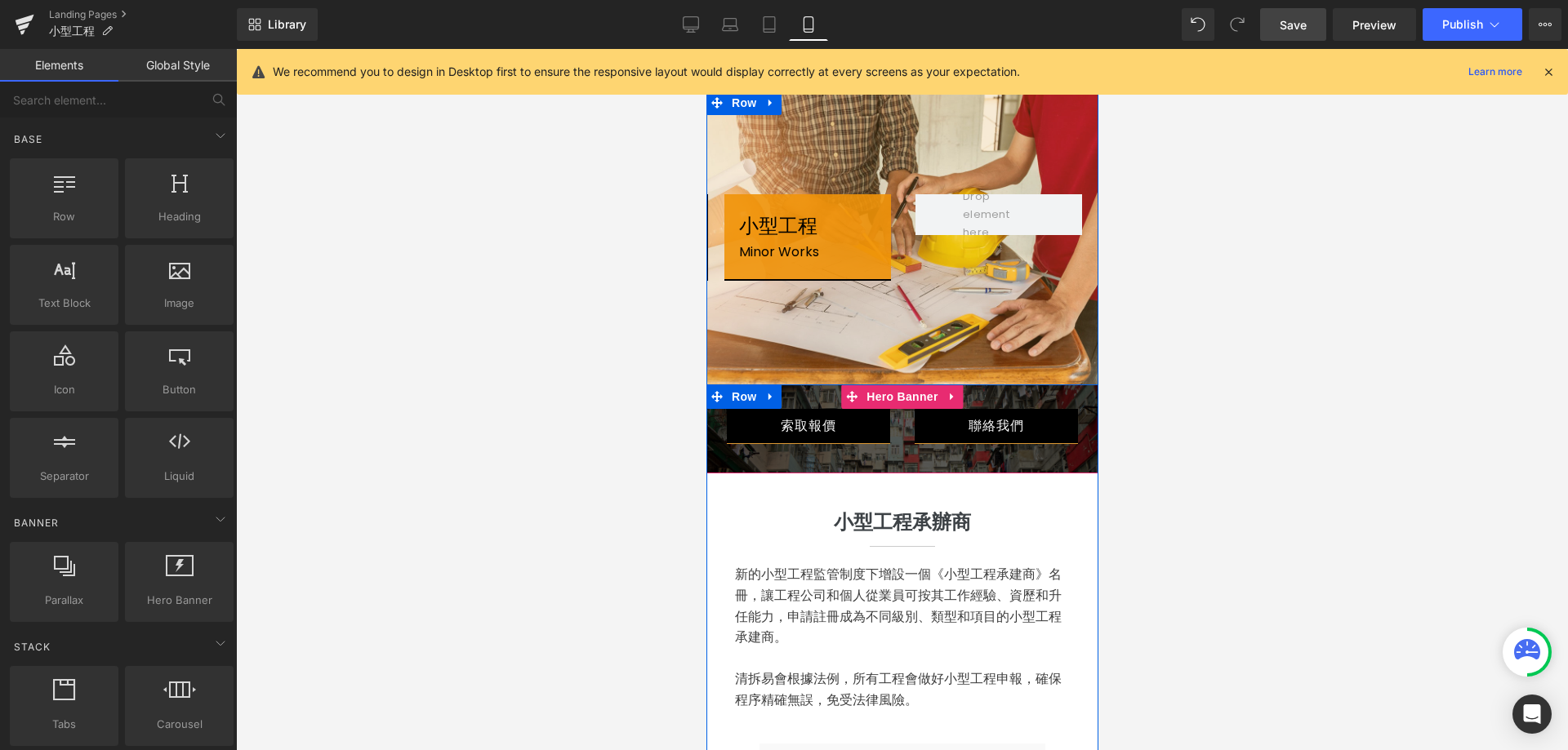
scroll to position [326, 0]
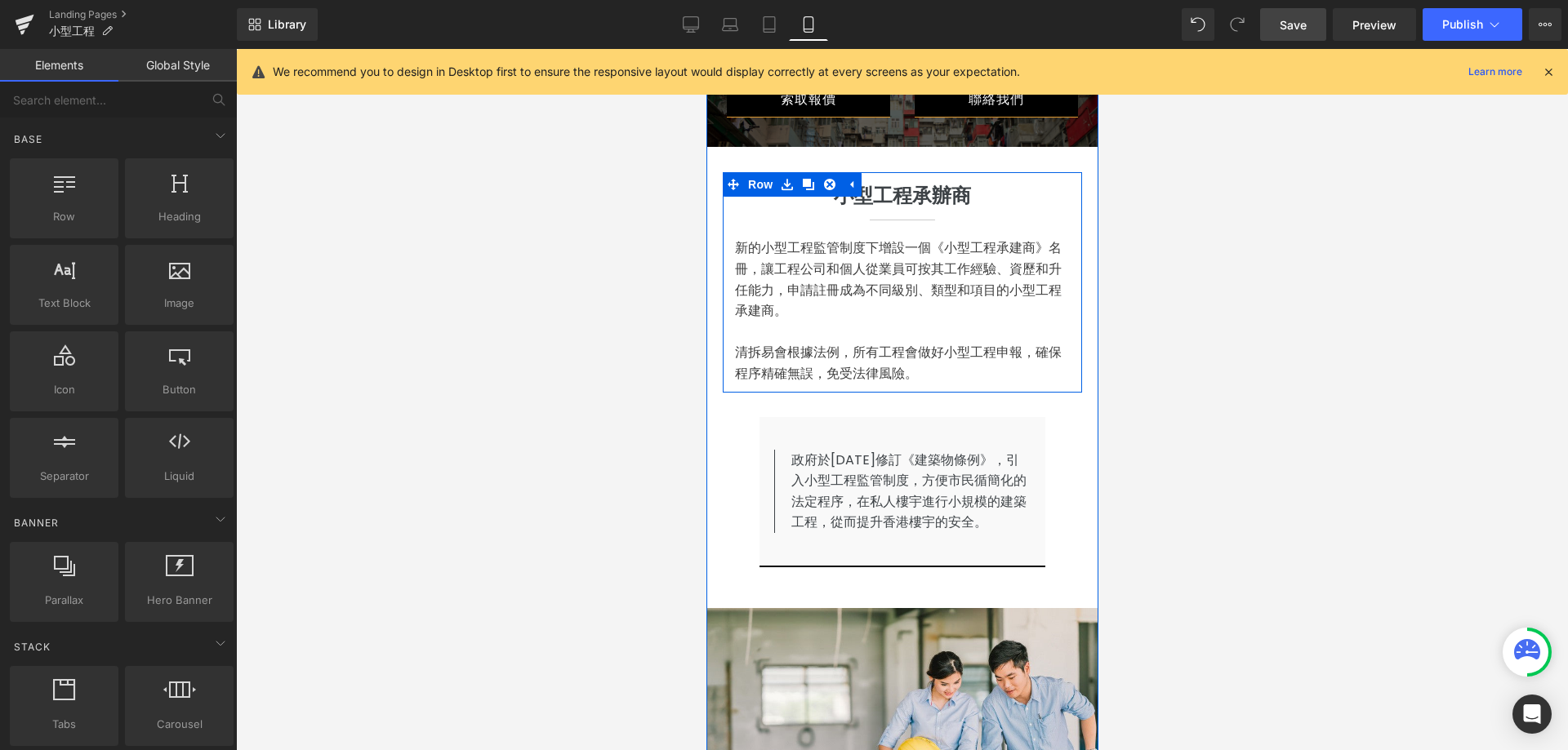
click at [879, 368] on p "清拆易會根據法例，所有工程會做好小型工程申報，確保程序精確無誤，免受法律風險。" at bounding box center [901, 363] width 334 height 41
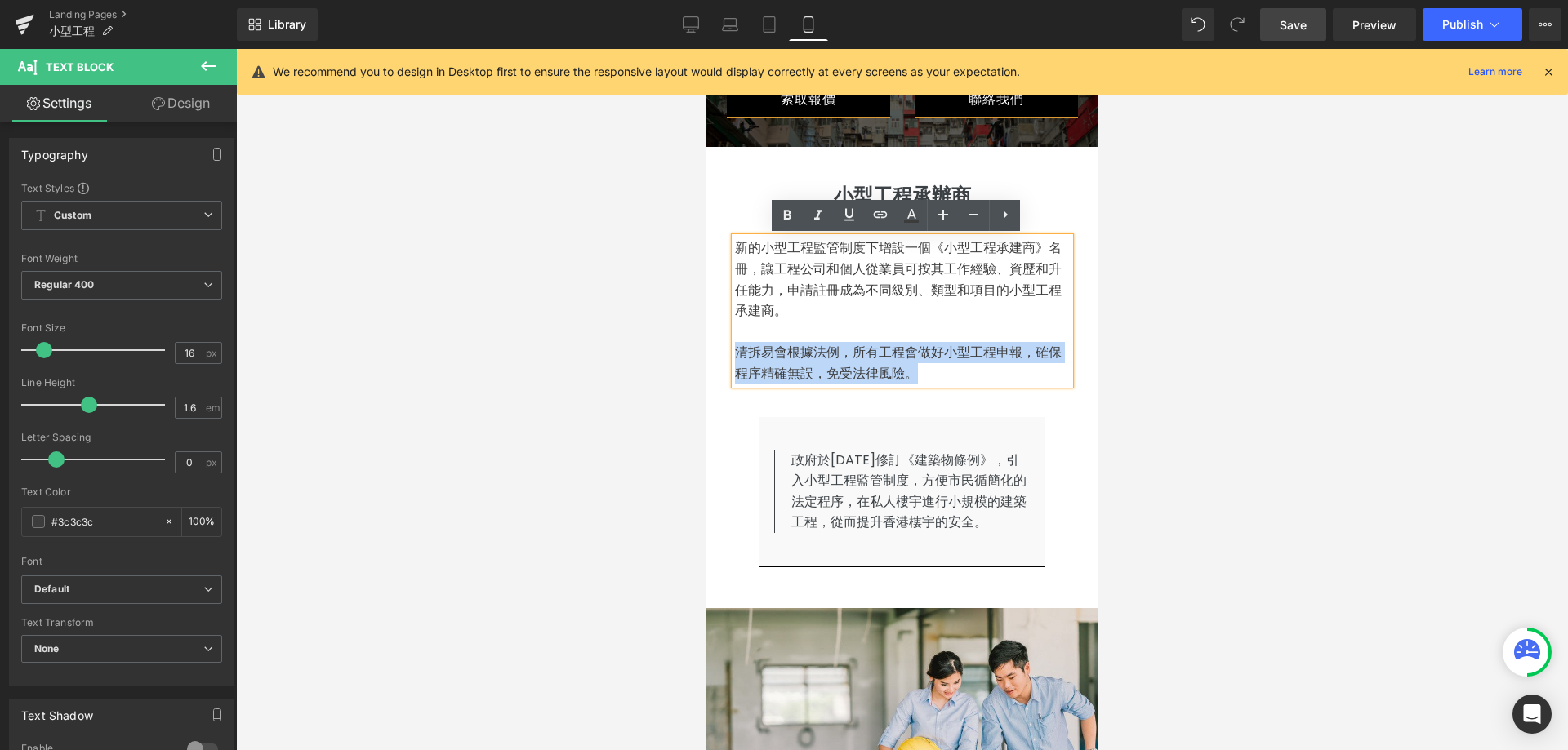
drag, startPoint x: 923, startPoint y: 375, endPoint x: 733, endPoint y: 351, distance: 191.5
click at [734, 351] on p "清拆易會根據法例，所有工程會做好小型工程申報，確保程序精確無誤，免受法律風險。" at bounding box center [901, 363] width 334 height 41
copy p "清拆易會根據法例，所有工程會做好小型工程申報，確保程序精確無誤，免受法律風險。"
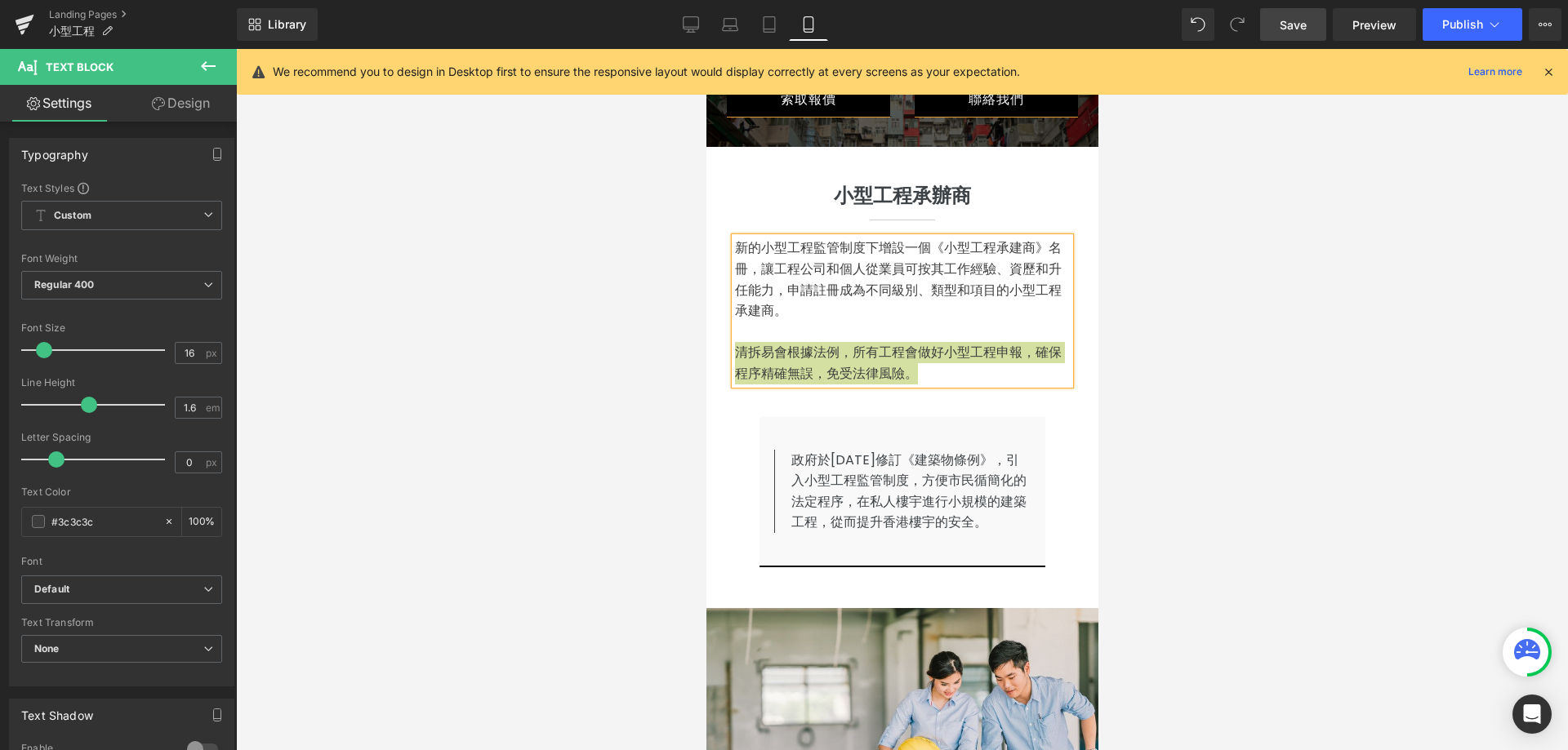
click at [1562, 27] on div "Save Preview Publish Scheduled View Live Page View with current Template Save T…" at bounding box center [1410, 24] width 315 height 32
click at [1551, 30] on icon at bounding box center [1545, 24] width 13 height 13
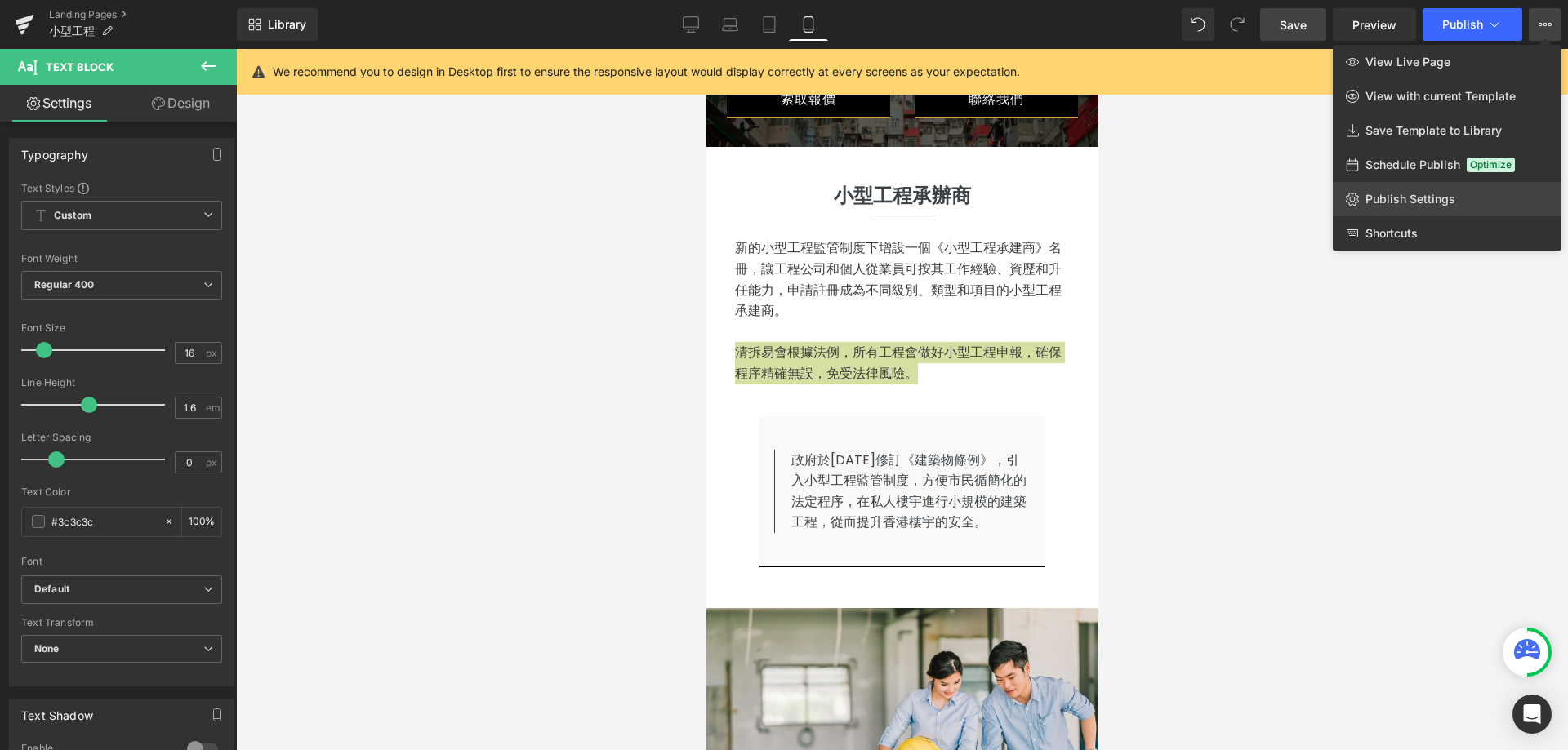
click at [1428, 198] on span "Publish Settings" at bounding box center [1410, 199] width 90 height 14
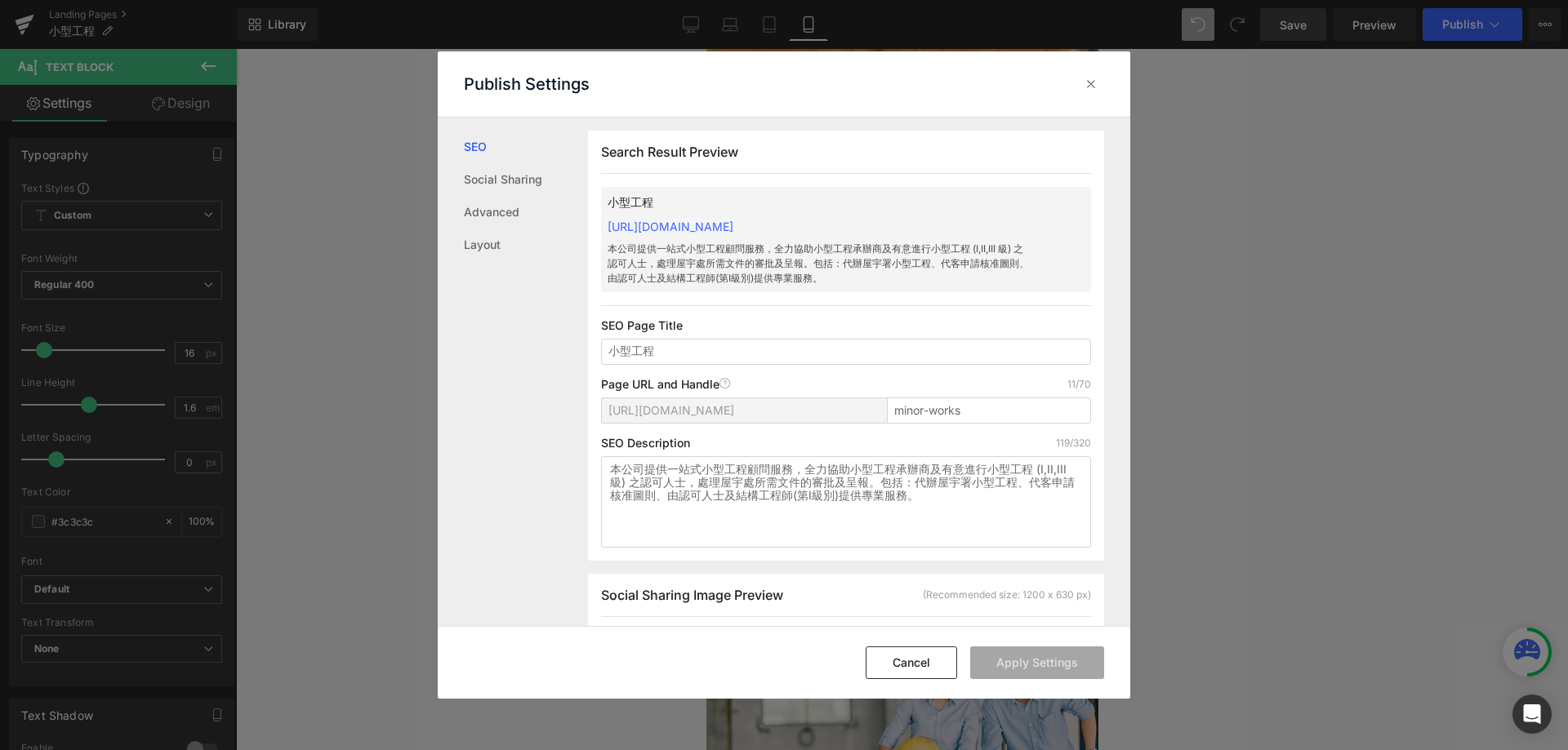
scroll to position [1, 0]
click at [778, 485] on textarea "本公司提供一站式小型工程顧問服務，全力協助小型工程承辦商及有意進行小型工程 (I,II,III 級) 之認可人士，處理屋宇處所需文件的審批及呈報。包括：代辦屋…" at bounding box center [845, 501] width 489 height 91
click at [814, 462] on textarea "本公司提供一站式小型工程顧問服務，全力協助小型工程承辦商及有意進行小型工程 (I,II,III 級) 之認可人士，處理屋宇處所需文件的審批及呈報。包括：代辦屋…" at bounding box center [845, 501] width 489 height 91
drag, startPoint x: 809, startPoint y: 468, endPoint x: 961, endPoint y: 498, distance: 154.9
click at [961, 498] on textarea "本公司提供一站式小型工程顧問服務，全力協助小型工程承辦商及有意進行小型工程 (I,II,III 級) 之認可人士，處理屋宇處所需文件的審批及呈報。包括：代辦屋…" at bounding box center [845, 501] width 489 height 91
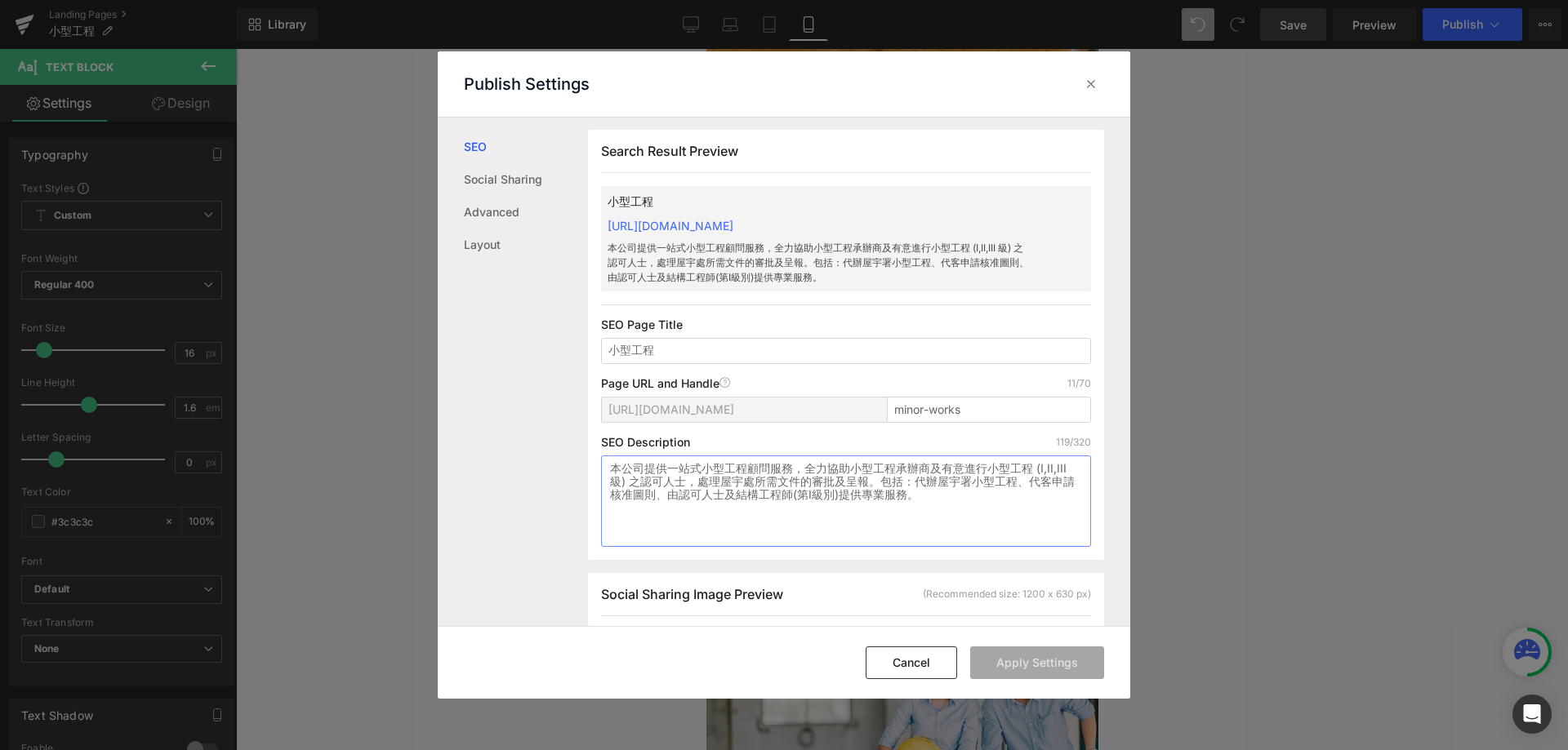
paste textarea "清拆易會根據法例，所有工程會做好小型工程申報，確保程序精確無誤，免受法律風險"
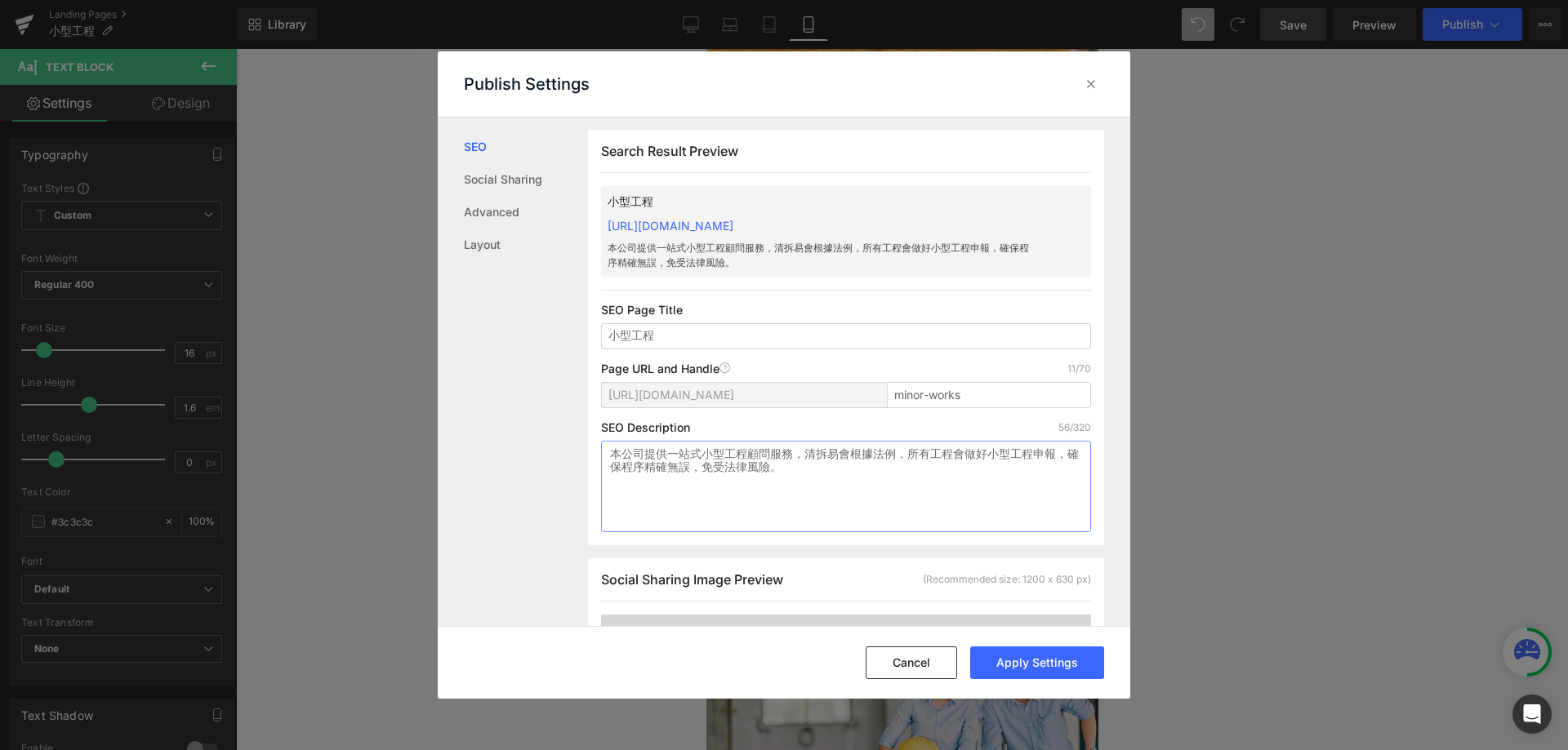
click at [810, 454] on textarea "本公司提供一站式小型工程顧問服務，清拆易會根據法例，所有工程會做好小型工程申報，確保程序精確無誤，免受法律風險。" at bounding box center [845, 487] width 489 height 91
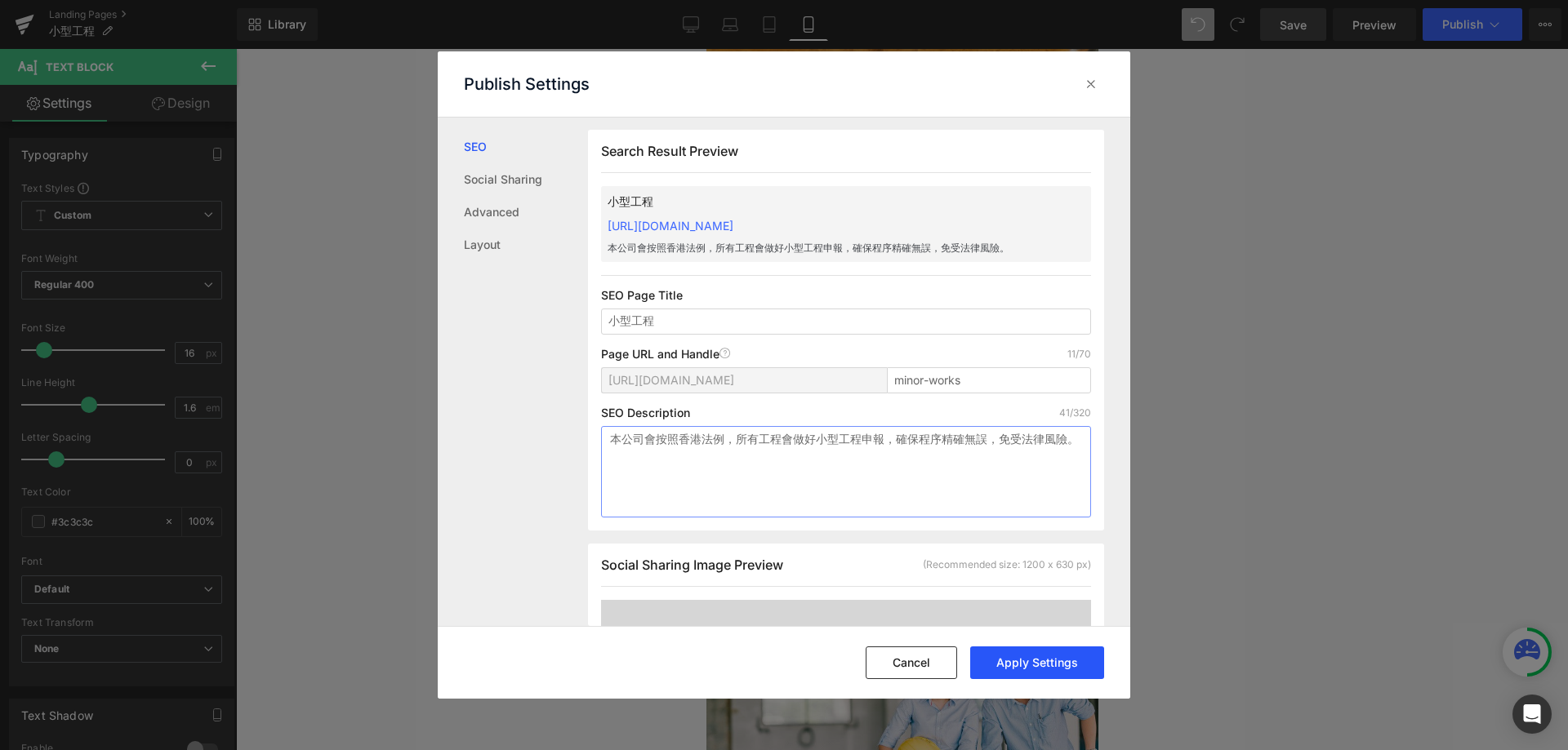
type textarea "本公司會按照香港法例，所有工程會做好小型工程申報，確保程序精確無誤，免受法律風險。"
click at [1071, 667] on button "Apply Settings" at bounding box center [1036, 662] width 134 height 32
click at [781, 321] on input "小型工程" at bounding box center [845, 321] width 489 height 26
paste input "志豐商業清拆及還原工程"
type input "小型工程申報 - 志豐商業清拆及還原工程"
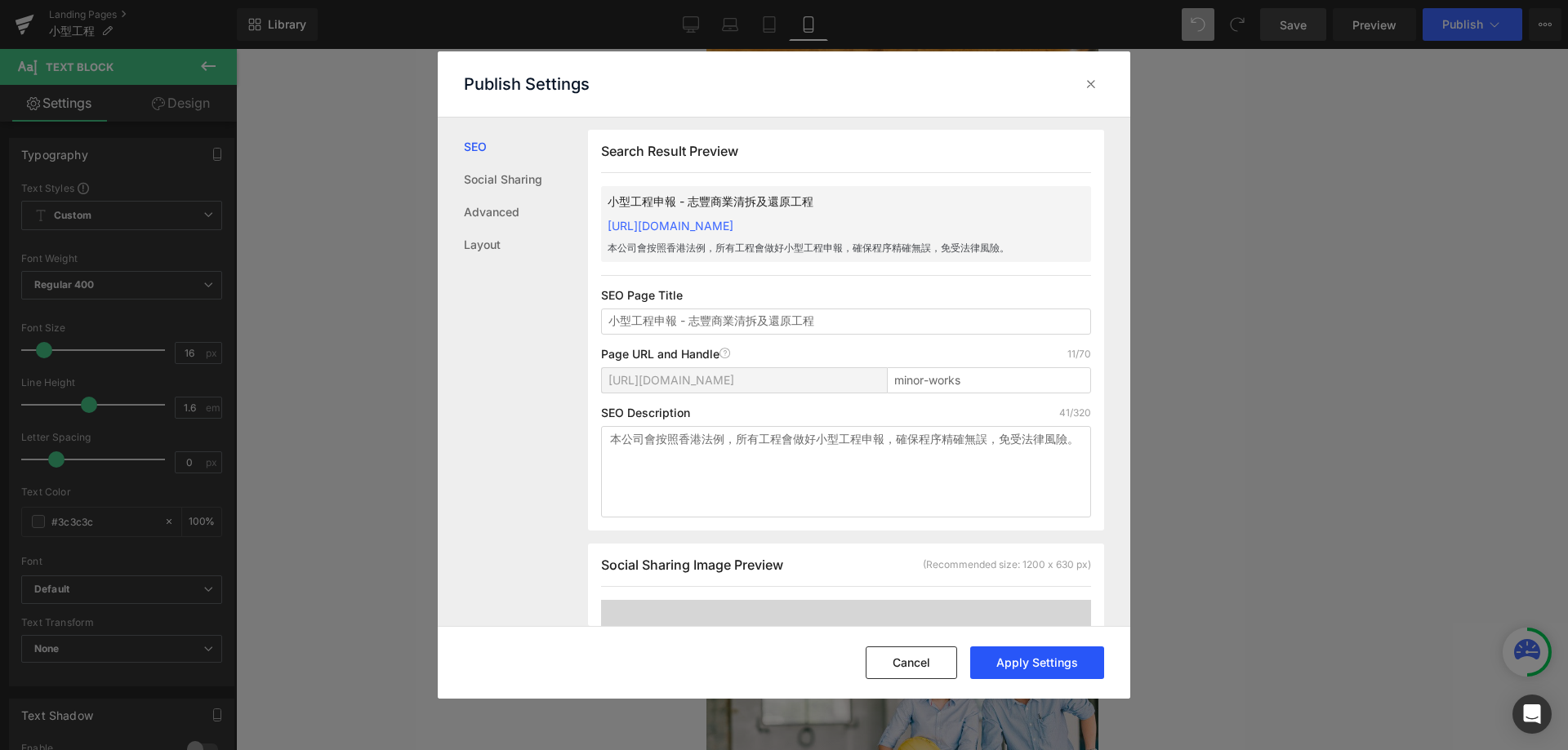
click at [1069, 669] on button "Apply Settings" at bounding box center [1036, 662] width 134 height 32
click at [1094, 83] on icon at bounding box center [1091, 84] width 16 height 16
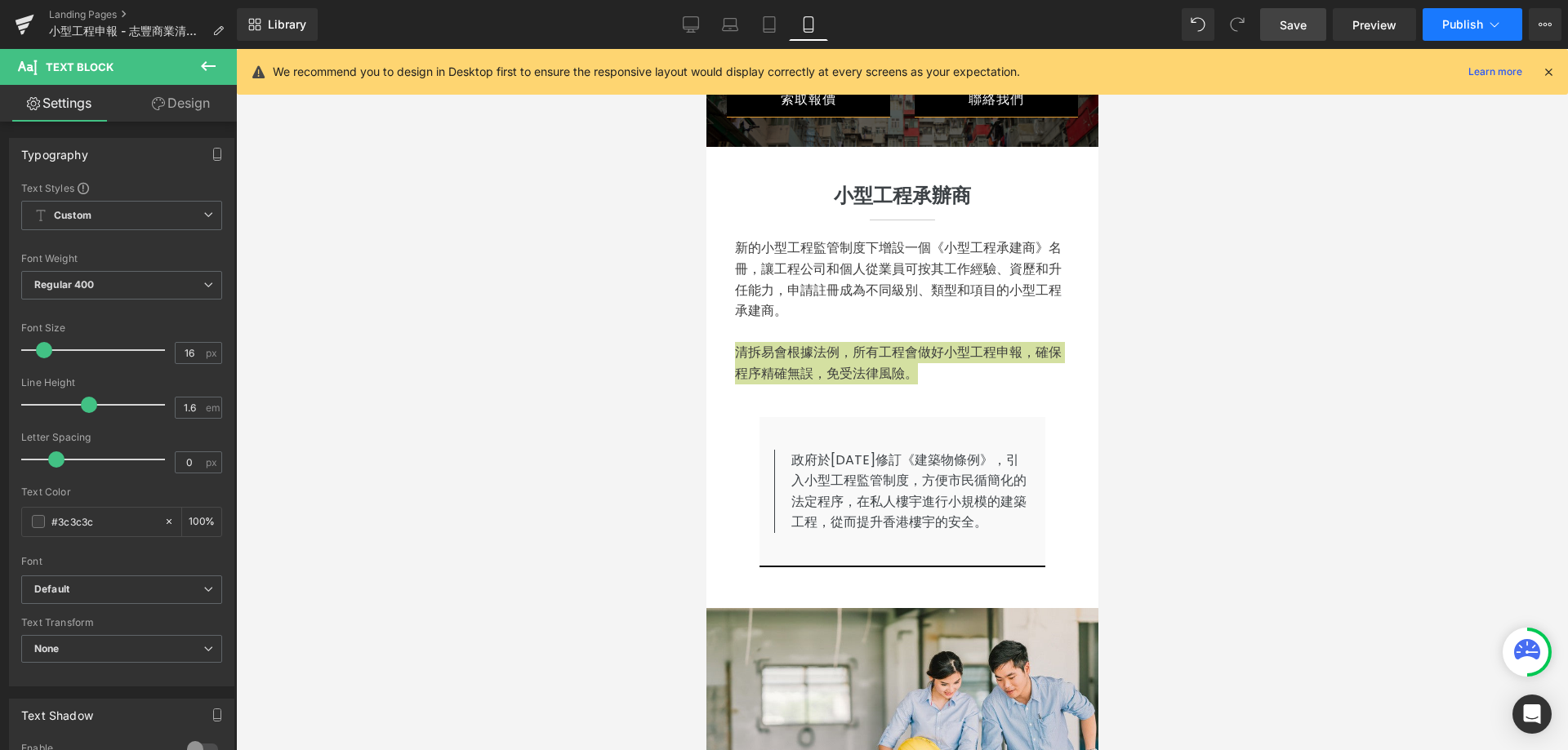
click at [1476, 25] on span "Publish" at bounding box center [1462, 24] width 41 height 13
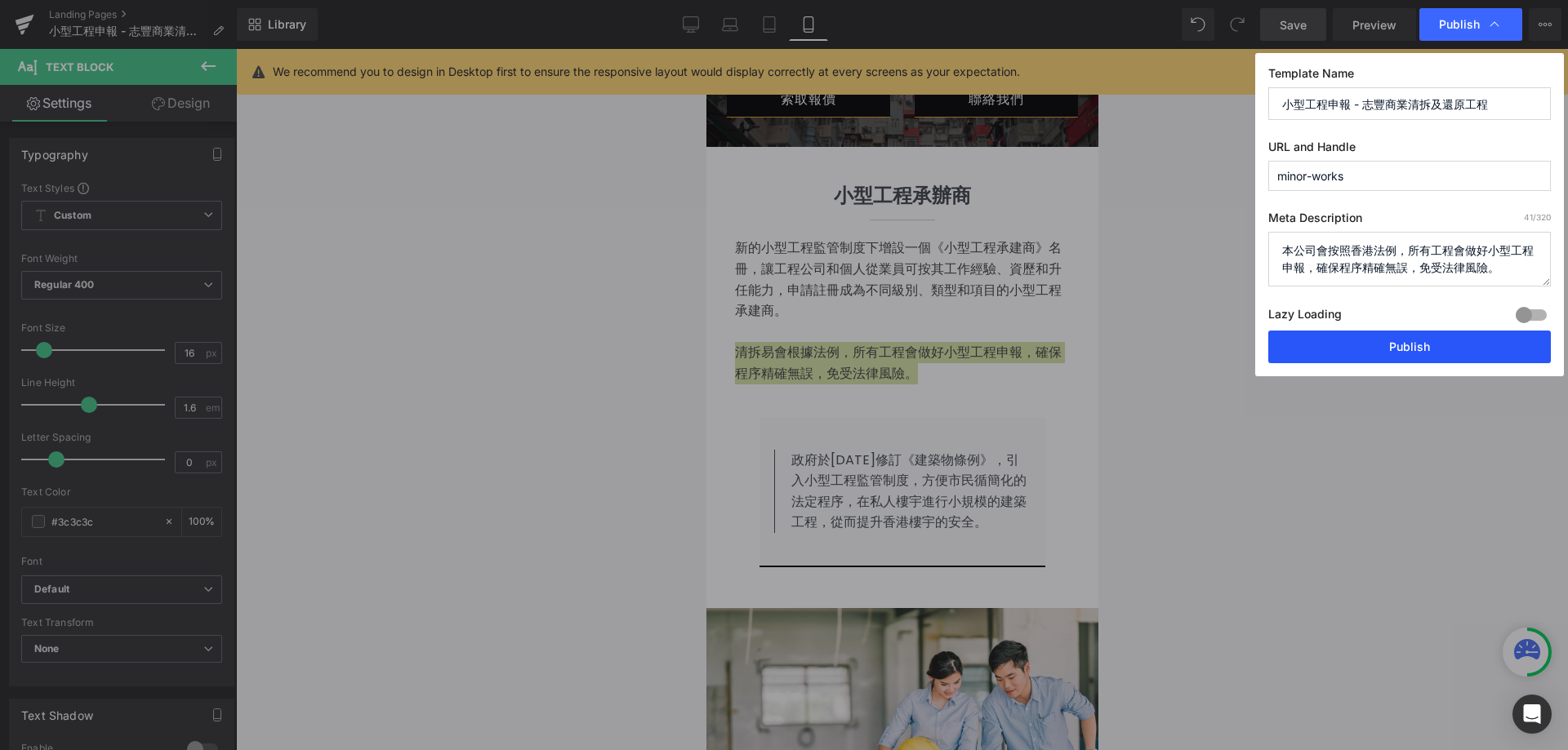
click at [1398, 339] on button "Publish" at bounding box center [1408, 347] width 282 height 32
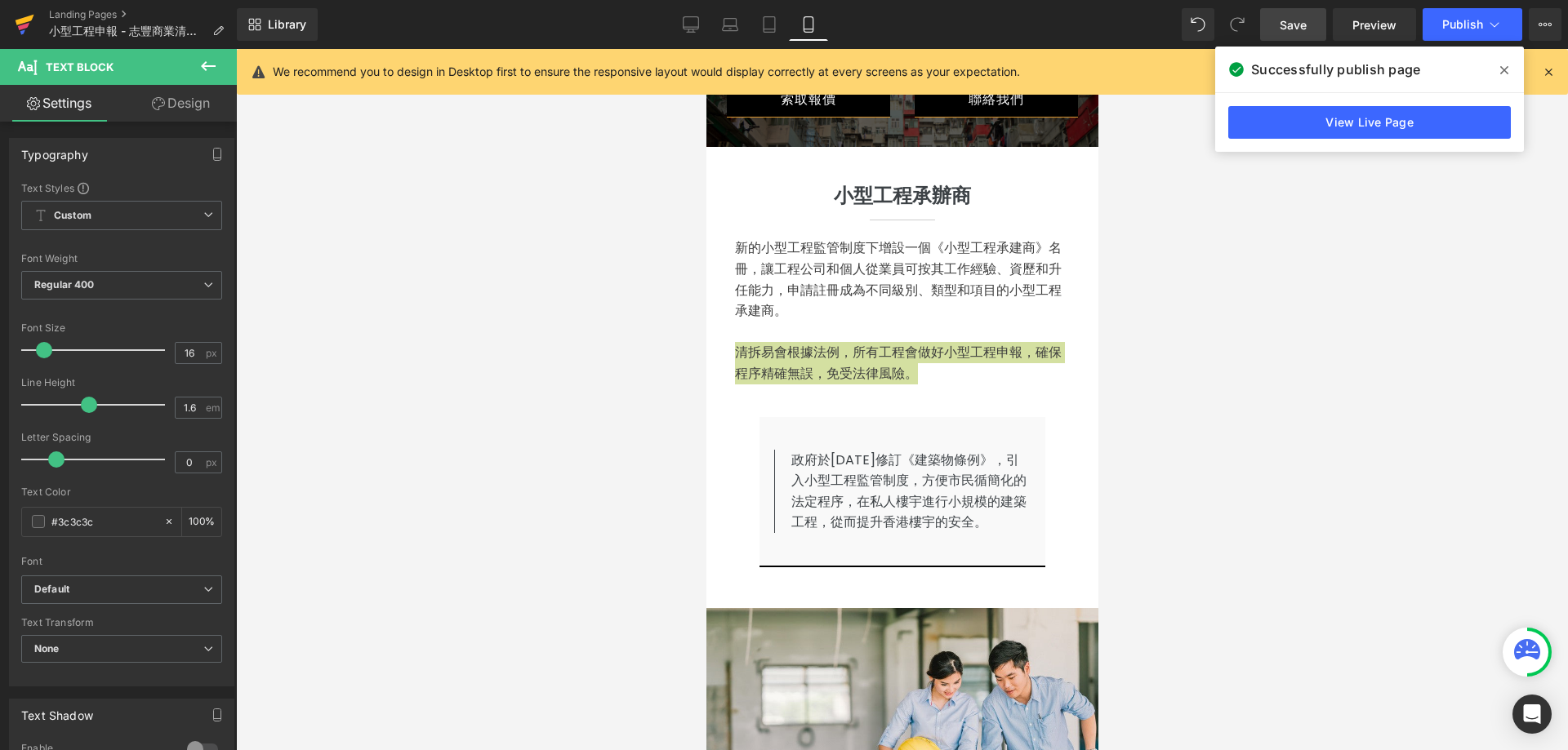
click at [23, 17] on icon at bounding box center [24, 25] width 20 height 41
